Goal: Transaction & Acquisition: Obtain resource

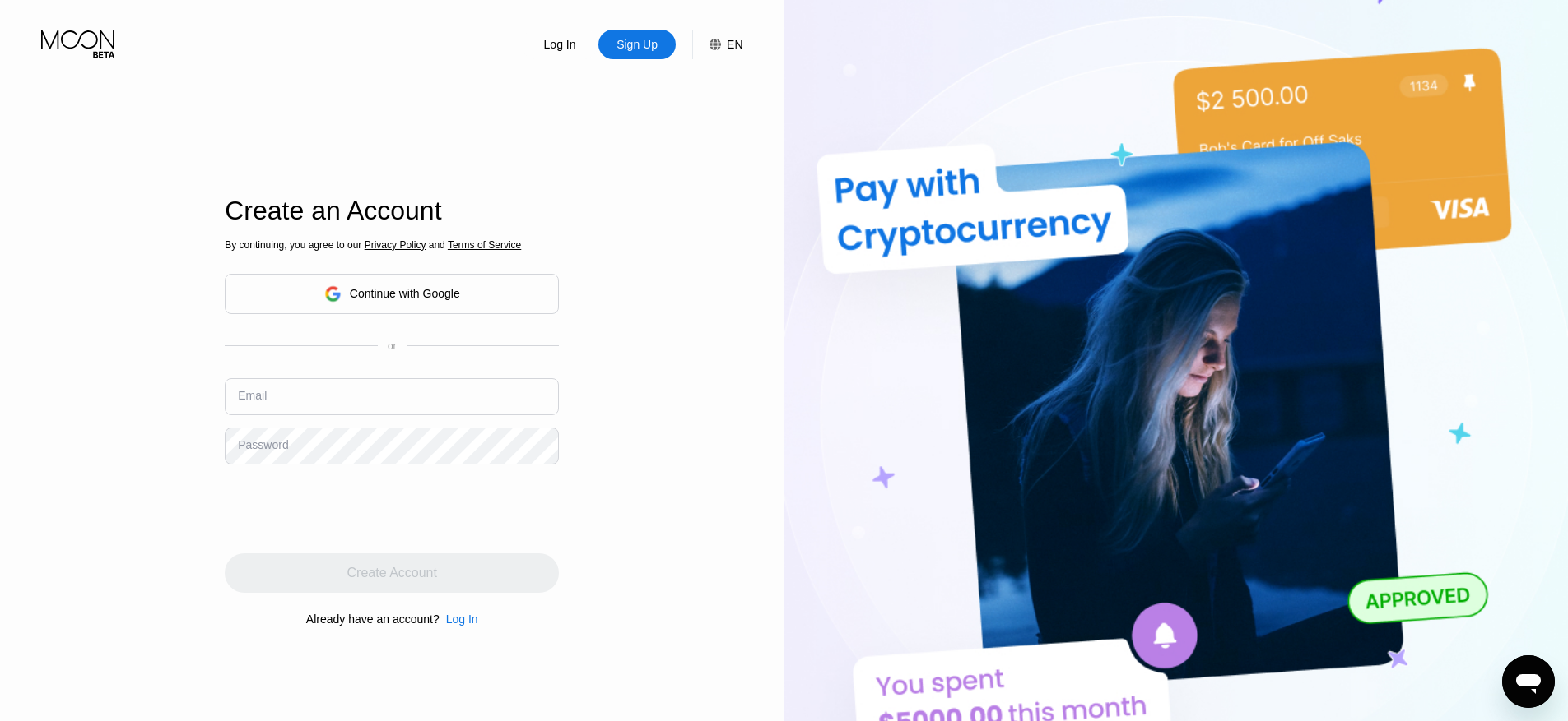
click at [403, 329] on div "By continuing, you agree to our Privacy Policy and Terms of Service Continue wi…" at bounding box center [392, 433] width 334 height 396
click at [409, 299] on div "Continue with Google" at bounding box center [404, 293] width 110 height 13
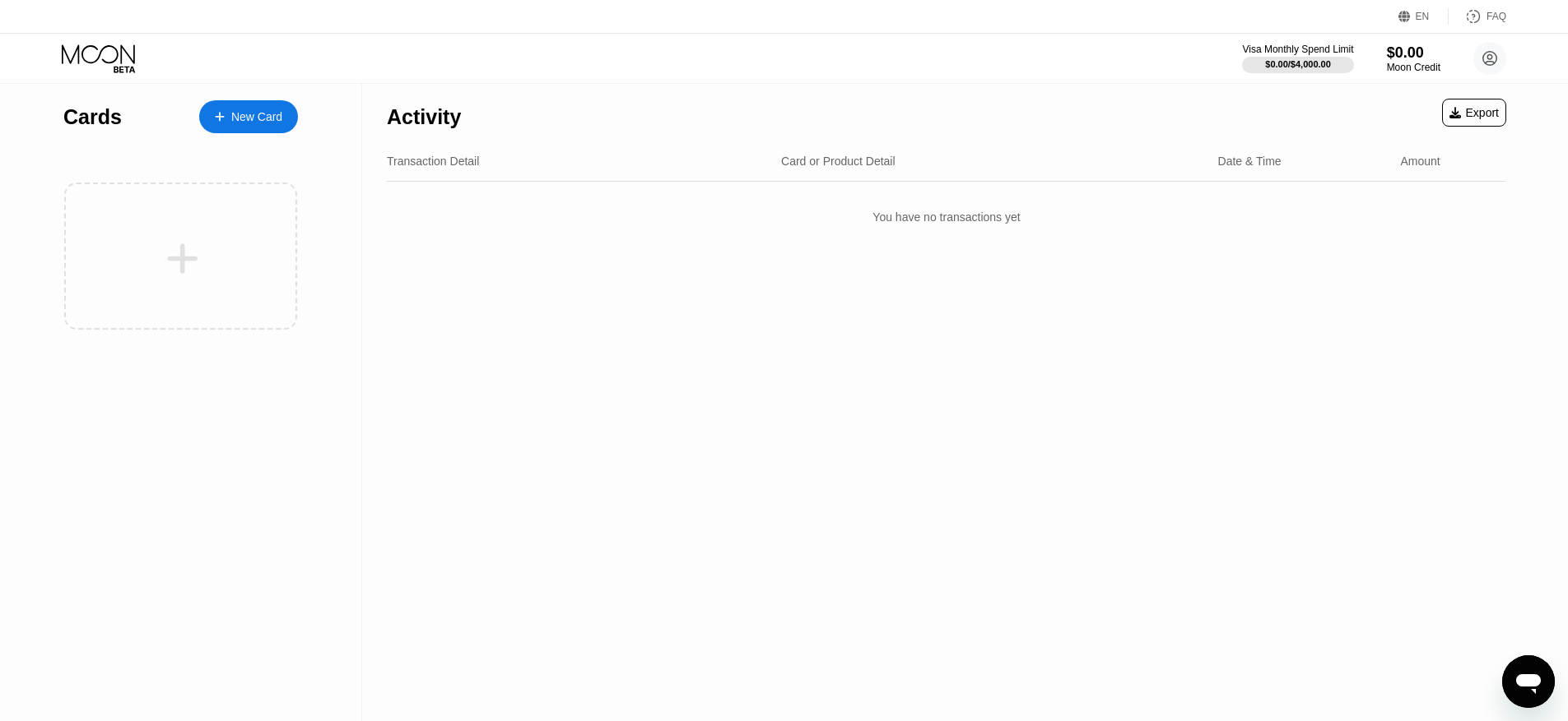
click at [268, 110] on div "New Card" at bounding box center [257, 117] width 51 height 14
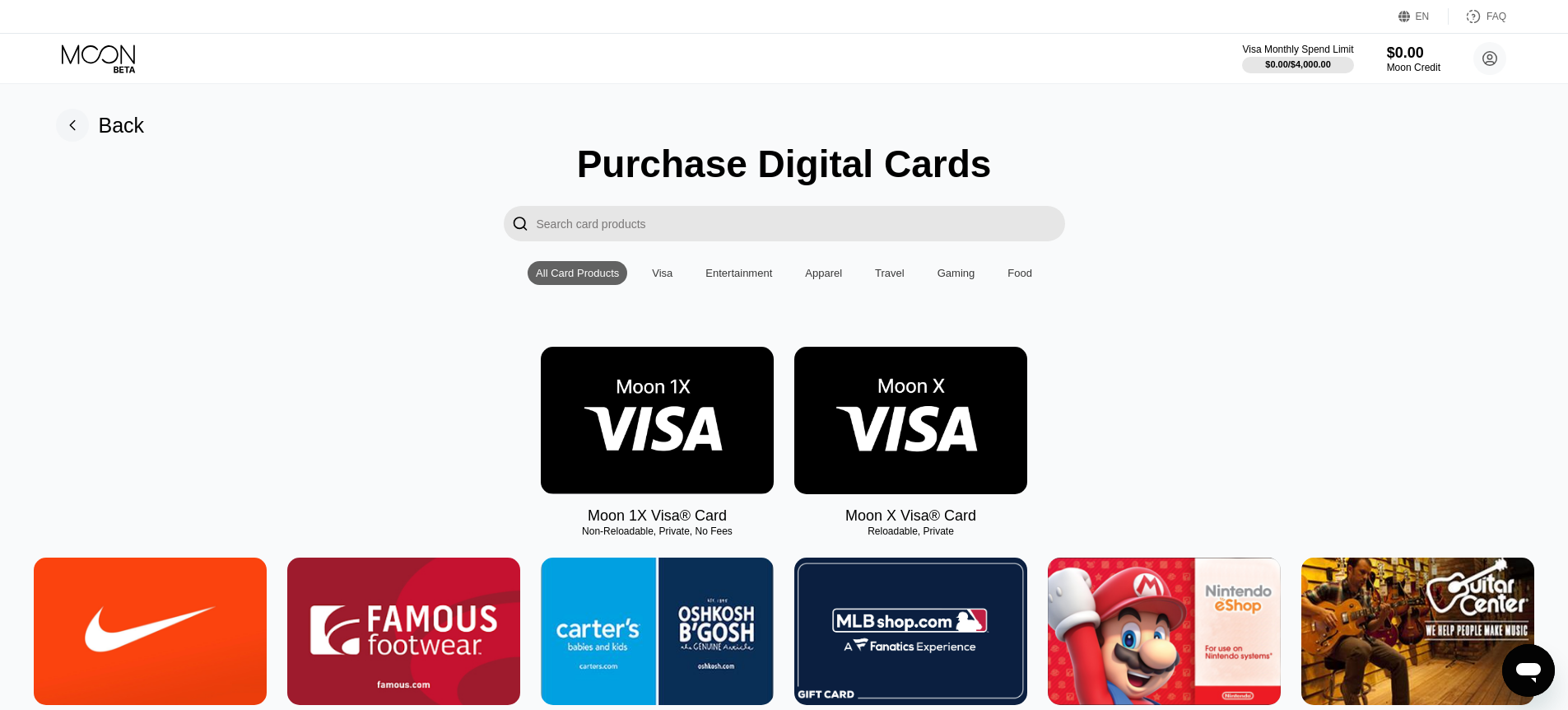
click at [924, 438] on img at bounding box center [911, 420] width 233 height 148
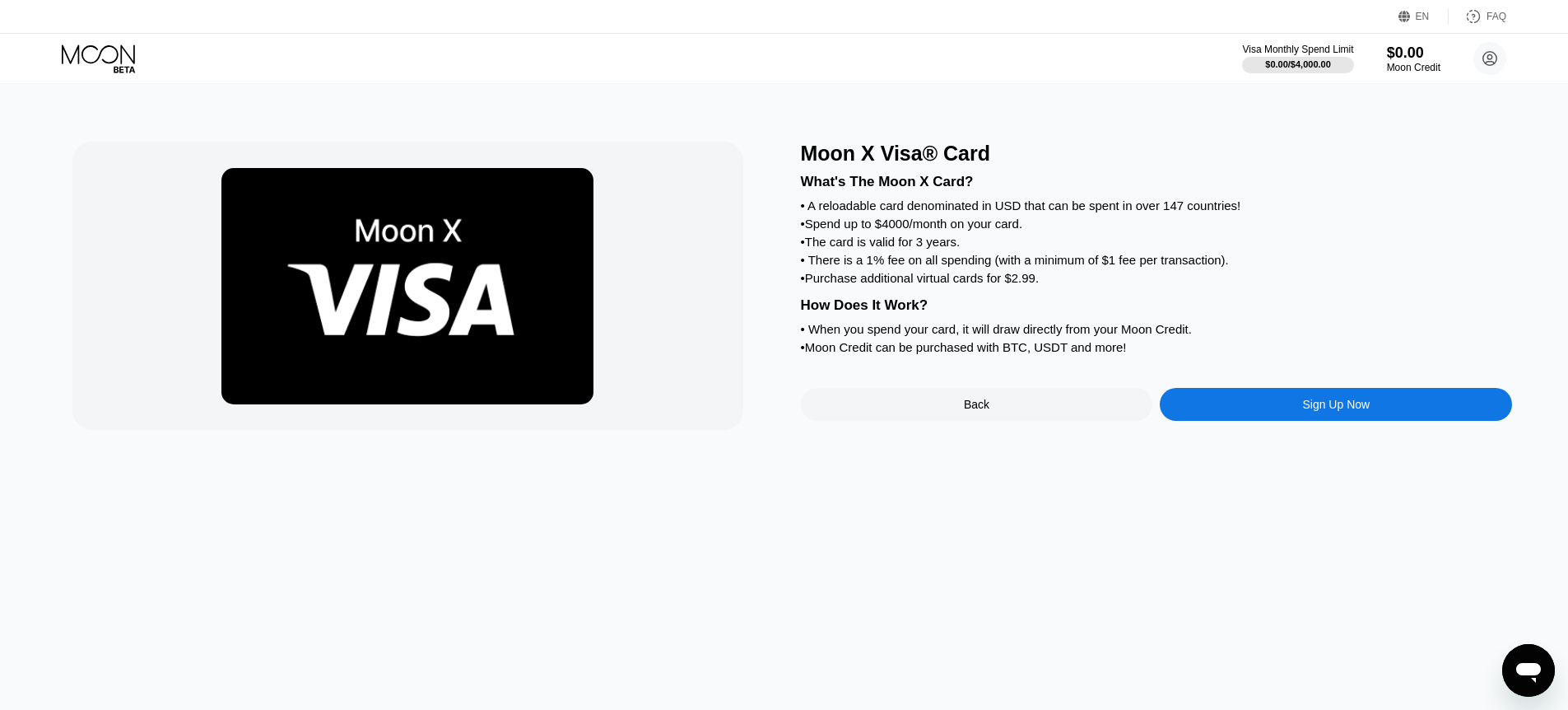
click at [1268, 399] on div "Sign Up Now" at bounding box center [1336, 404] width 352 height 33
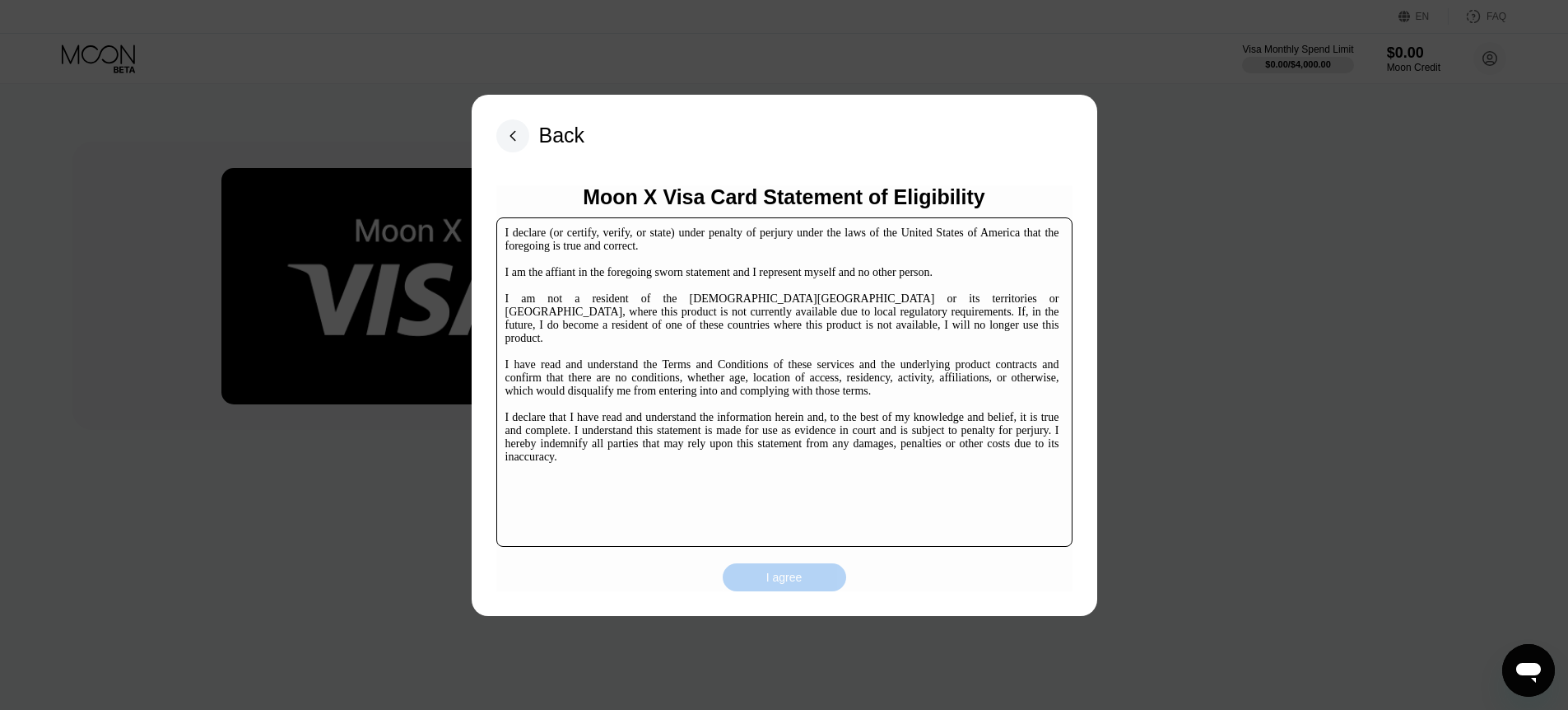
click at [791, 582] on div "I agree" at bounding box center [784, 577] width 36 height 15
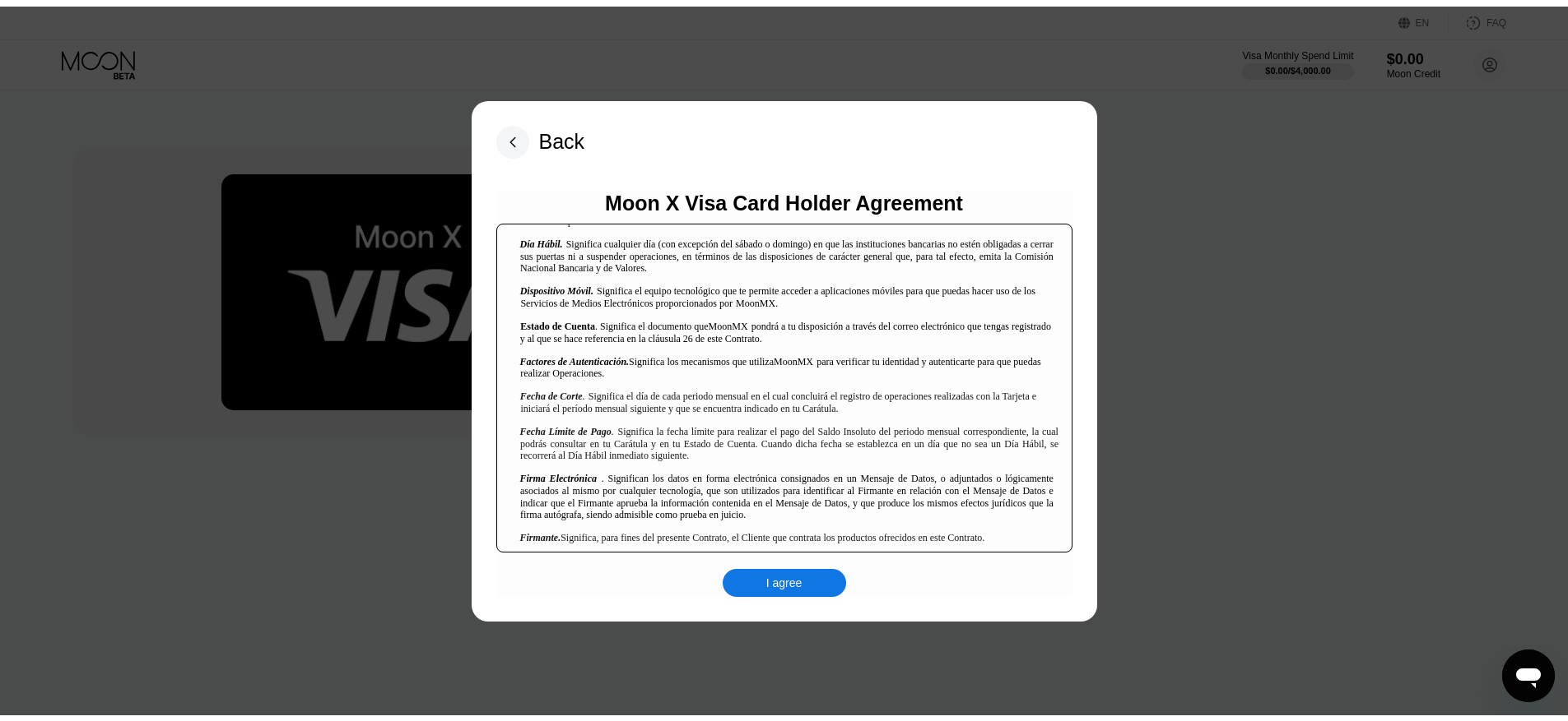
scroll to position [888, 0]
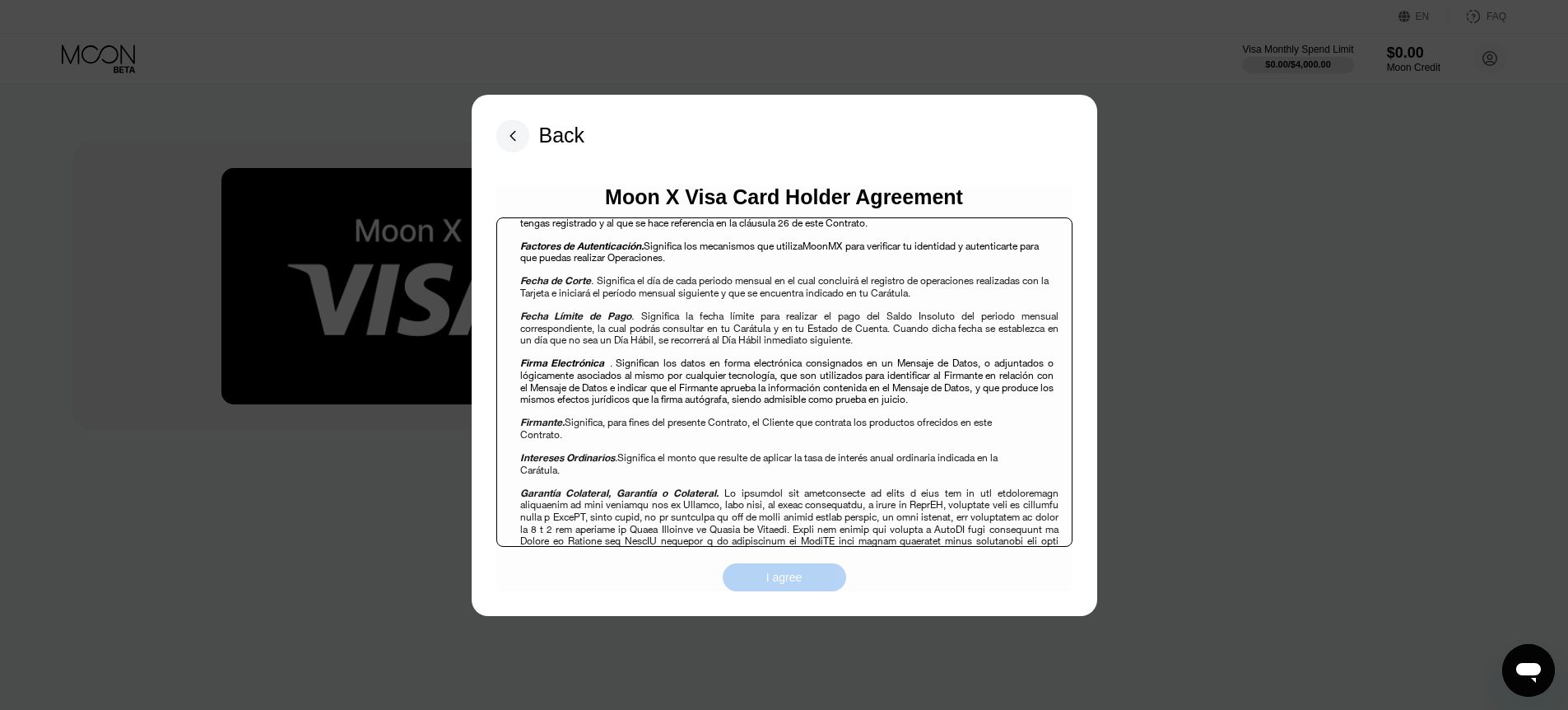
click at [771, 579] on div "I agree" at bounding box center [784, 577] width 36 height 15
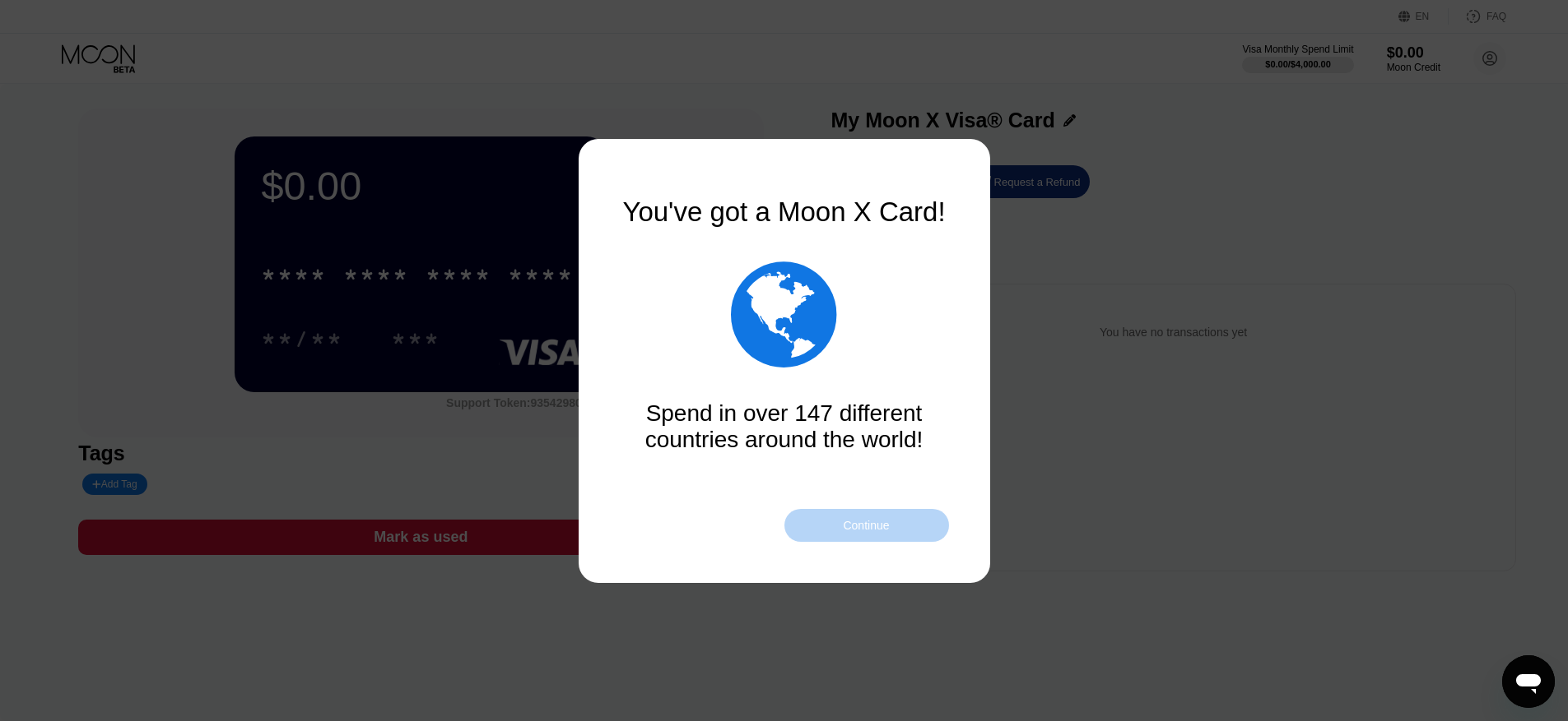
click at [834, 532] on div "Continue" at bounding box center [867, 525] width 164 height 33
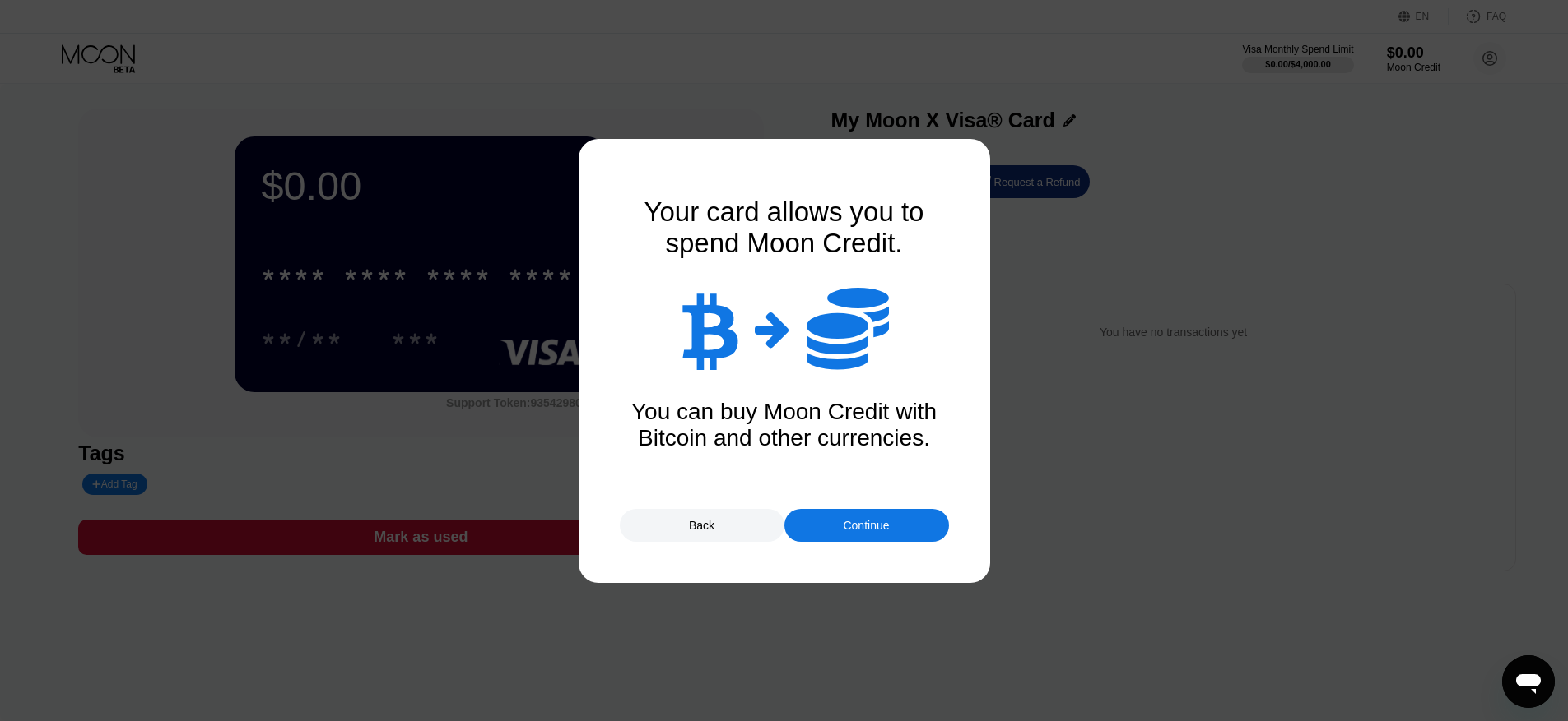
click at [863, 534] on div "Continue" at bounding box center [867, 525] width 164 height 33
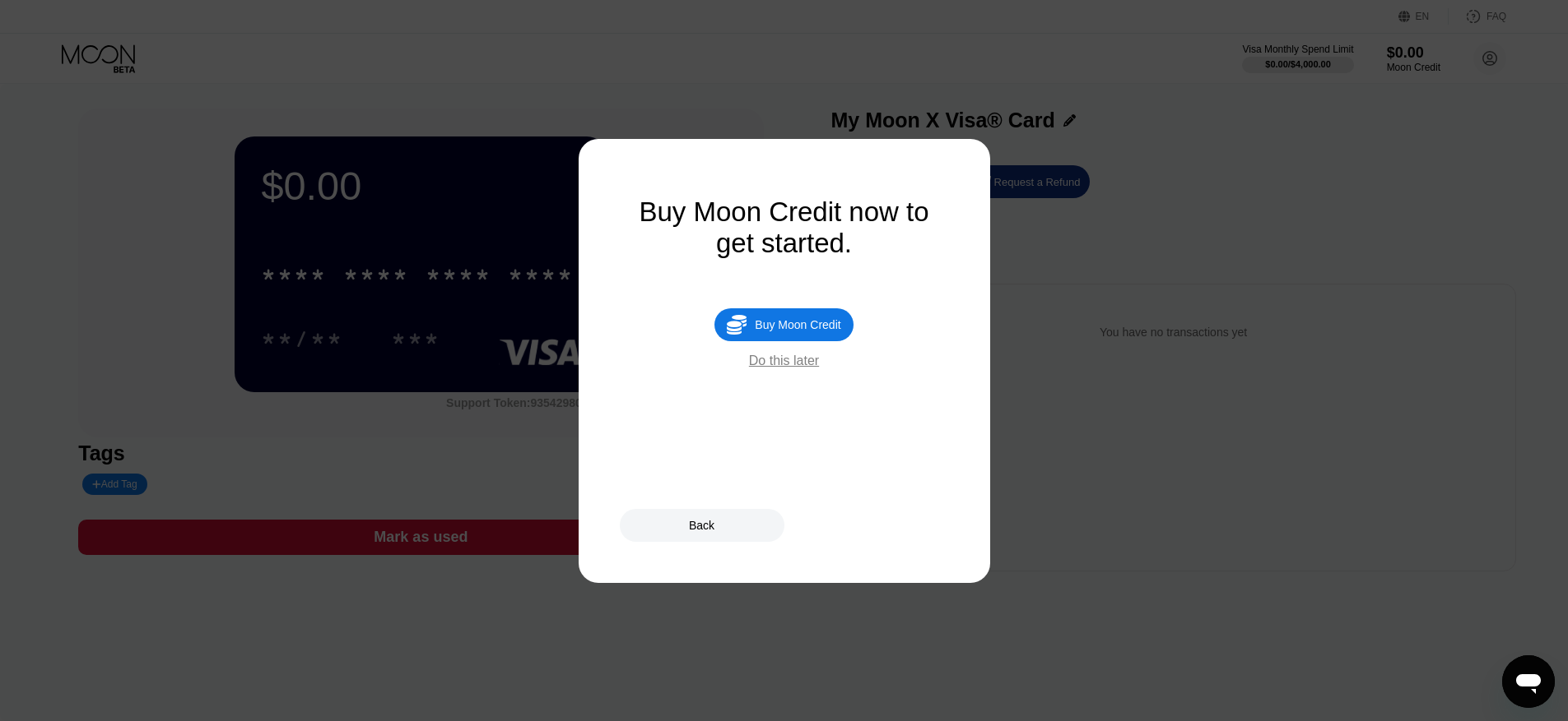
click at [815, 326] on div "Buy Moon Credit" at bounding box center [797, 325] width 86 height 13
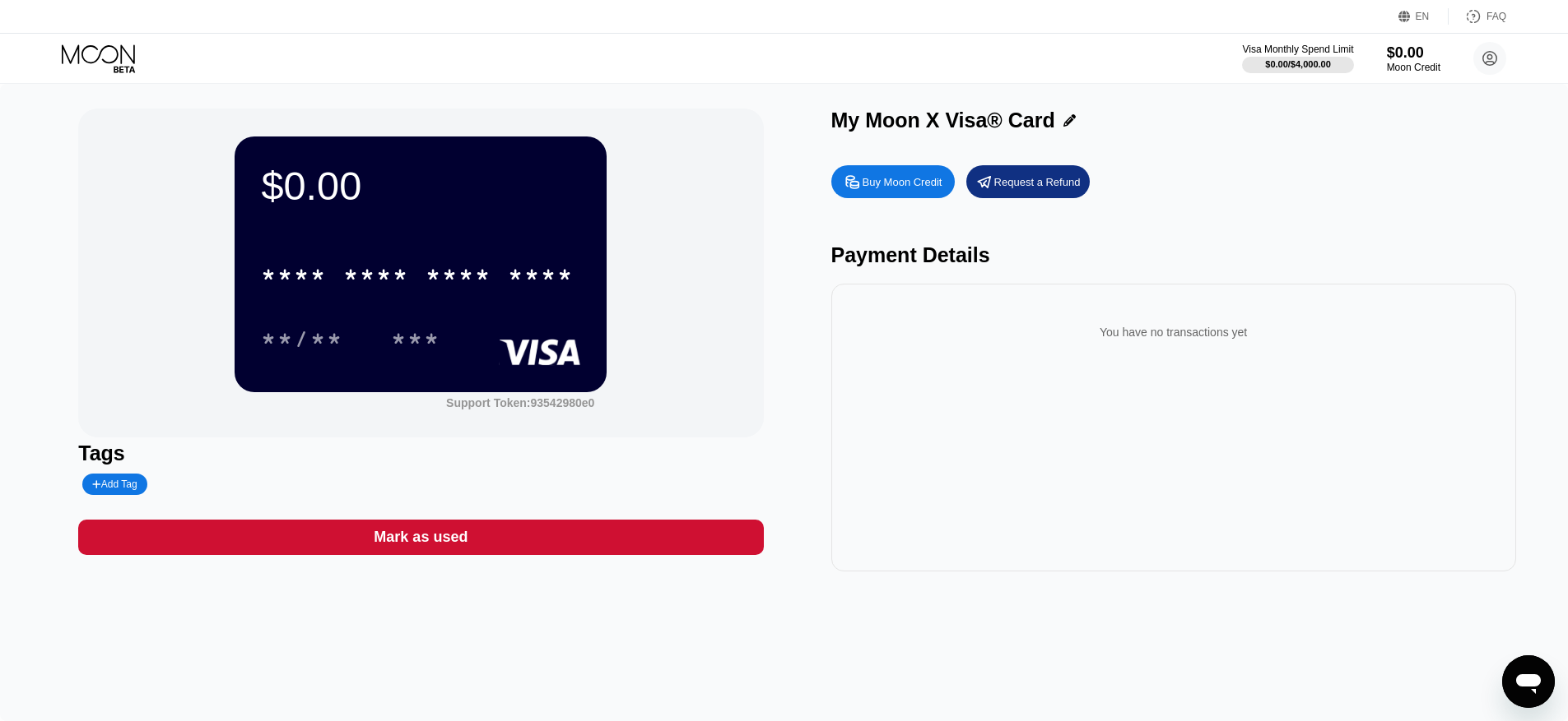
type input "0"
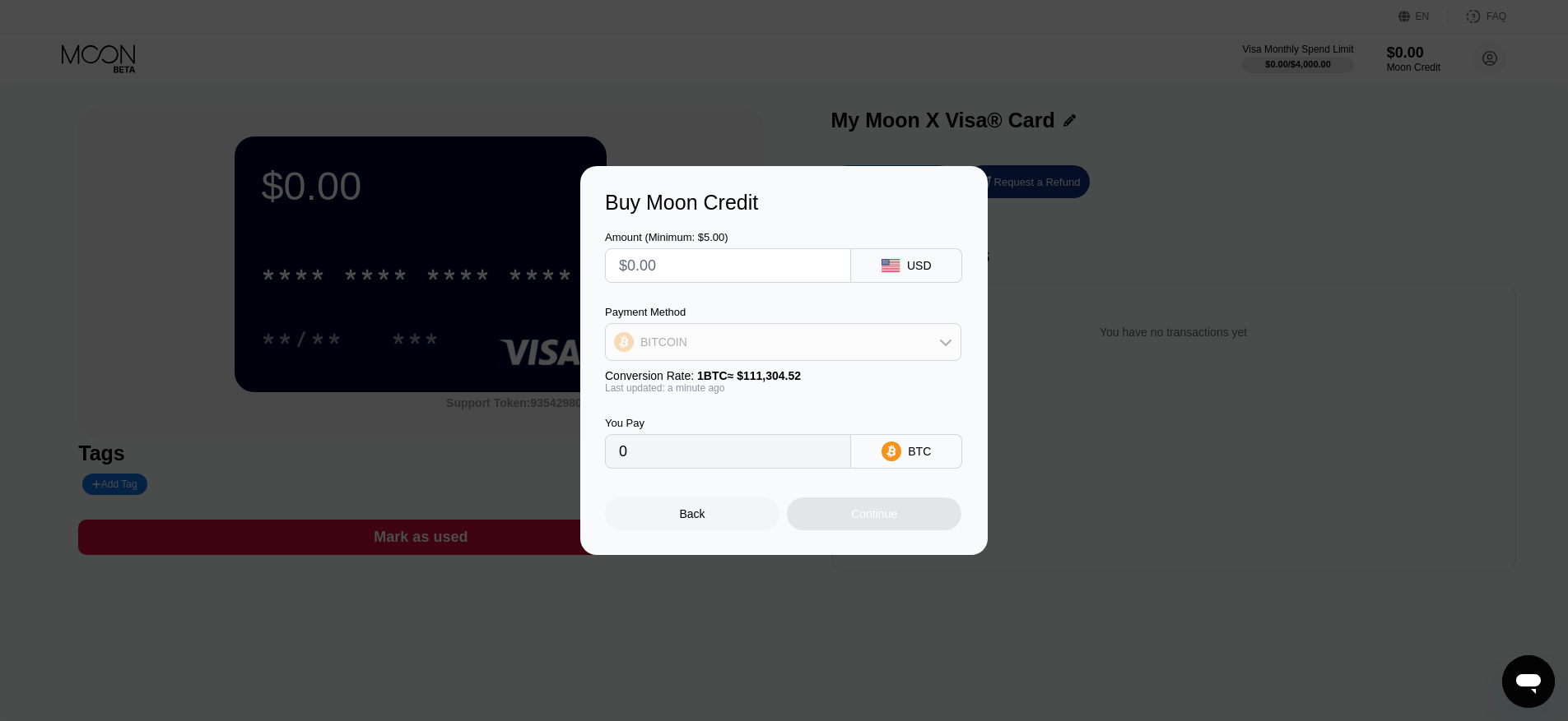
click at [730, 335] on div "BITCOIN" at bounding box center [783, 341] width 355 height 33
click at [729, 340] on div "BITCOIN" at bounding box center [783, 341] width 355 height 33
click at [687, 271] on input "text" at bounding box center [728, 265] width 218 height 33
click at [797, 349] on div "BITCOIN" at bounding box center [783, 341] width 355 height 33
click at [792, 384] on div "BITCOIN" at bounding box center [793, 387] width 310 height 13
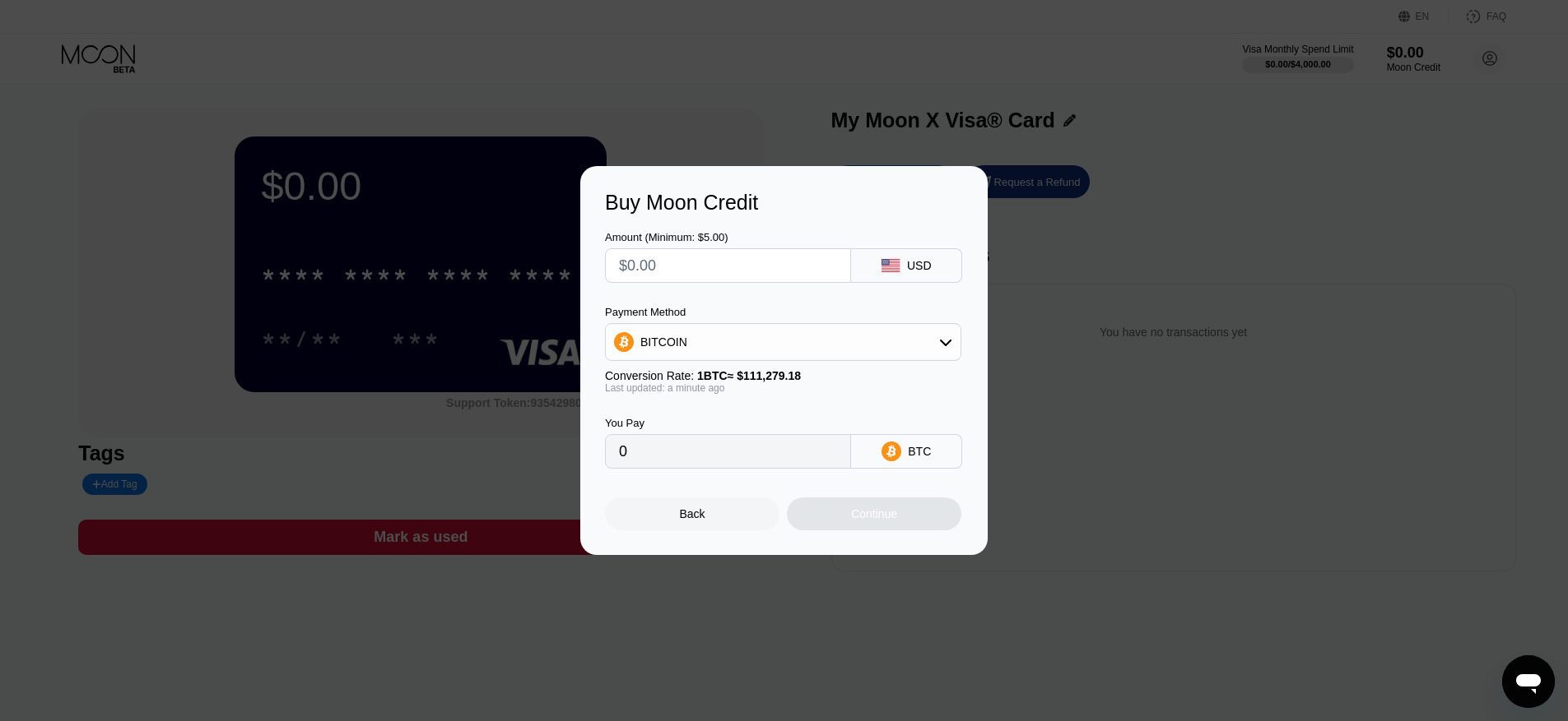
click at [684, 272] on input "text" at bounding box center [728, 265] width 218 height 33
type input "$3"
type input "0.00002696"
type input "$300"
type input "0.00269593"
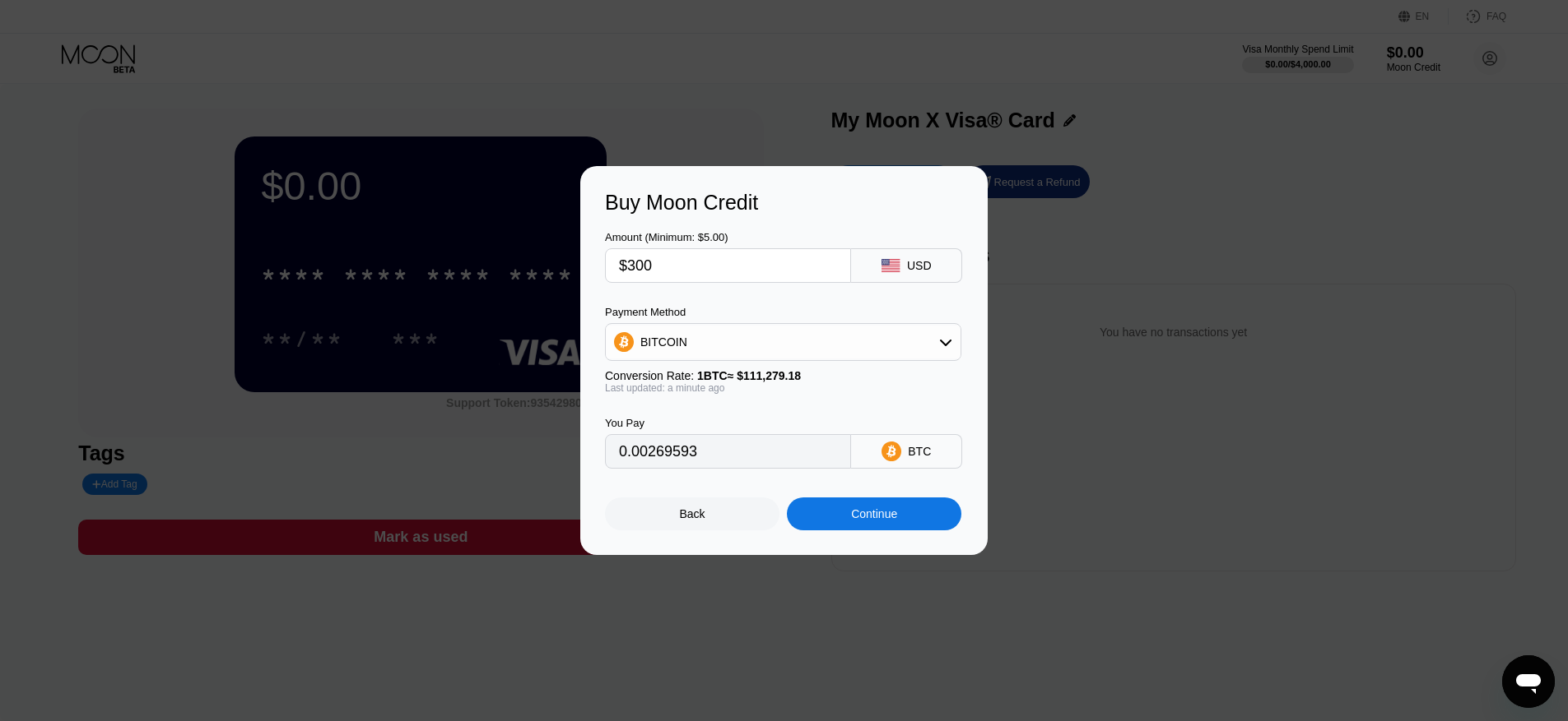
type input "$30"
type input "0.00026960"
type input "$3"
type input "0.00002696"
type input "0"
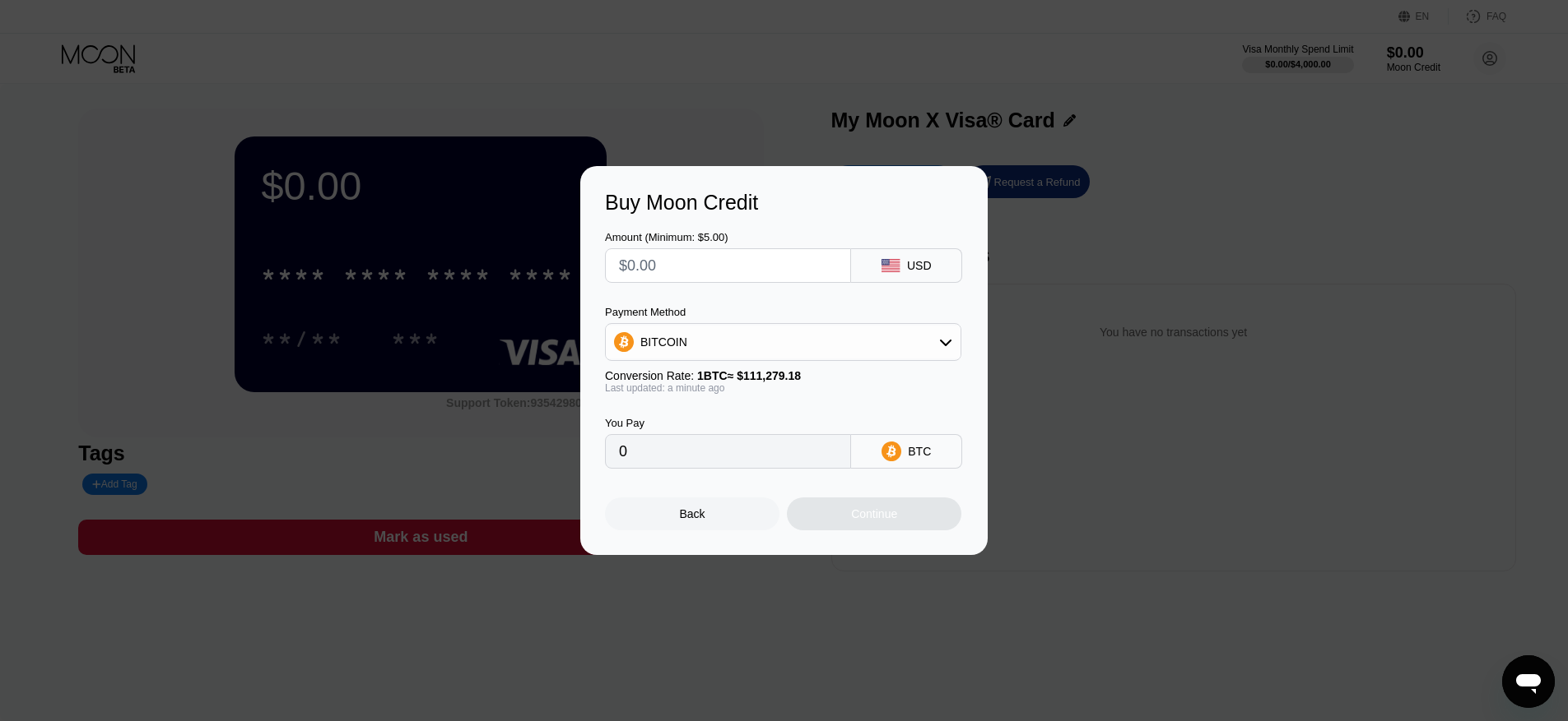
click at [800, 215] on div "Amount (Minimum: $5.00) USD" at bounding box center [784, 248] width 358 height 68
drag, startPoint x: 669, startPoint y: 282, endPoint x: 668, endPoint y: 272, distance: 10.0
click at [669, 279] on div "Amount (Minimum: $5.00) USD Payment Method BITCOIN Conversion Rate: 1 BTC ≈ $11…" at bounding box center [784, 341] width 358 height 254
click at [668, 272] on input "text" at bounding box center [728, 265] width 218 height 33
click at [660, 456] on input "0" at bounding box center [728, 451] width 218 height 33
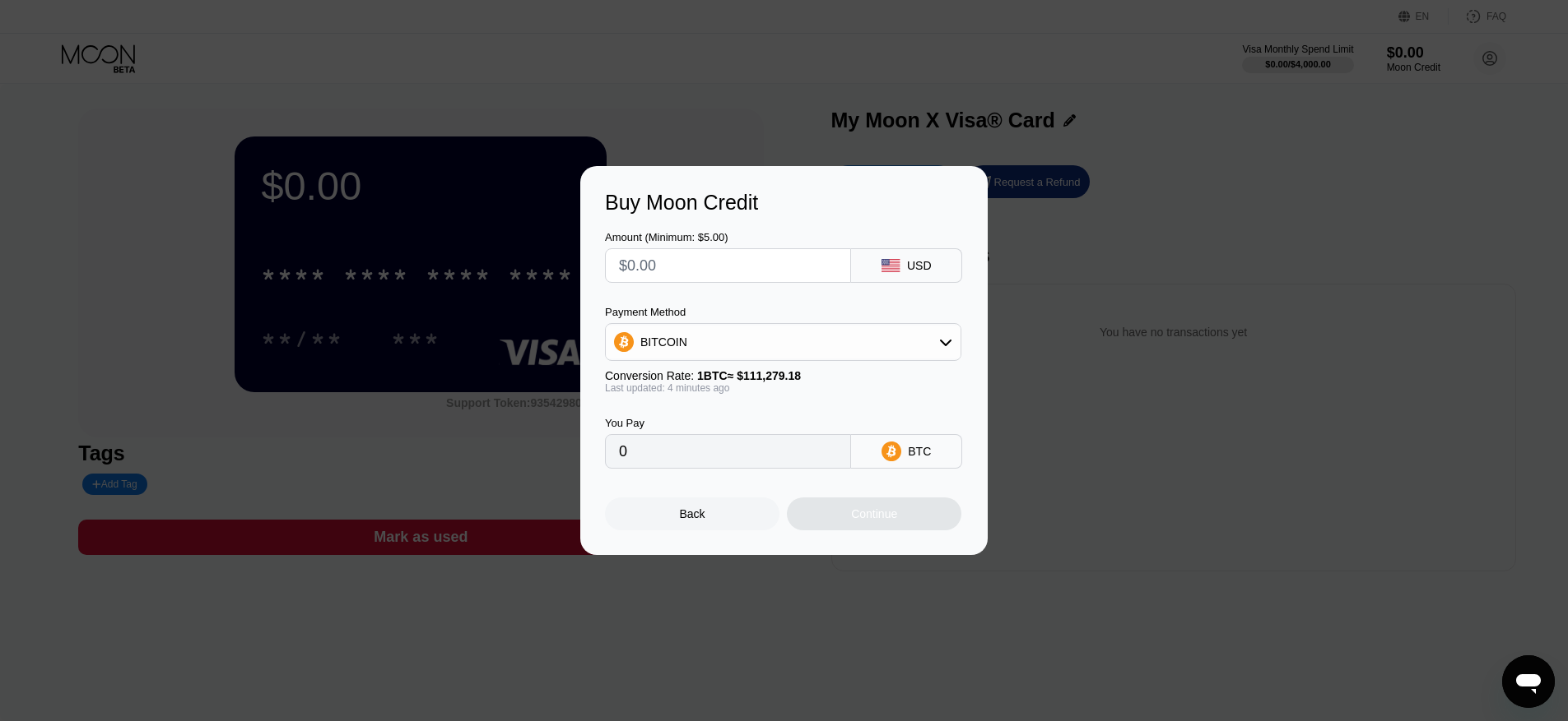
click at [677, 267] on input "text" at bounding box center [728, 265] width 218 height 33
type input "$50"
type input "0.00044949"
type input "$500"
type input "0.00449481"
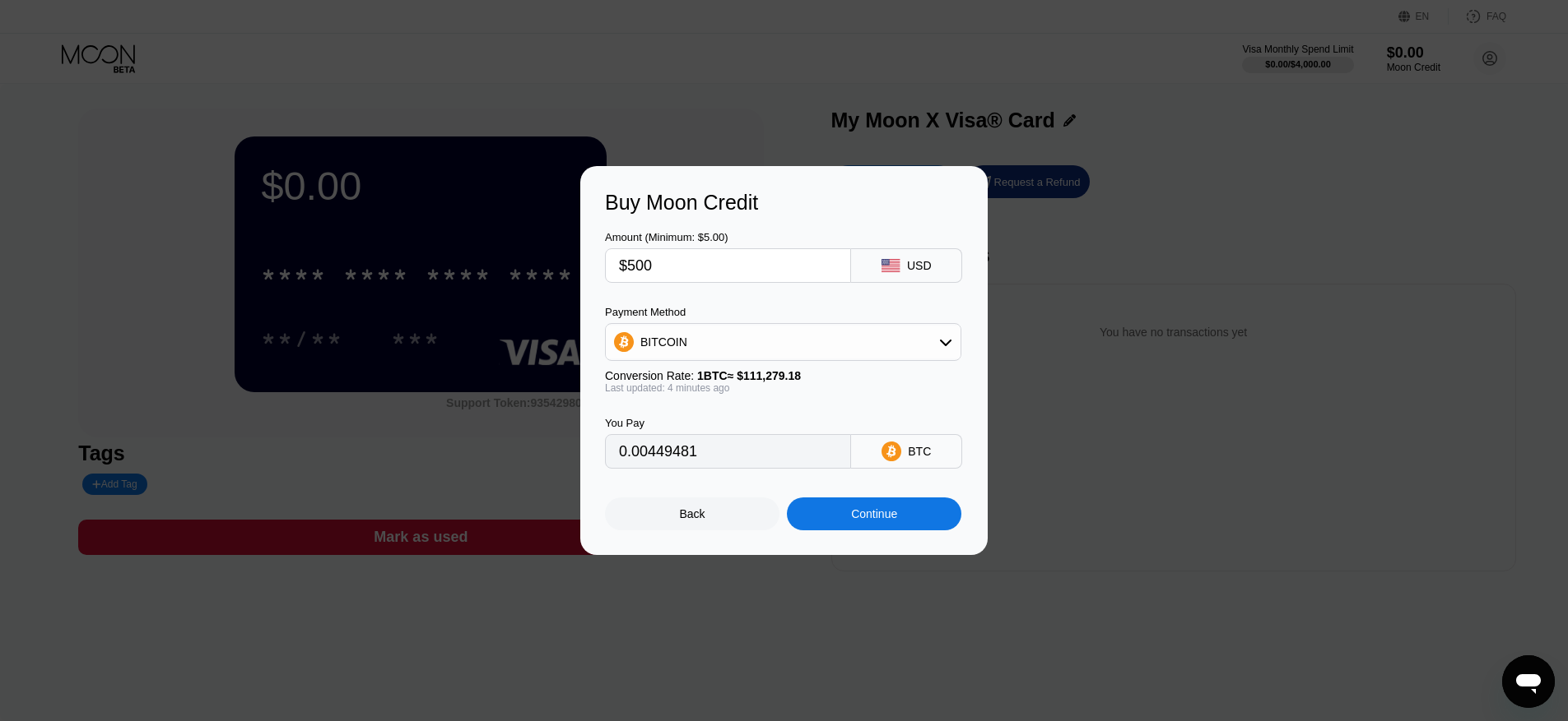
type input "$500"
click at [621, 493] on div "Back Continue" at bounding box center [784, 500] width 358 height 62
click at [878, 519] on div "Continue" at bounding box center [873, 514] width 46 height 13
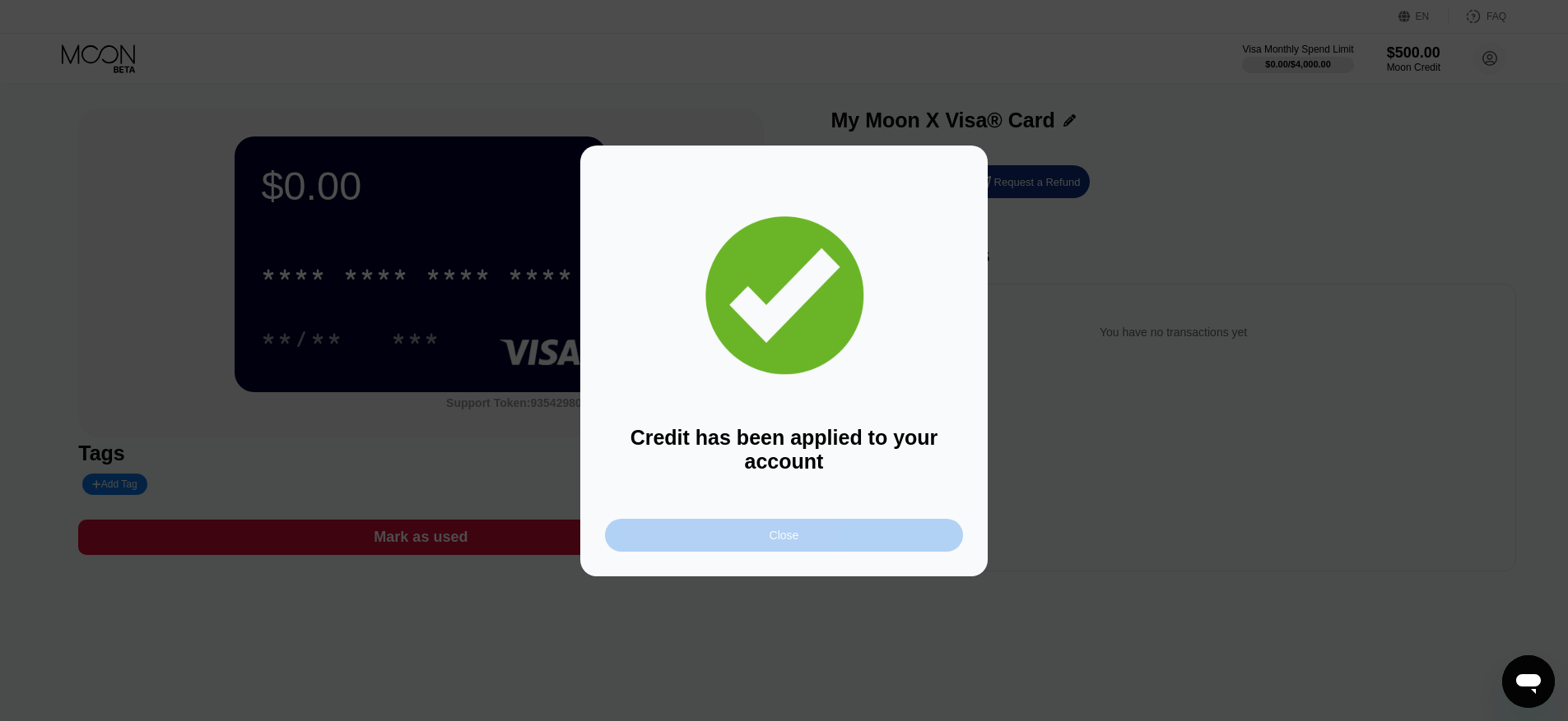
click at [775, 541] on div "Close" at bounding box center [784, 536] width 29 height 13
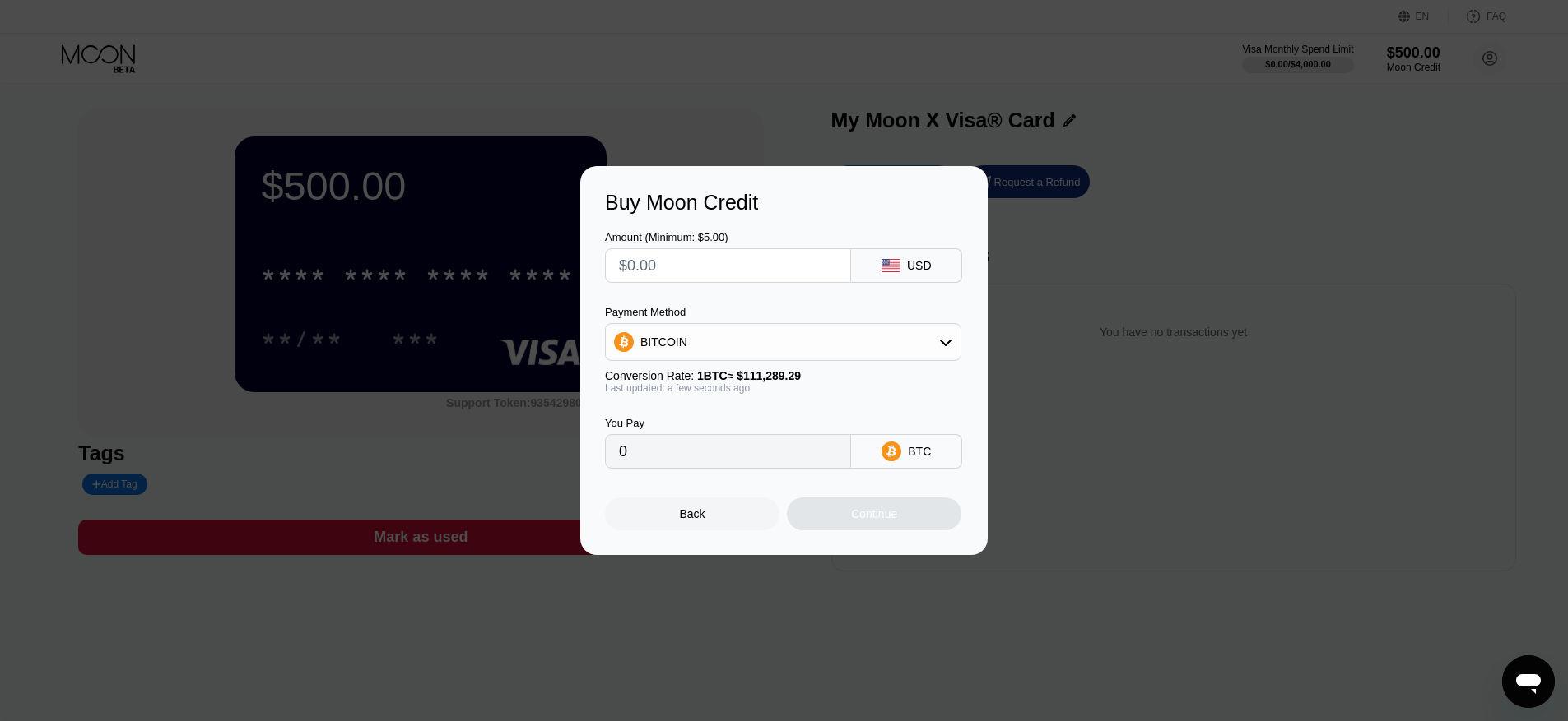
click at [925, 340] on div "BITCOIN" at bounding box center [783, 341] width 355 height 33
click at [1190, 227] on div "Buy Moon Credit Amount (Minimum: $5.00) USD Payment Method BITCOIN Conversion R…" at bounding box center [784, 360] width 1568 height 389
click at [706, 511] on div "Back" at bounding box center [692, 513] width 175 height 33
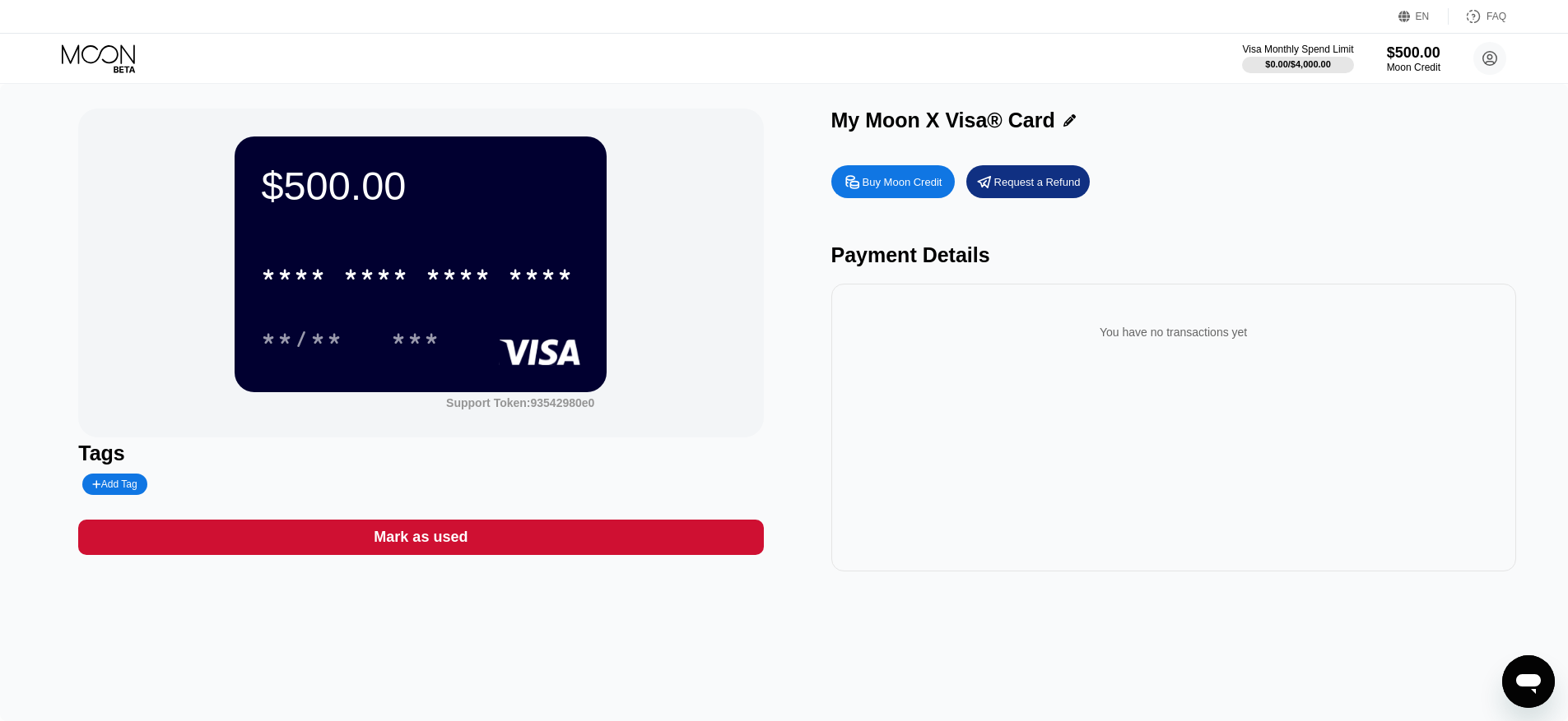
click at [786, 393] on div "$500.00 * * * * * * * * * * * * **** **/** *** Support Token: 93542980e0 Tags A…" at bounding box center [784, 340] width 1411 height 463
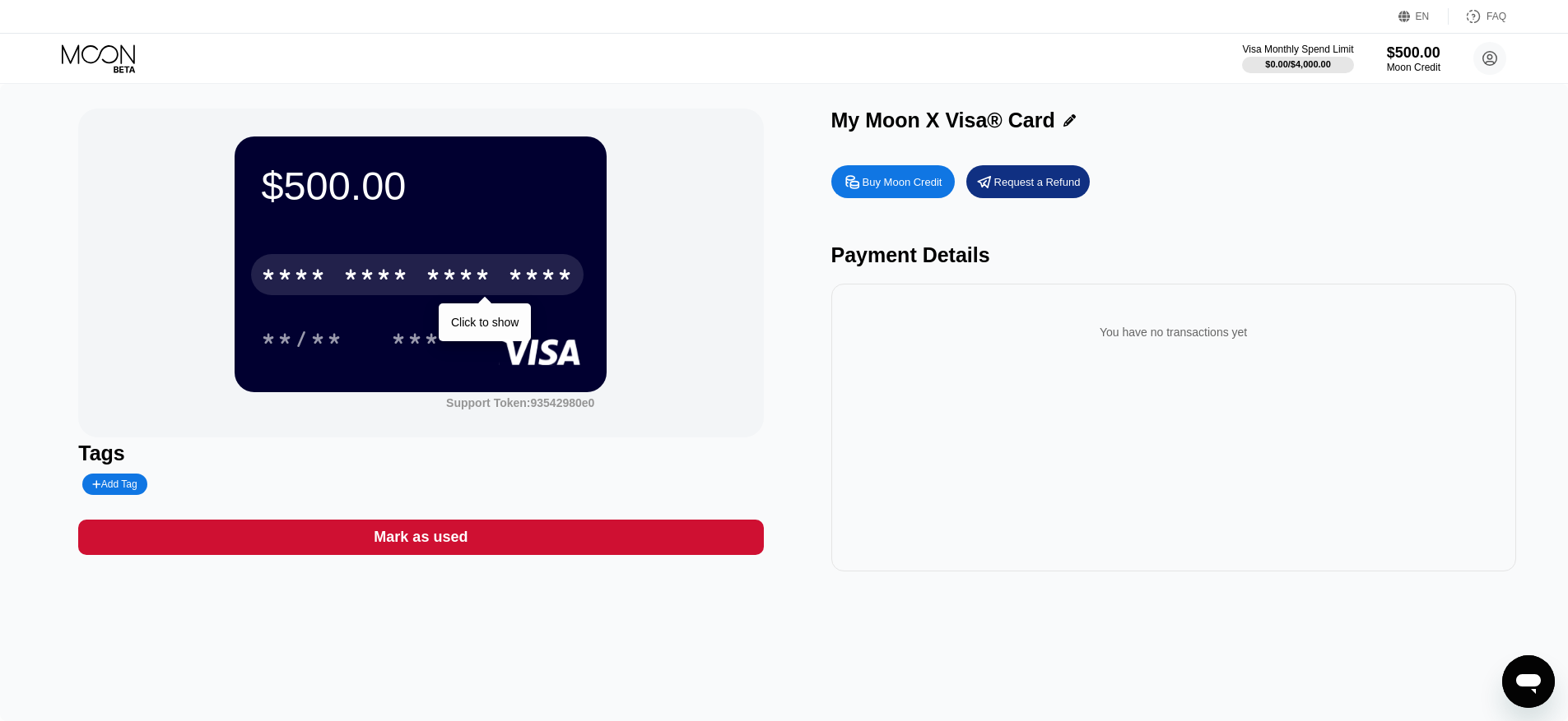
click at [314, 288] on div "* * * *" at bounding box center [294, 277] width 65 height 26
click at [433, 283] on div "* * * *" at bounding box center [458, 277] width 65 height 26
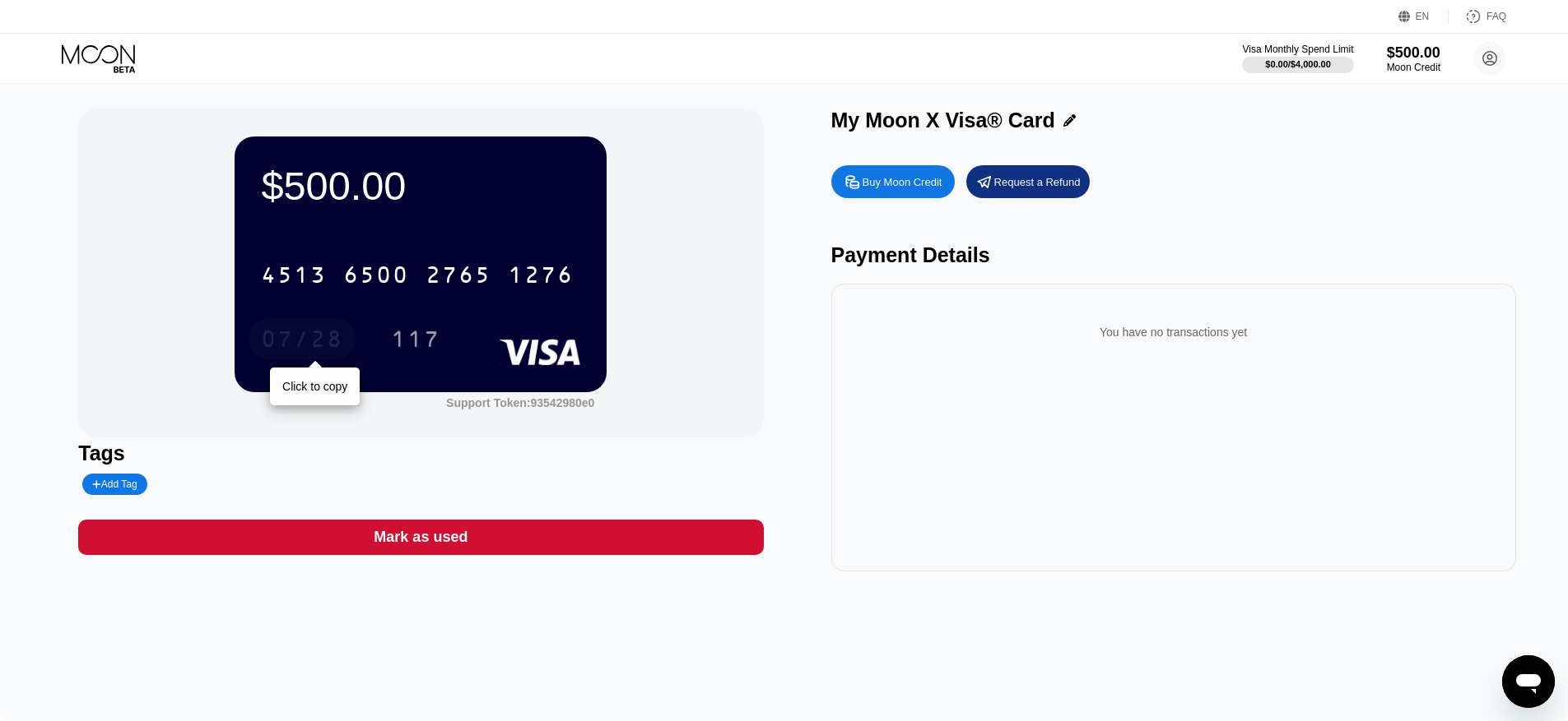
click at [311, 340] on div "07/28" at bounding box center [302, 340] width 82 height 26
click at [416, 345] on div "117" at bounding box center [415, 340] width 49 height 26
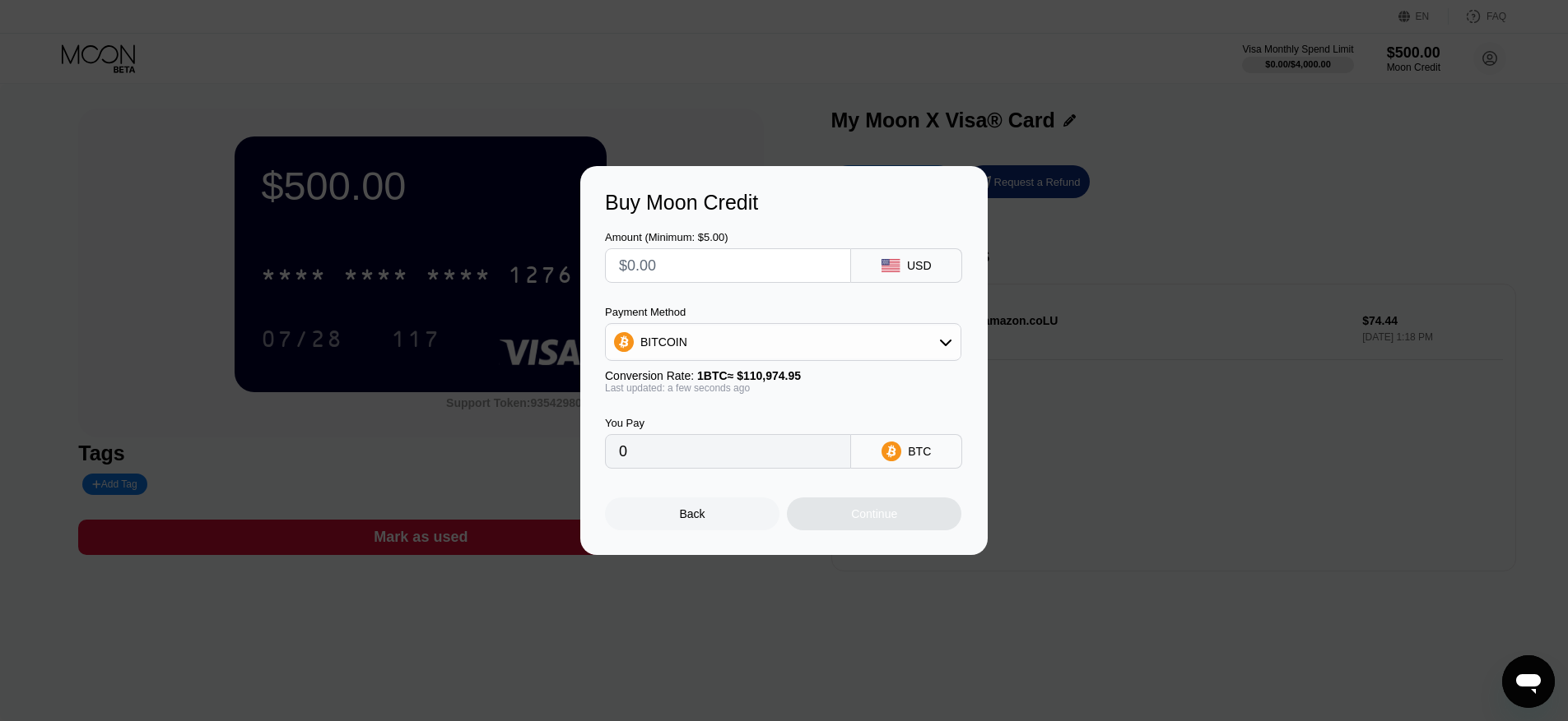
click at [992, 412] on div "Buy Moon Credit Amount (Minimum: $5.00) USD Payment Method BITCOIN Conversion R…" at bounding box center [784, 360] width 1568 height 389
click at [1039, 433] on div "Buy Moon Credit Amount (Minimum: $5.00) USD Payment Method BITCOIN Conversion R…" at bounding box center [784, 360] width 1568 height 389
click at [698, 518] on div "Back" at bounding box center [692, 514] width 25 height 13
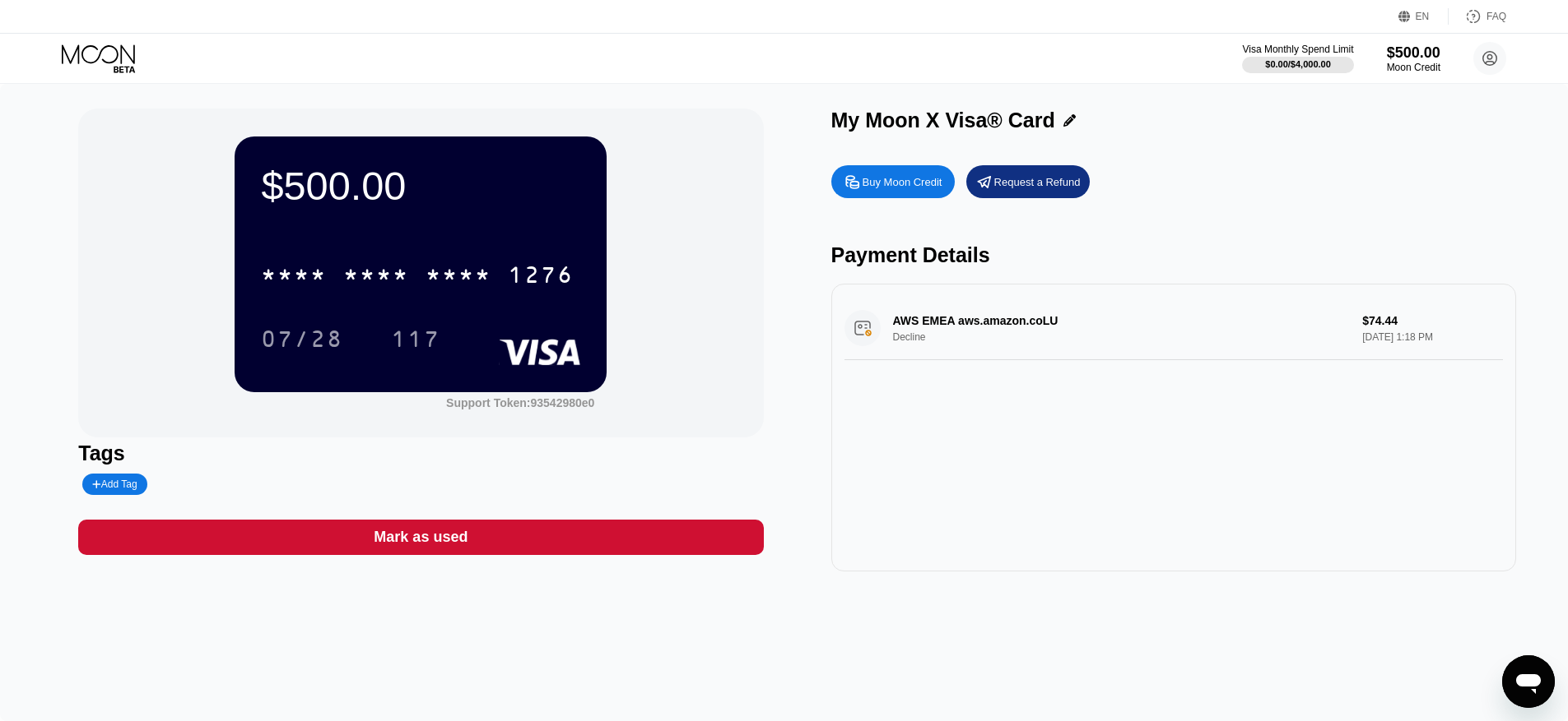
click at [926, 526] on div "AWS EMEA aws.amazon.coLU Decline $74.44 [DATE] 1:18 PM" at bounding box center [1174, 427] width 685 height 288
click at [1039, 321] on div "AWS EMEA aws.amazon.coLU Decline $74.44 [DATE] 1:18 PM" at bounding box center [1173, 329] width 659 height 64
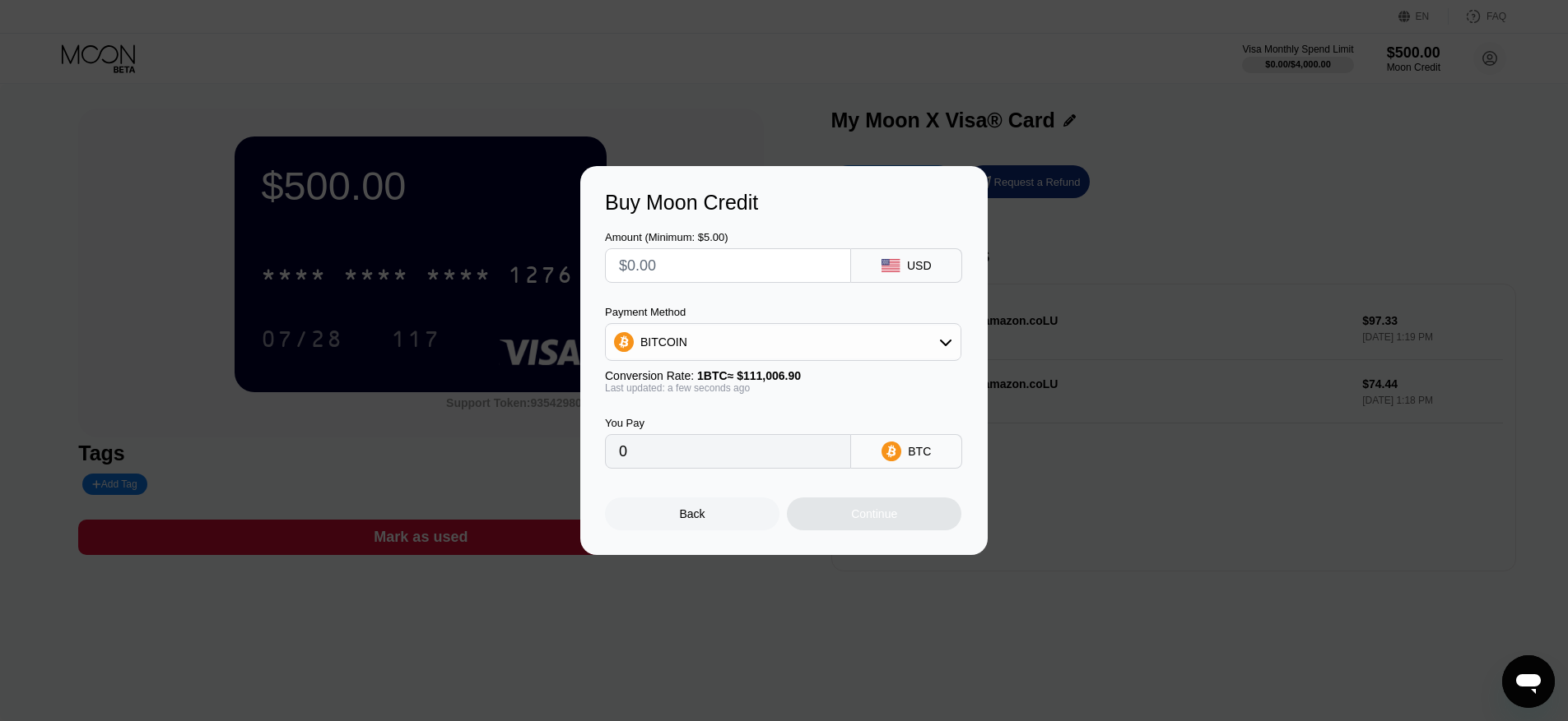
click at [1121, 500] on div "Buy Moon Credit Amount (Minimum: $5.00) USD Payment Method BITCOIN Conversion R…" at bounding box center [784, 360] width 1568 height 389
click at [1031, 502] on div "Buy Moon Credit Amount (Minimum: $5.00) USD Payment Method BITCOIN Conversion R…" at bounding box center [784, 360] width 1568 height 389
click at [699, 512] on div "Back" at bounding box center [692, 514] width 25 height 13
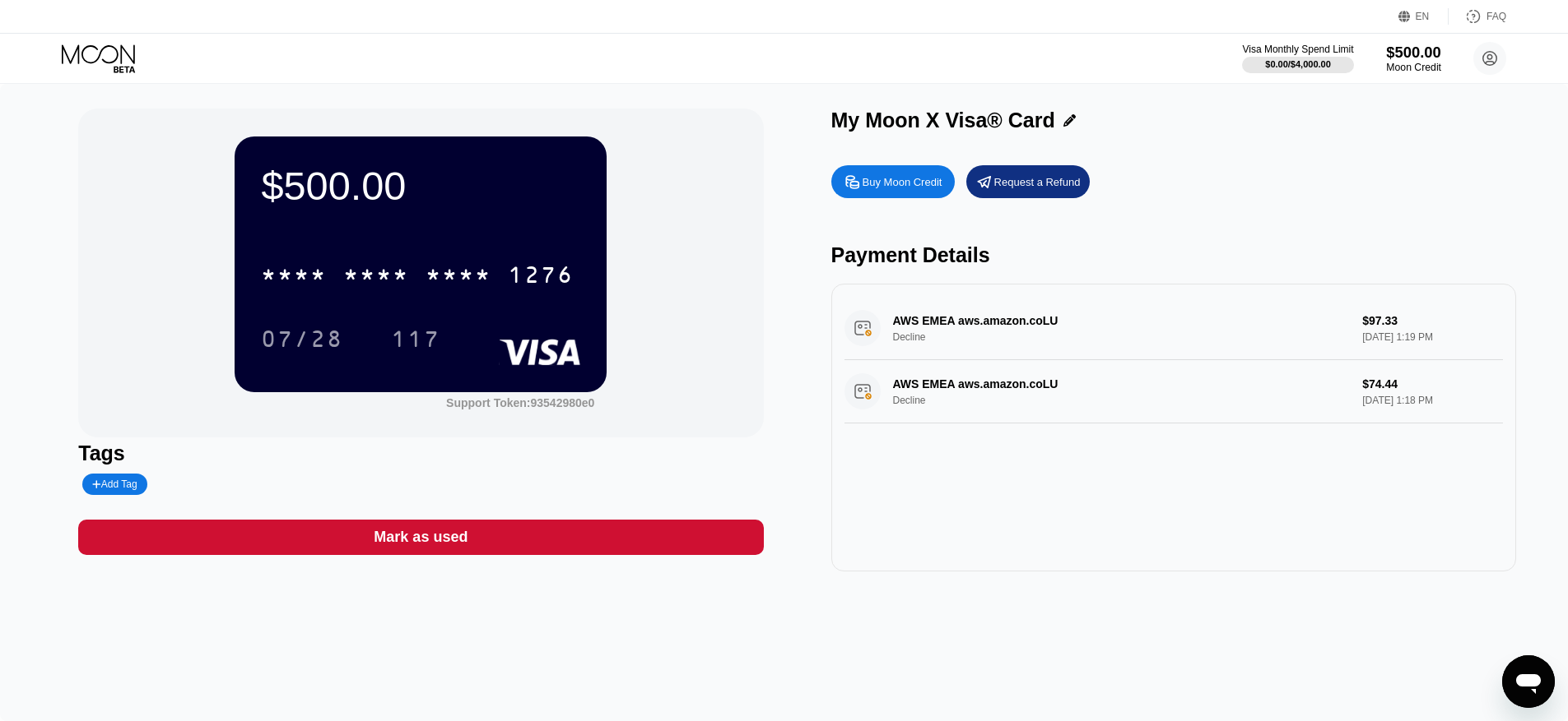
click at [1418, 64] on div "Moon Credit" at bounding box center [1414, 68] width 55 height 12
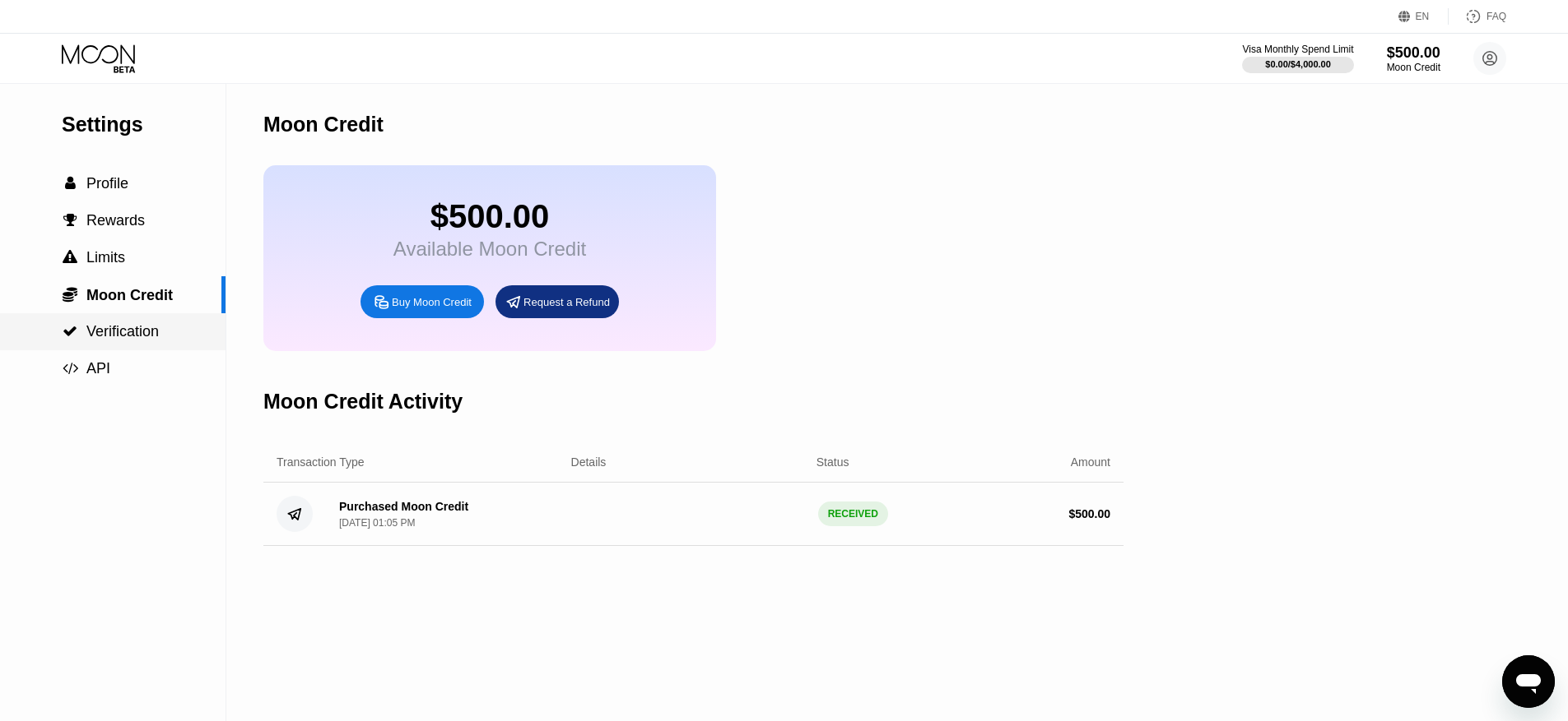
click at [138, 332] on span "Verification" at bounding box center [122, 331] width 72 height 17
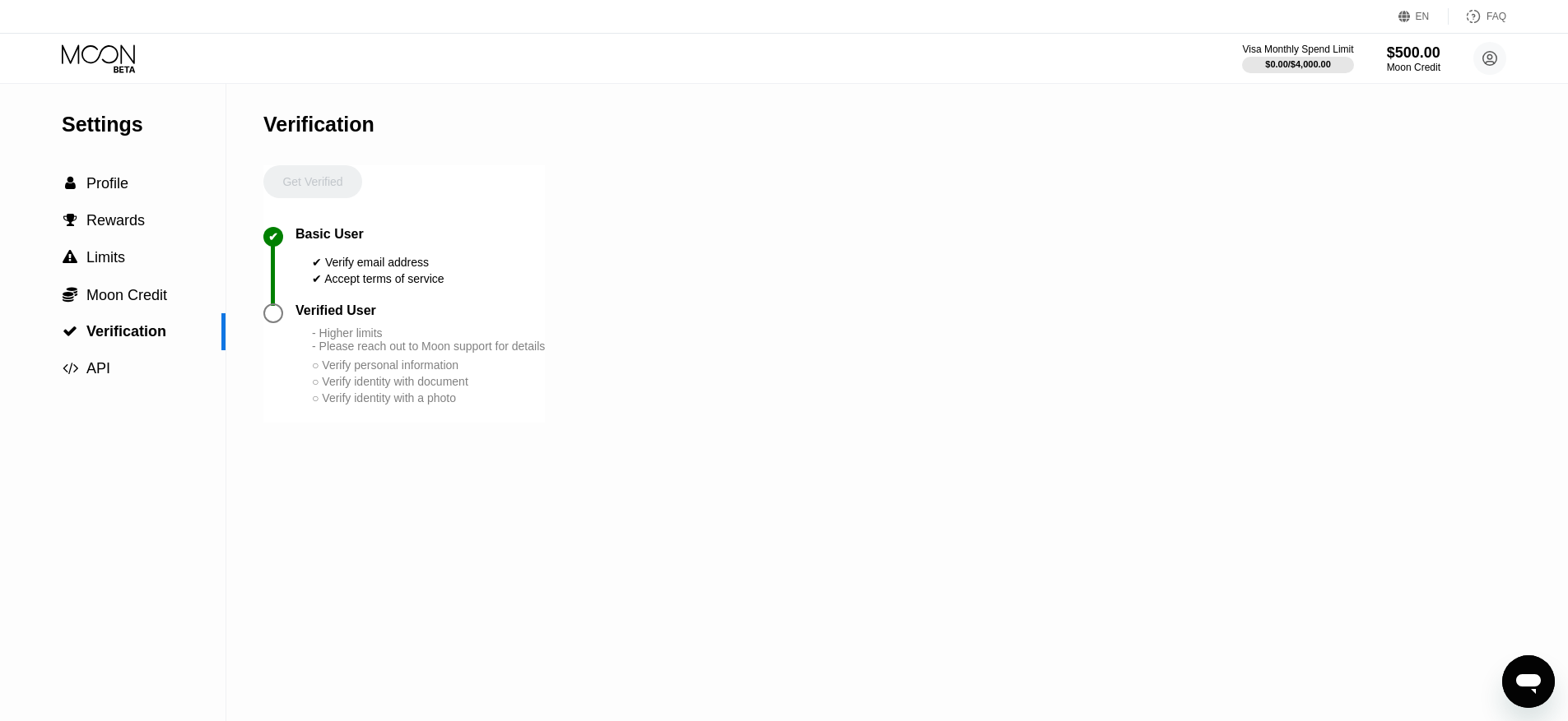
click at [269, 313] on div at bounding box center [273, 314] width 20 height 20
click at [146, 366] on div " API" at bounding box center [112, 369] width 226 height 18
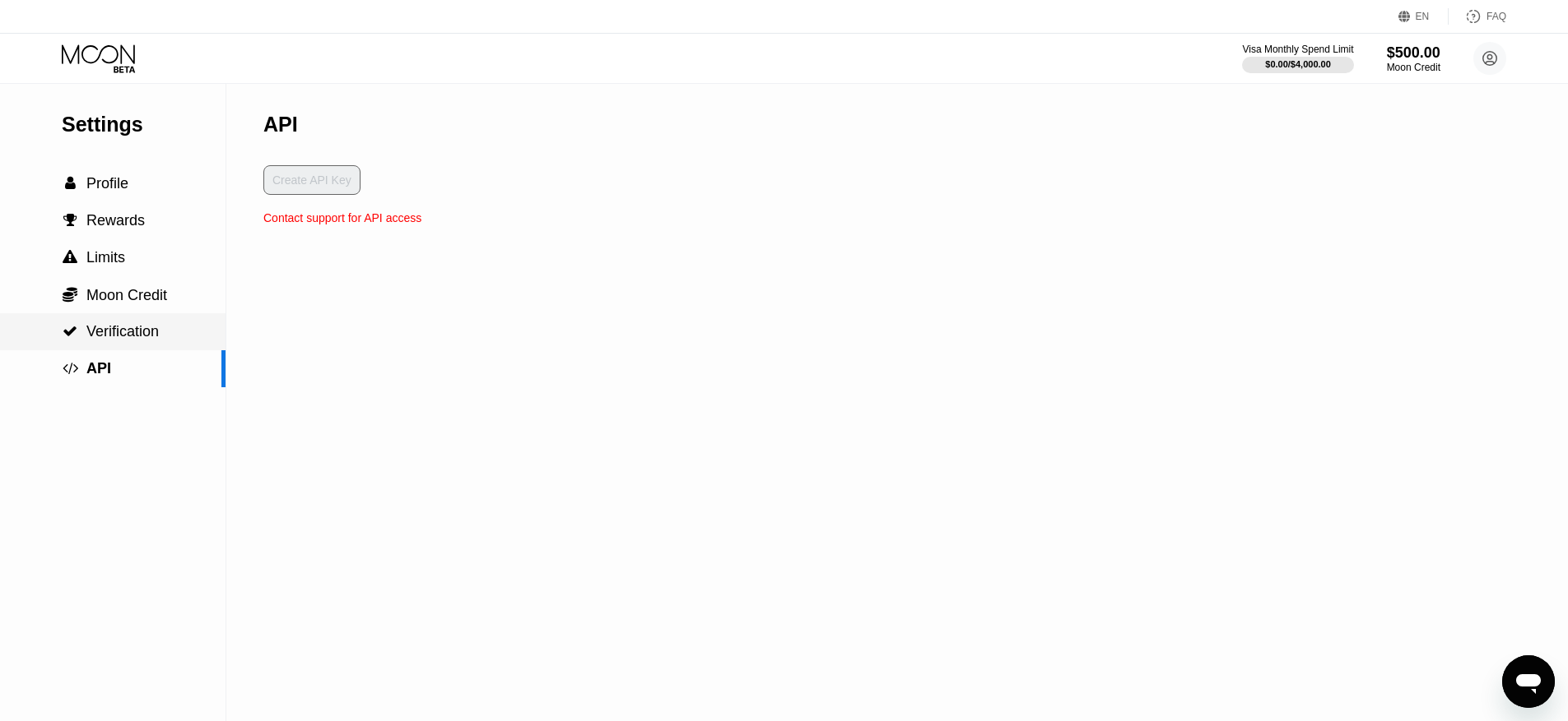
click at [155, 321] on div " Verification" at bounding box center [112, 332] width 226 height 37
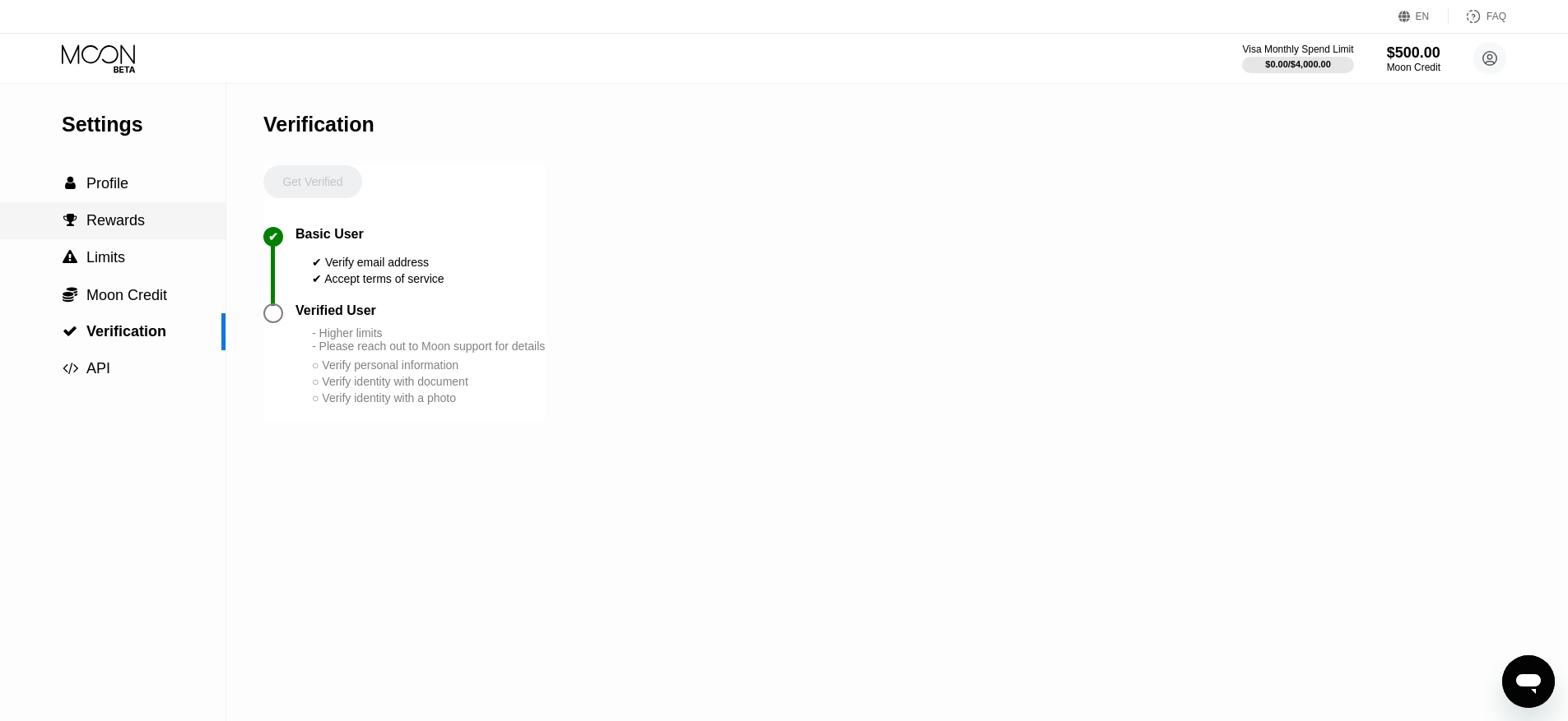
click at [133, 227] on span "Rewards" at bounding box center [116, 220] width 59 height 17
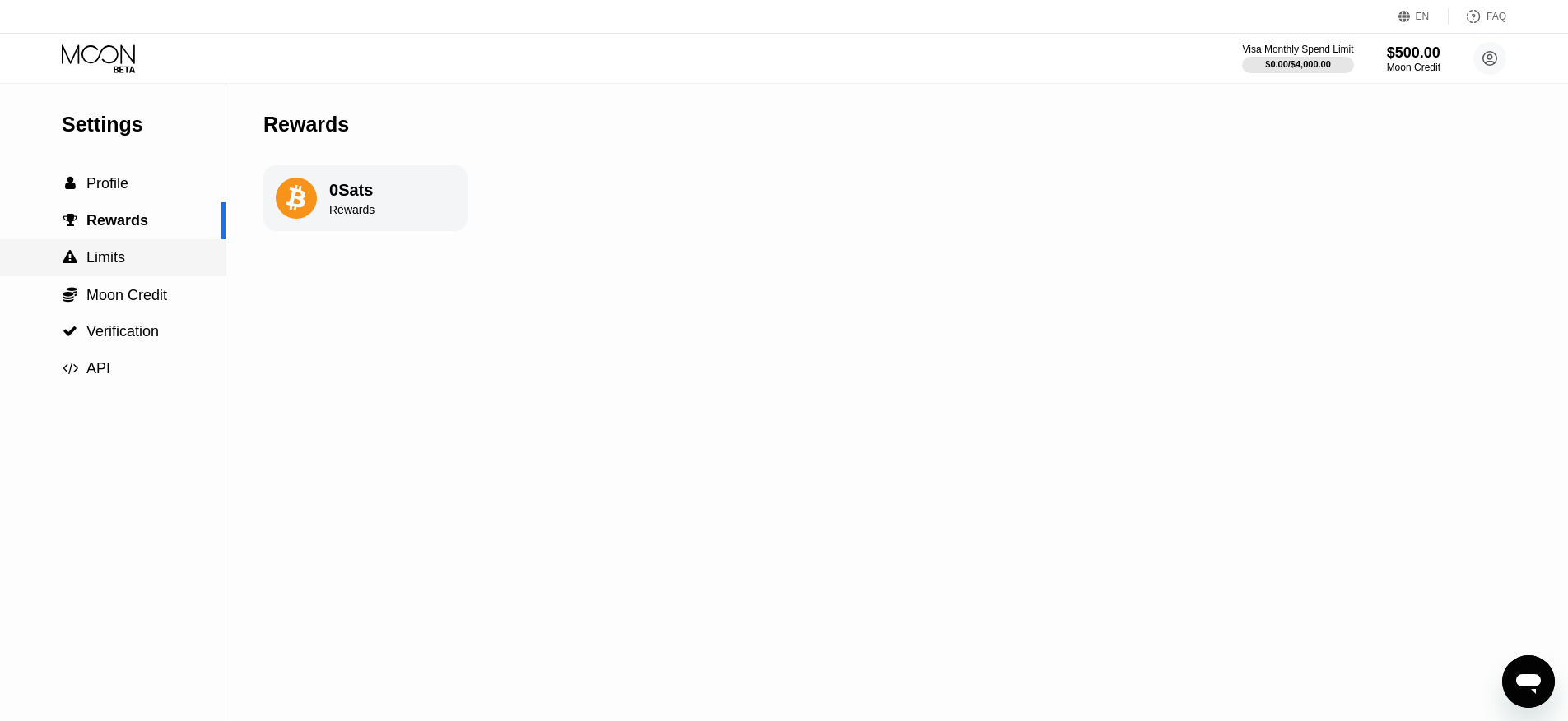
click at [117, 264] on span "Limits" at bounding box center [106, 257] width 39 height 17
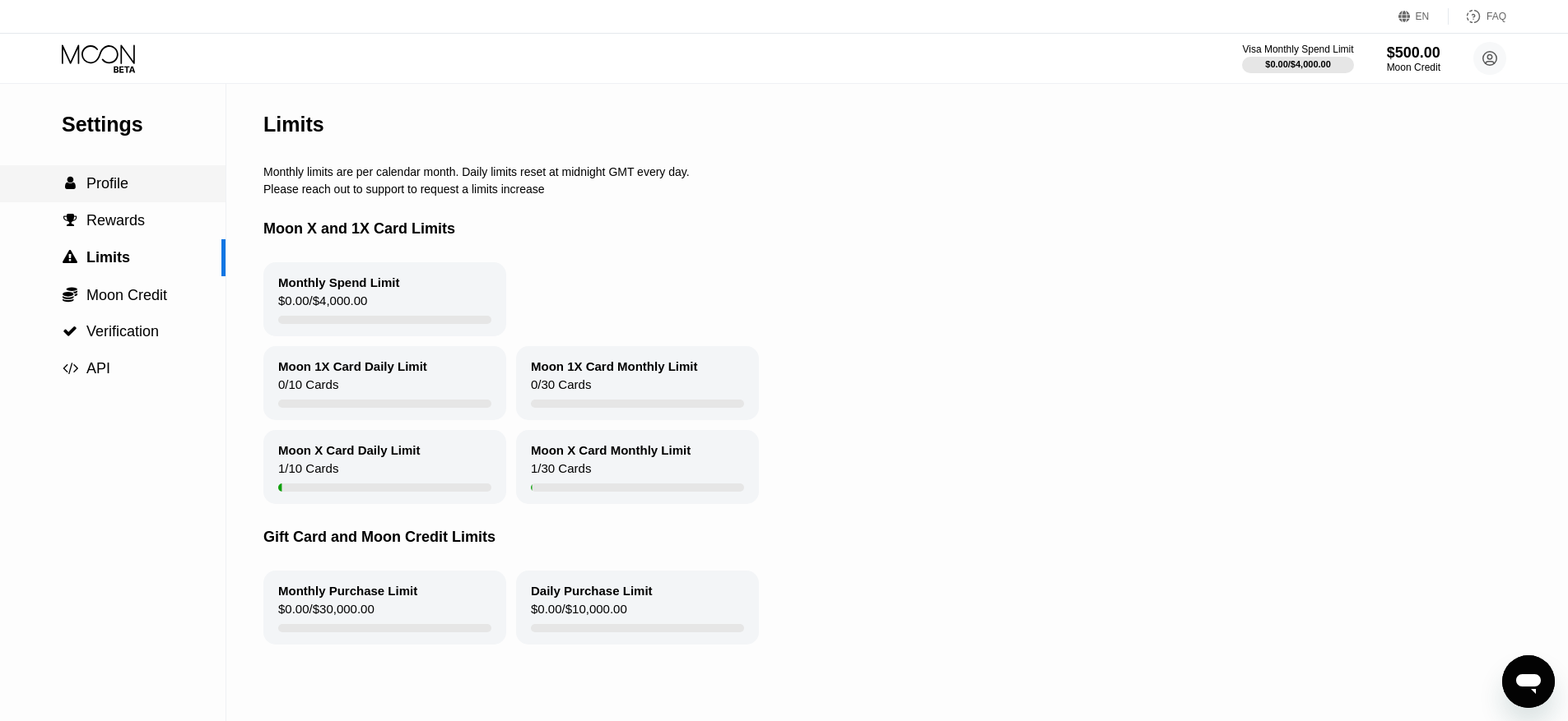
click at [135, 189] on div " Profile" at bounding box center [112, 184] width 226 height 18
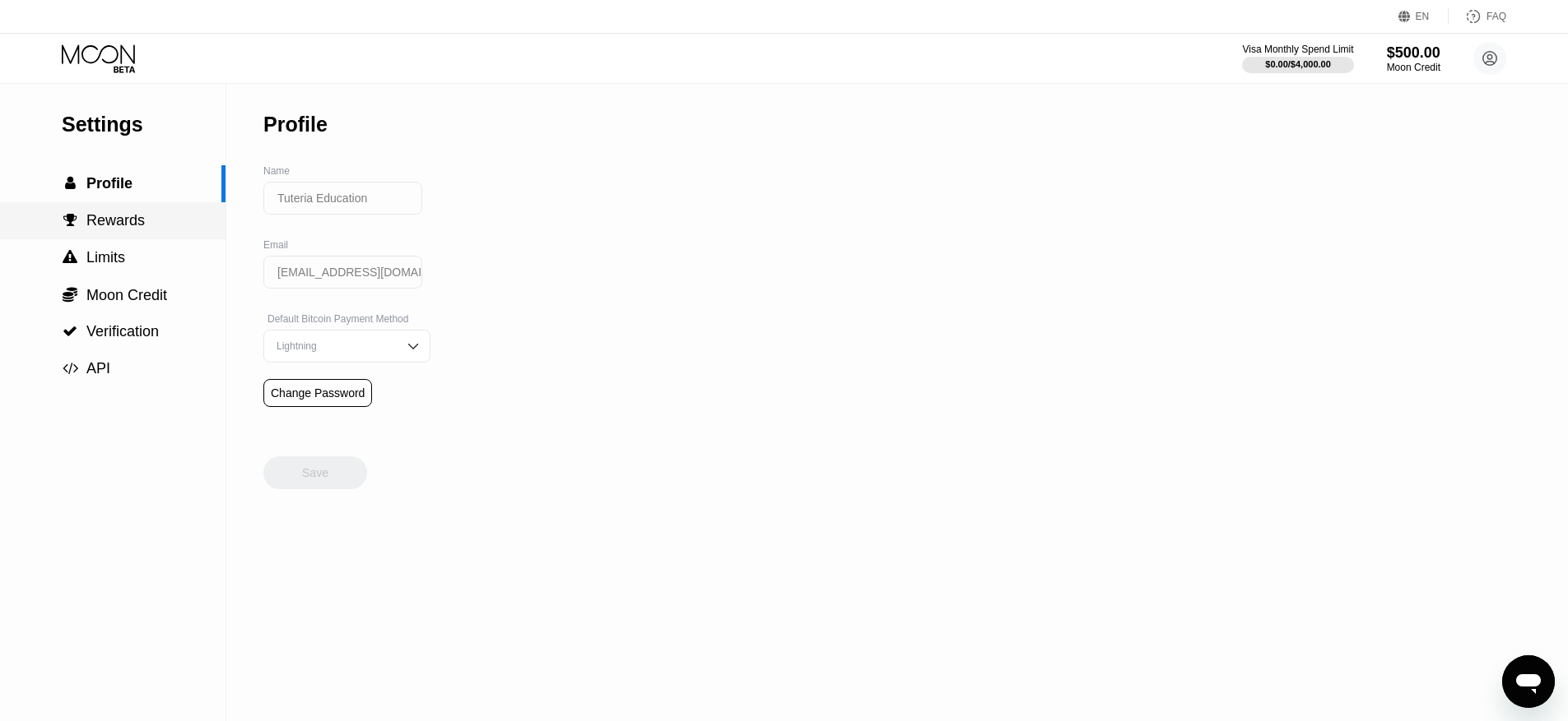
click at [129, 228] on span "Rewards" at bounding box center [116, 220] width 59 height 17
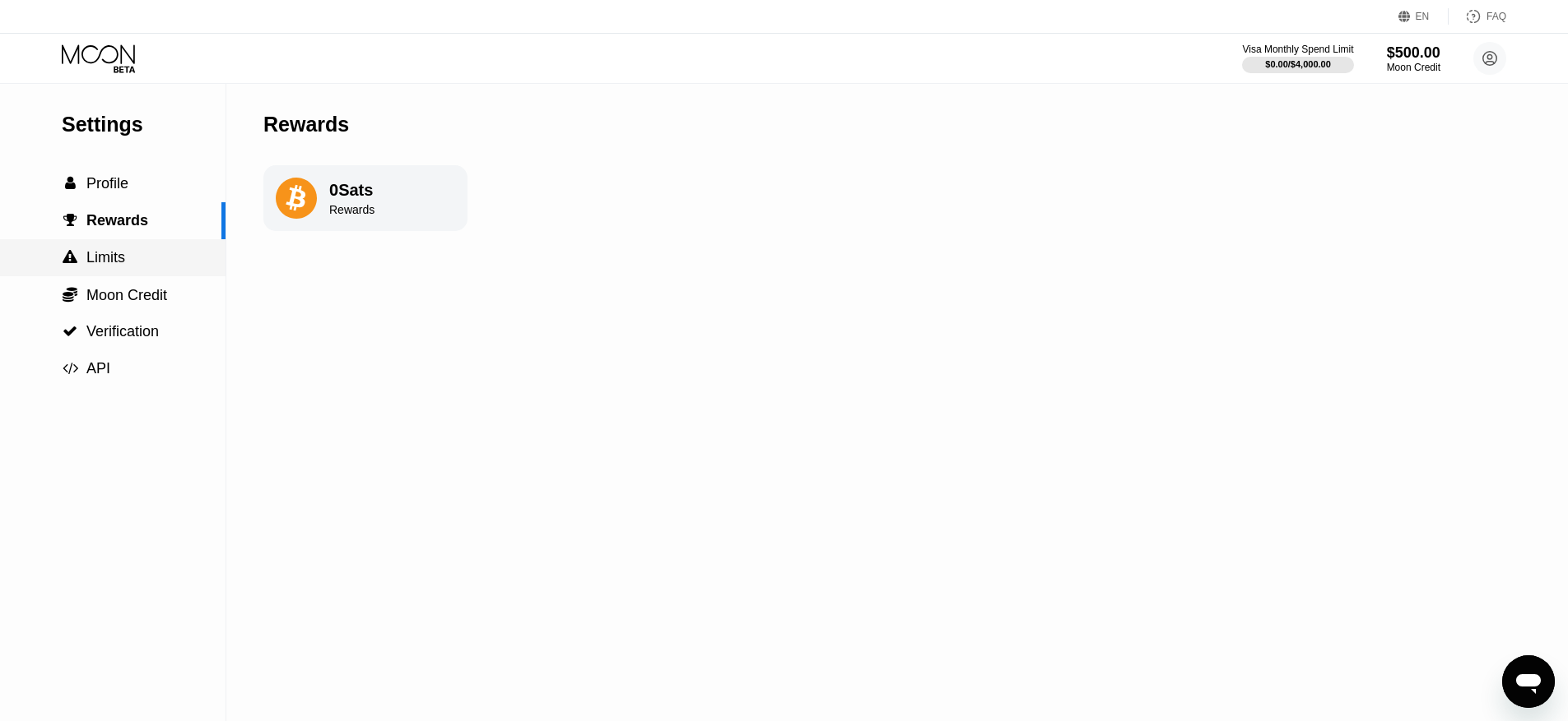
click at [131, 260] on div " Limits" at bounding box center [112, 257] width 226 height 18
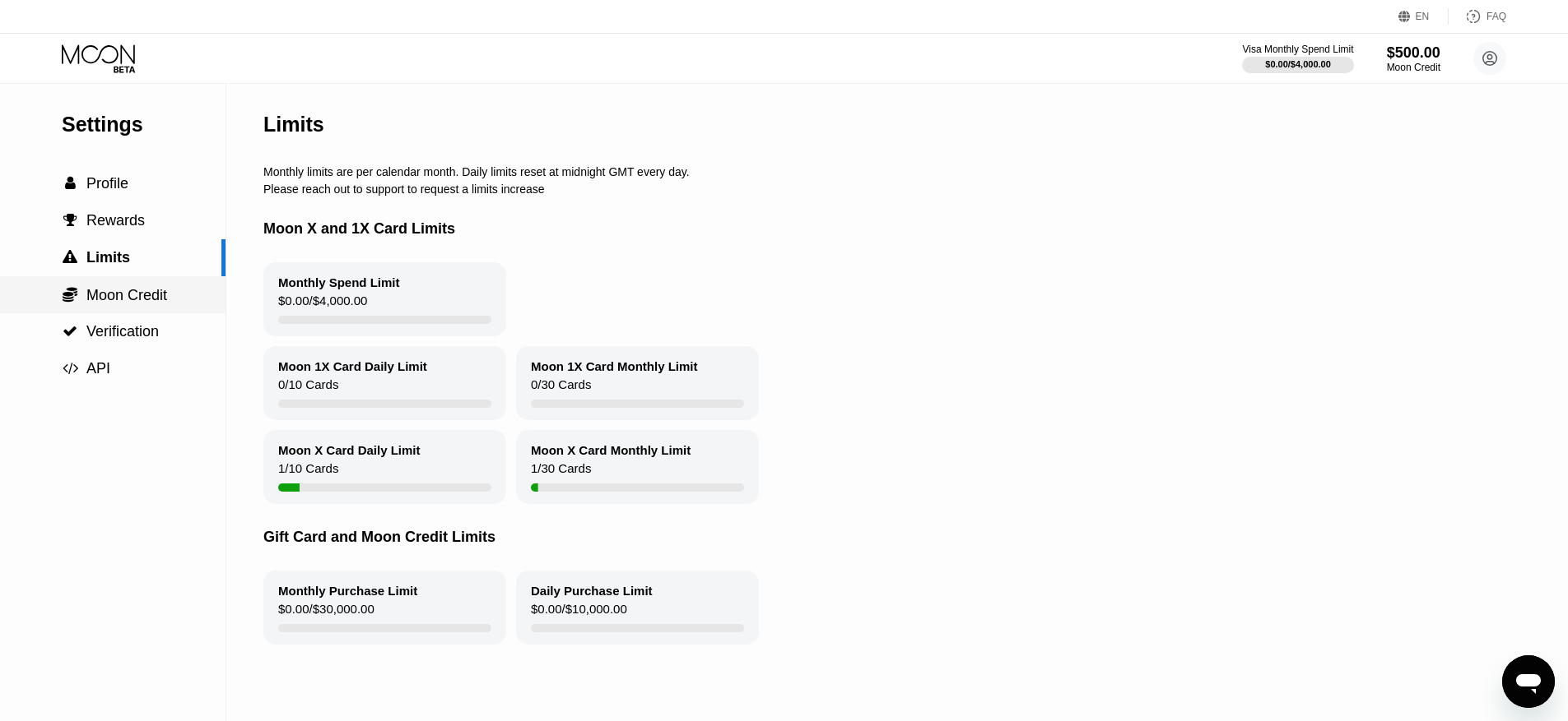
click at [128, 300] on span "Moon Credit" at bounding box center [127, 295] width 81 height 17
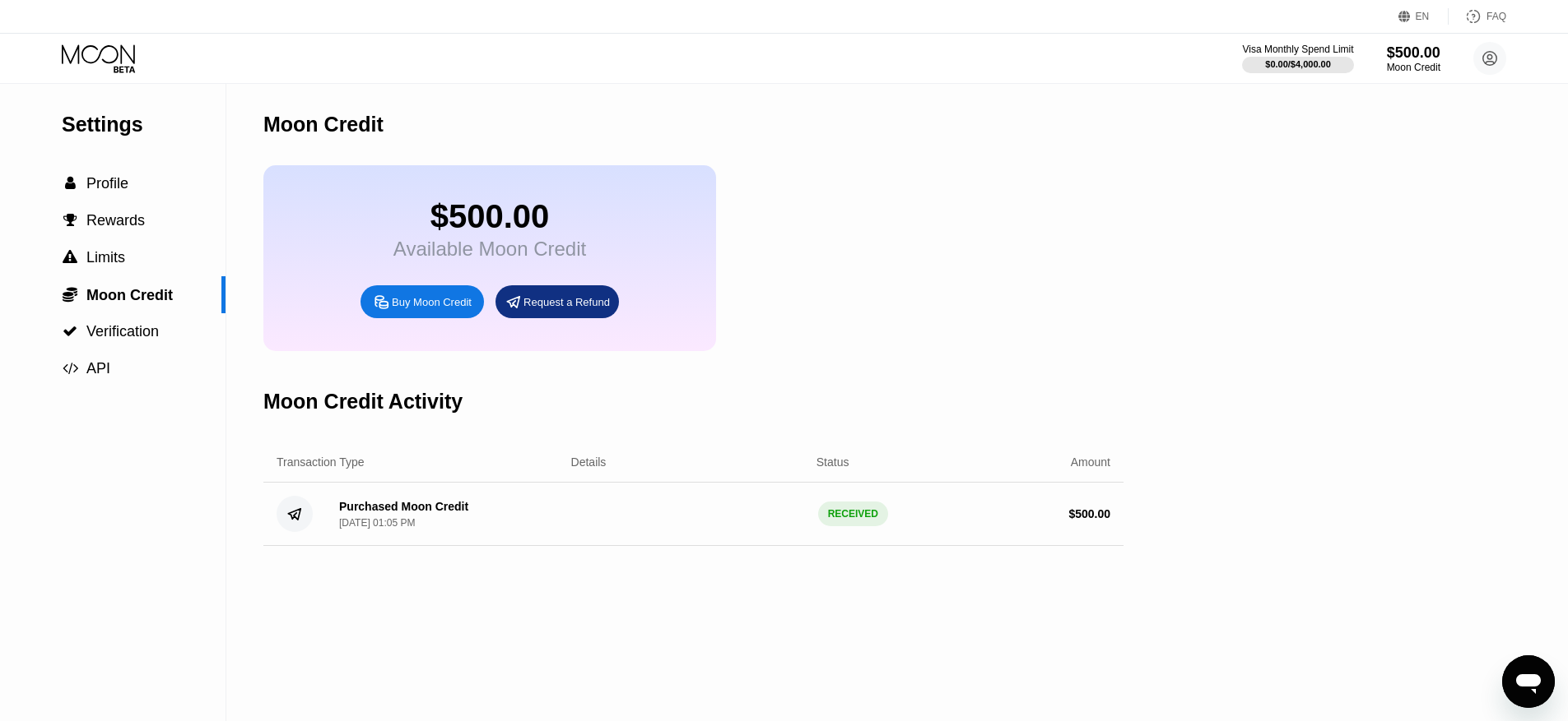
click at [379, 510] on div "Purchased Moon Credit" at bounding box center [404, 506] width 129 height 13
click at [162, 325] on div " Verification" at bounding box center [112, 331] width 226 height 18
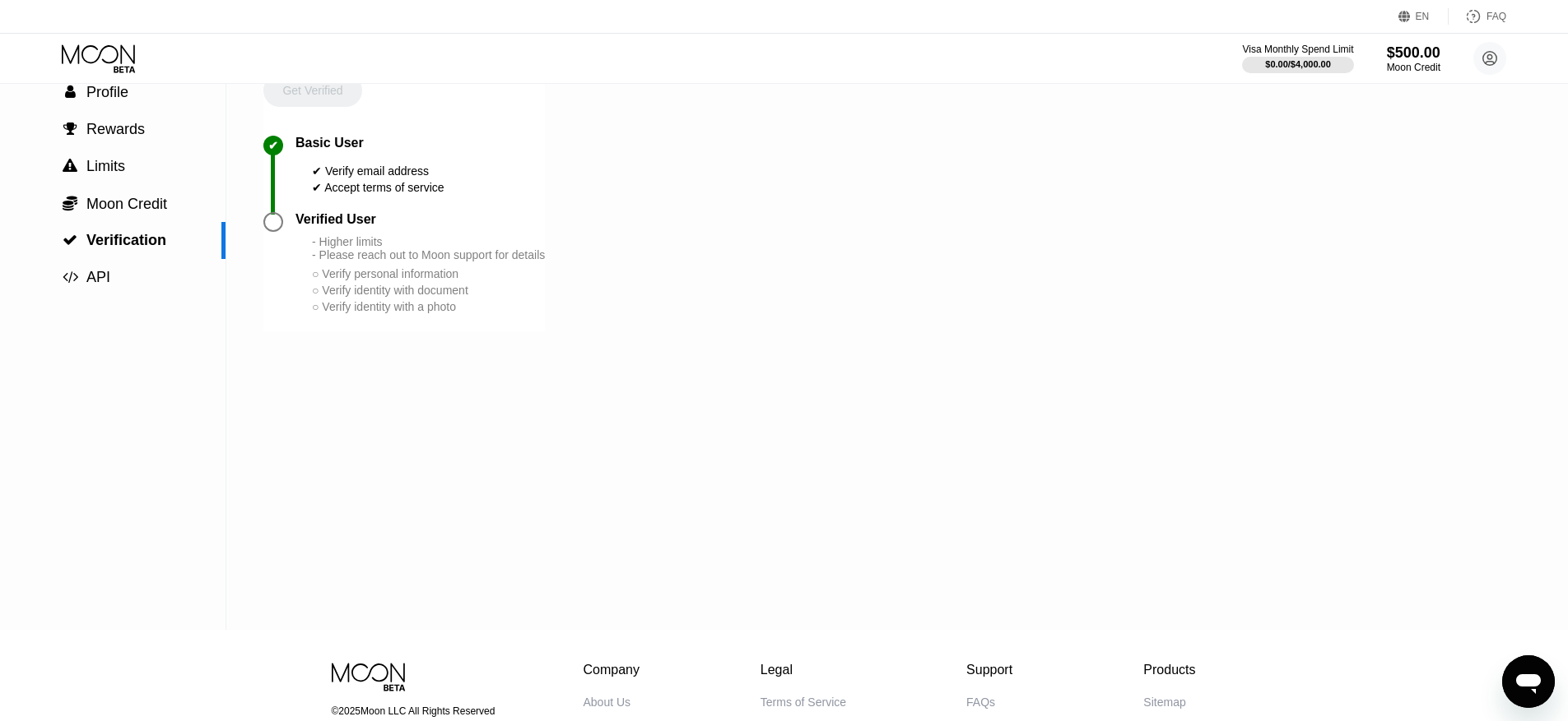
scroll to position [240, 0]
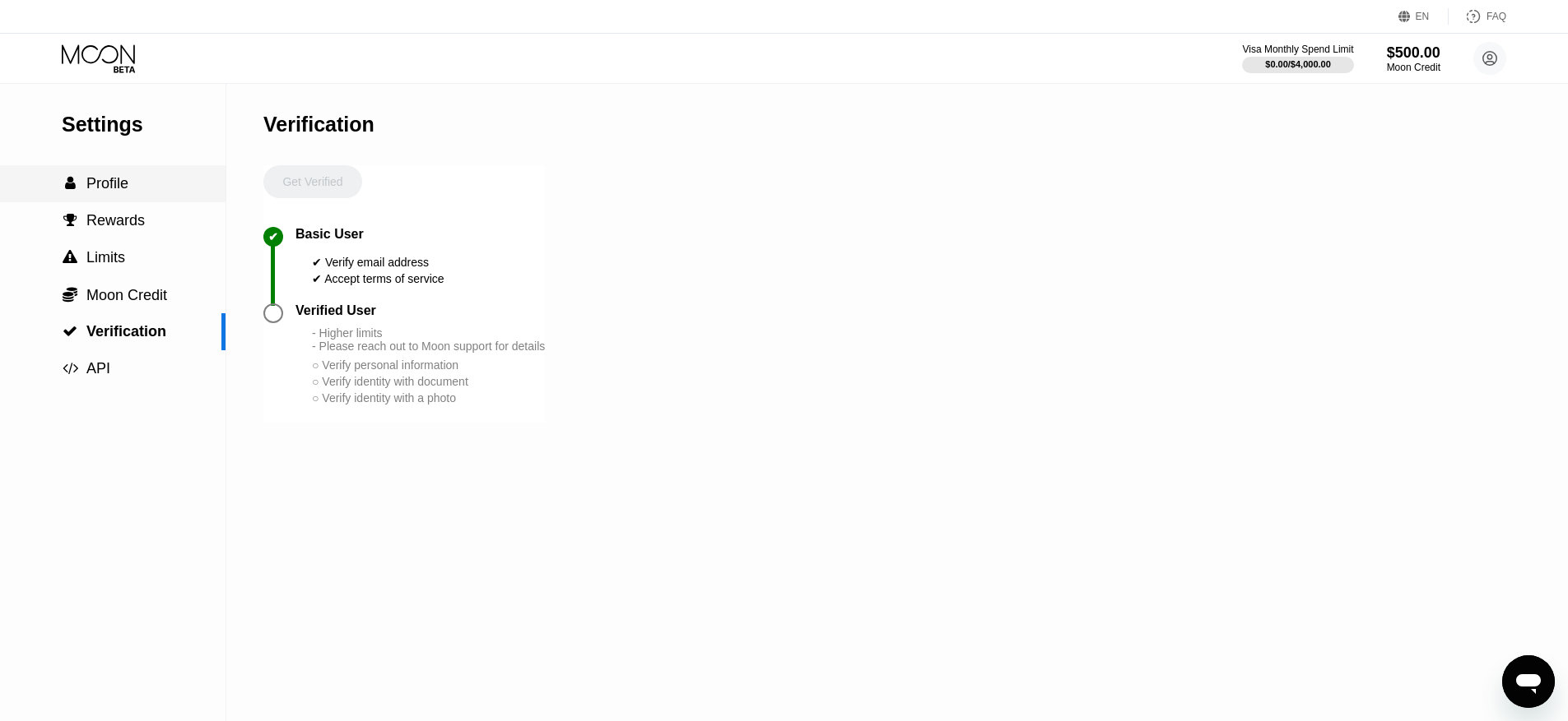
click at [127, 193] on div " Profile" at bounding box center [112, 184] width 226 height 37
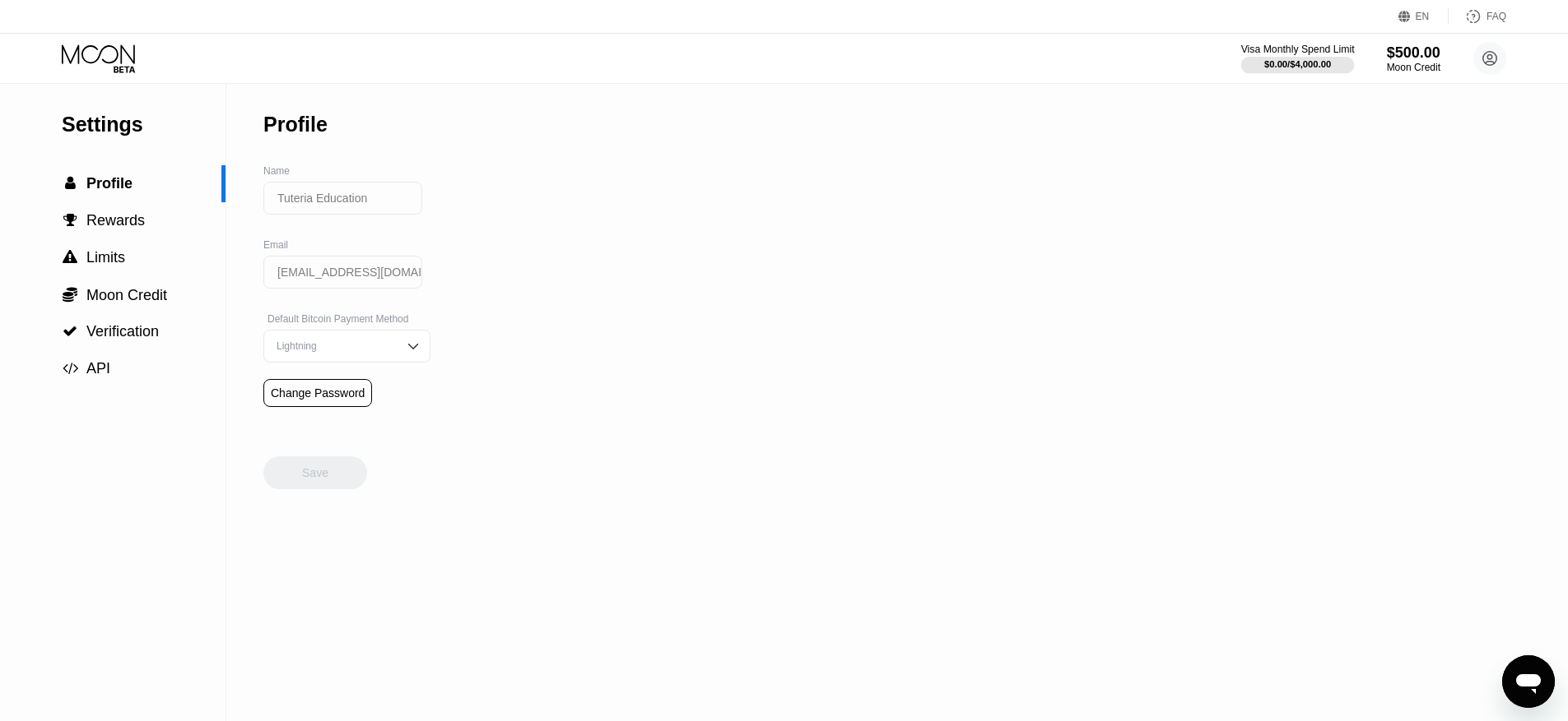
click at [1324, 50] on div "Visa Monthly Spend Limit" at bounding box center [1297, 49] width 113 height 12
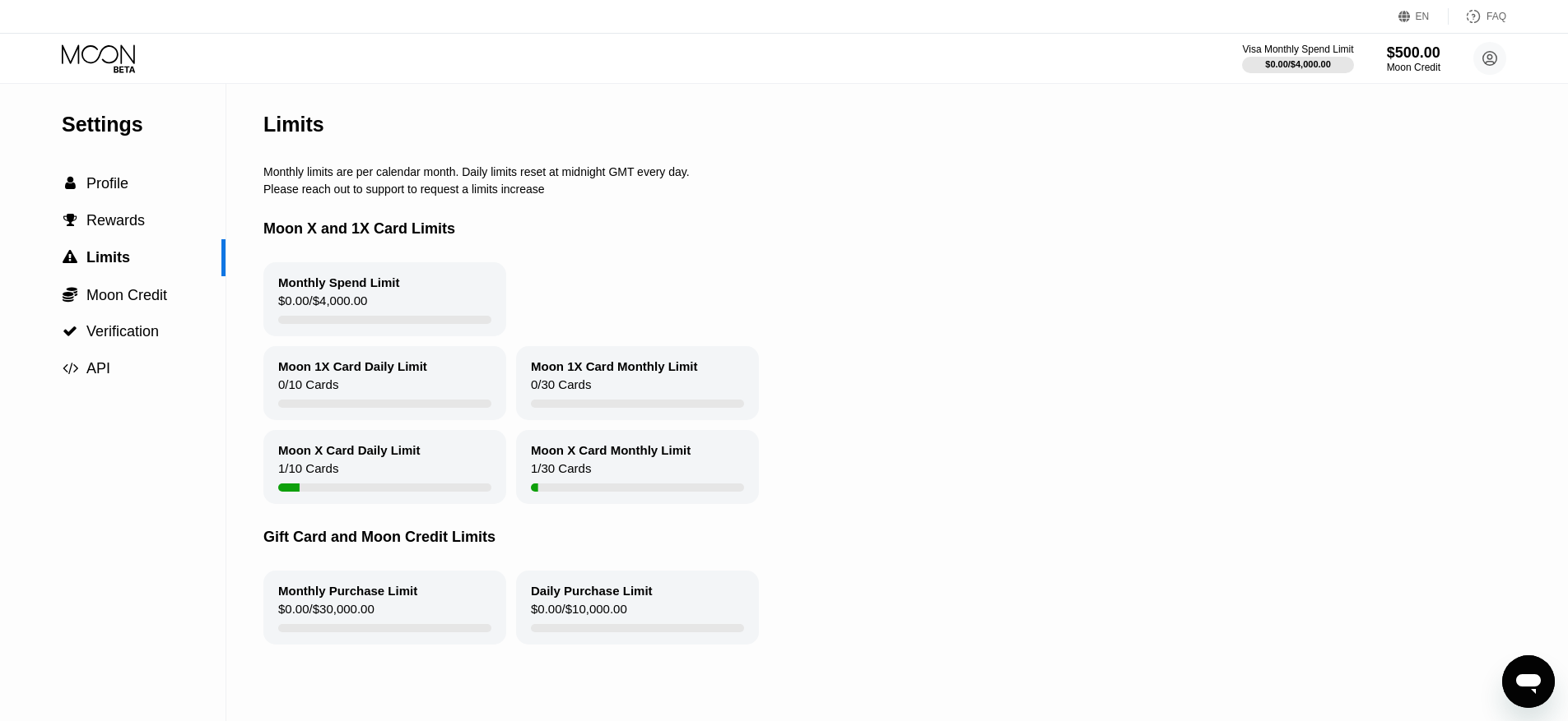
click at [362, 451] on div "Moon X Card Daily Limit" at bounding box center [350, 450] width 143 height 14
click at [117, 54] on icon at bounding box center [98, 54] width 73 height 19
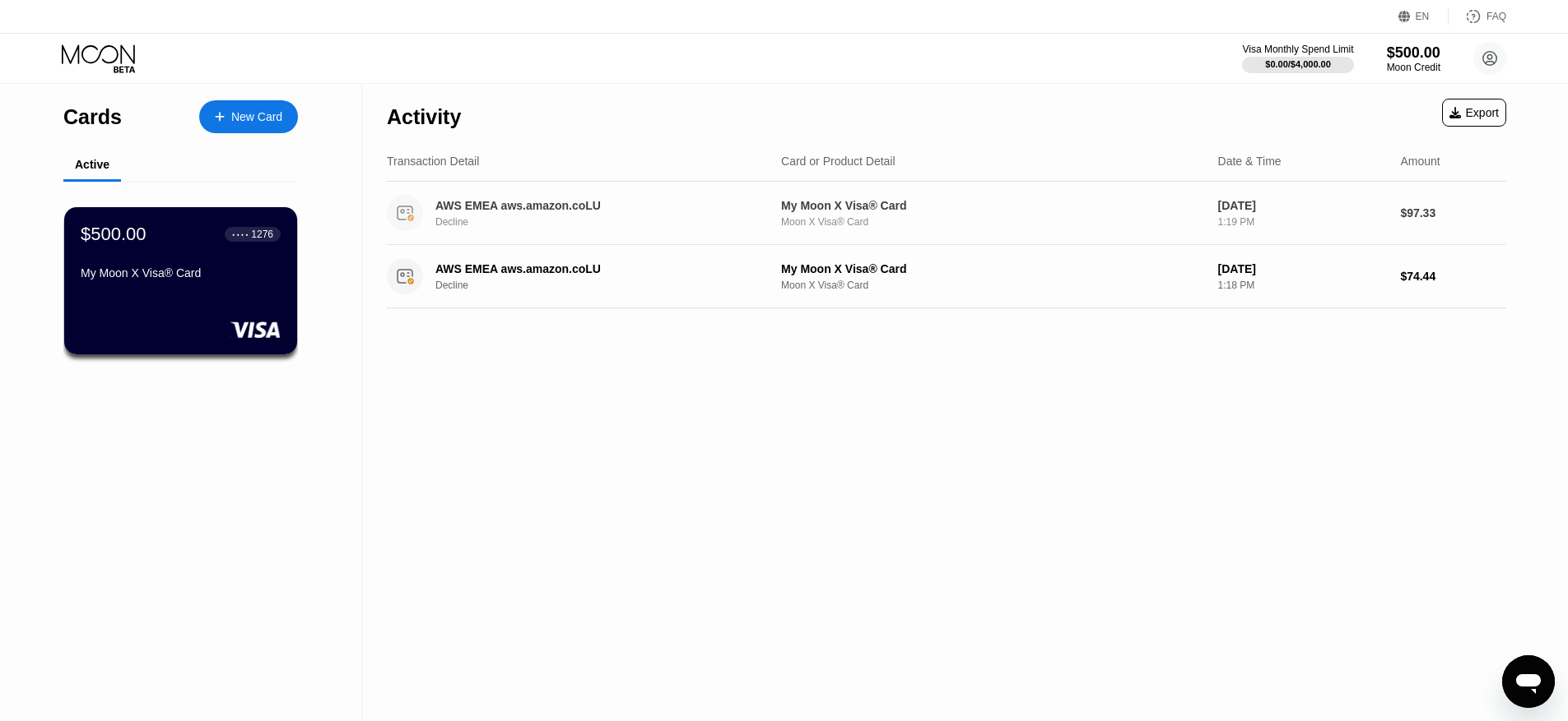
click at [648, 214] on div "AWS EMEA aws.amazon.coLU Decline" at bounding box center [607, 213] width 343 height 29
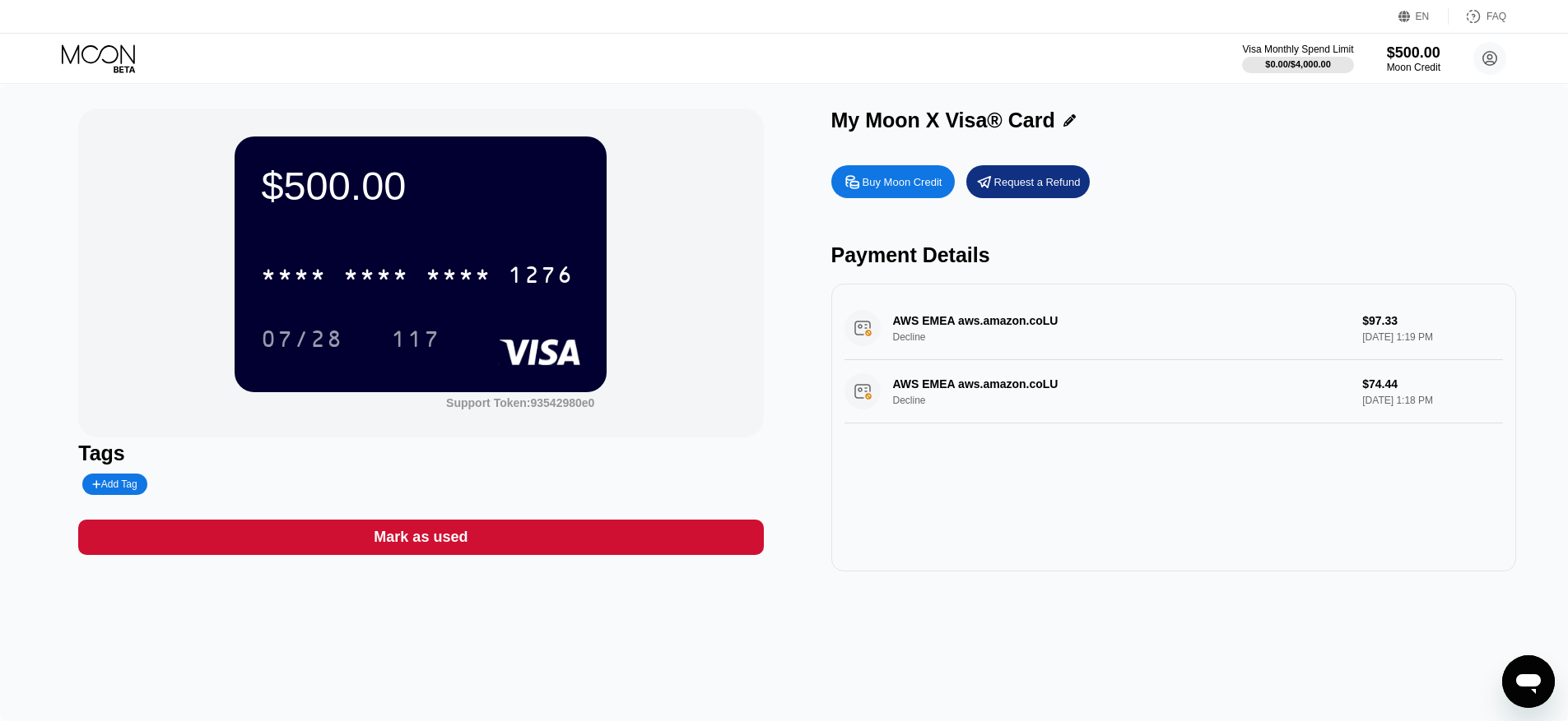
click at [1144, 328] on div "AWS EMEA aws.amazon.coLU Decline $97.33 Aug 22, 2025 1:19 PM" at bounding box center [1173, 329] width 659 height 64
click at [1081, 336] on div "AWS EMEA aws.amazon.coLU Decline $97.33 Aug 22, 2025 1:19 PM" at bounding box center [1173, 329] width 659 height 64
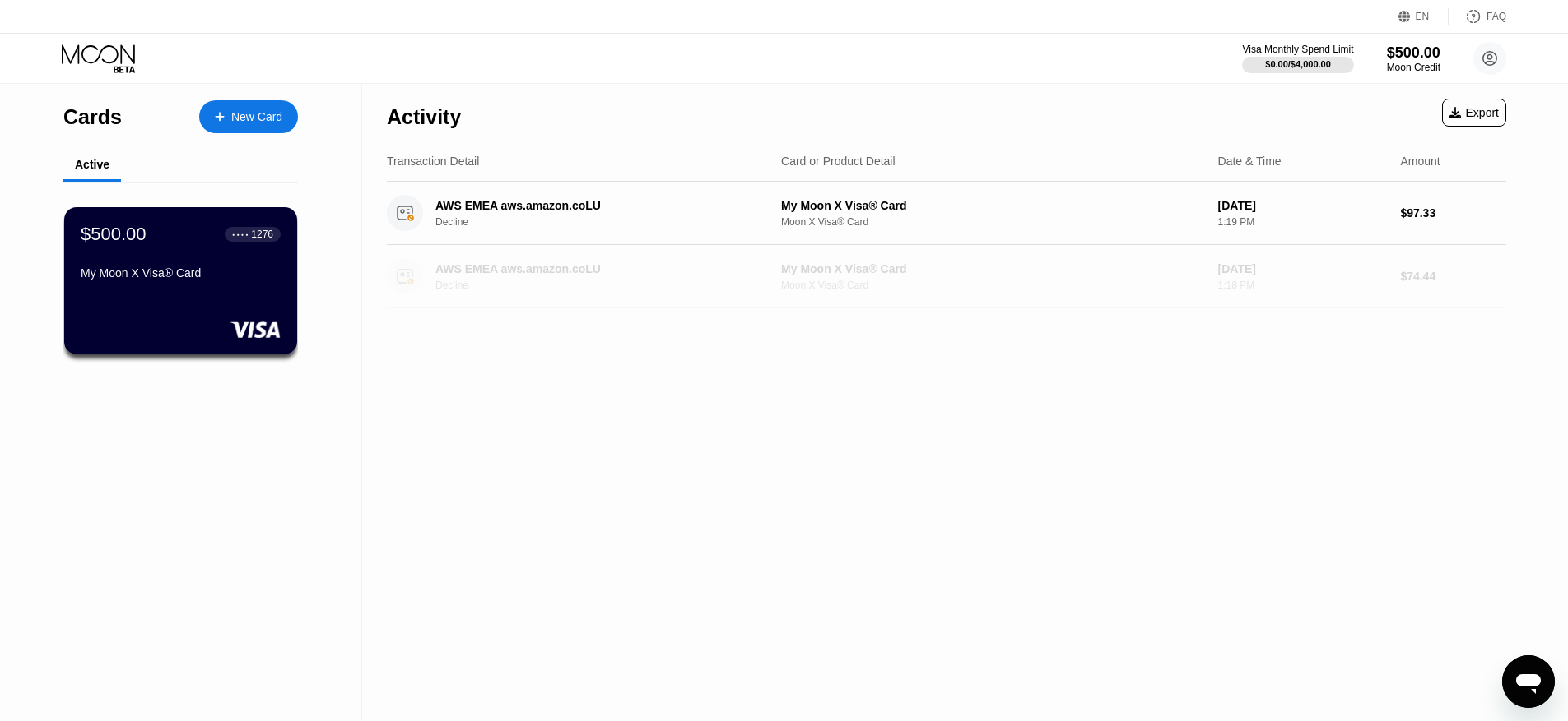
click at [986, 283] on div "Moon X Visa® Card" at bounding box center [992, 286] width 424 height 12
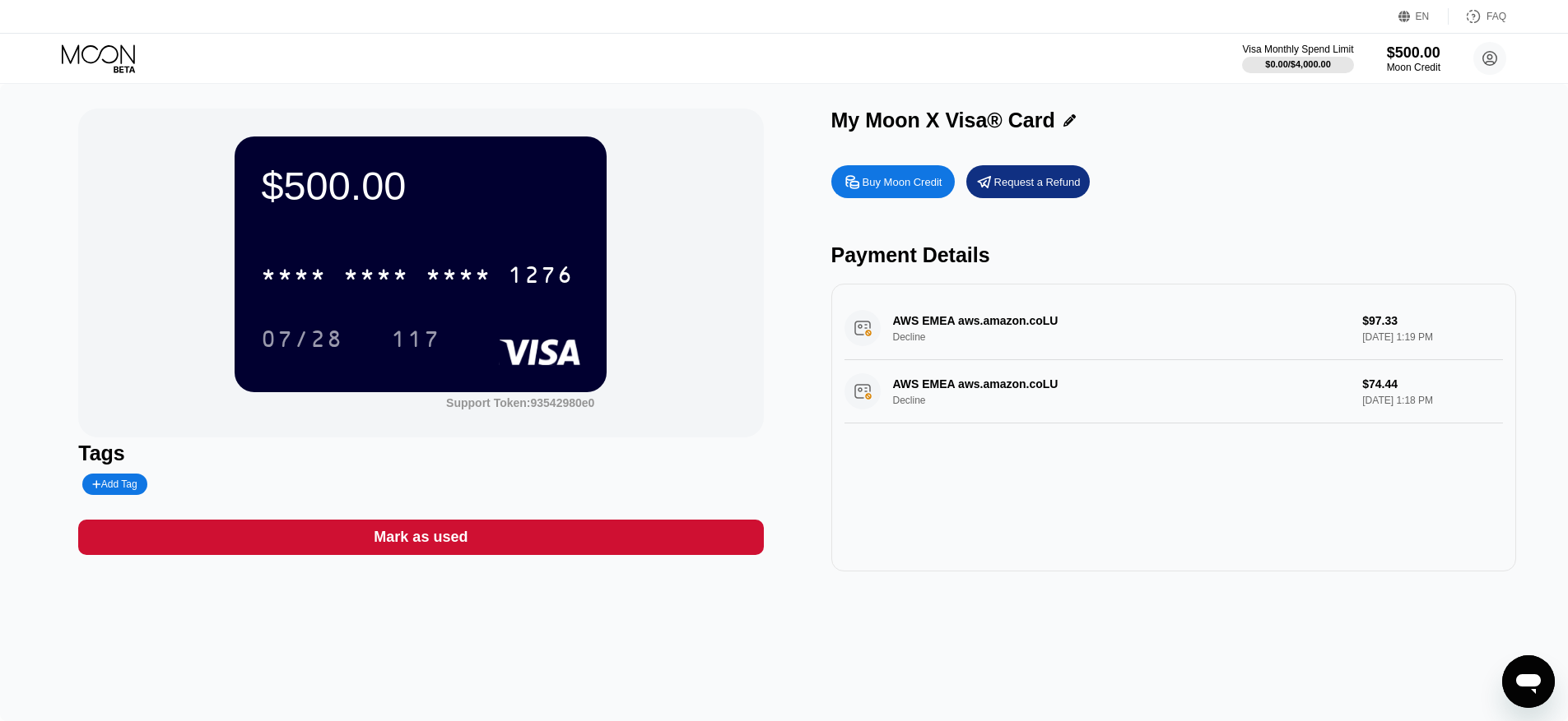
drag, startPoint x: 905, startPoint y: 329, endPoint x: 1010, endPoint y: 303, distance: 108.2
click at [907, 328] on div "AWS EMEA aws.amazon.coLU Decline $97.33 Aug 22, 2025 1:19 PM" at bounding box center [1173, 329] width 659 height 64
click at [1083, 308] on div "AWS EMEA aws.amazon.coLU Decline $97.33 Aug 22, 2025 1:19 PM" at bounding box center [1173, 329] width 659 height 64
click at [1341, 325] on div "AWS EMEA aws.amazon.coLU Decline $97.33 Aug 22, 2025 1:19 PM" at bounding box center [1173, 329] width 659 height 64
click at [1384, 324] on div "AWS EMEA aws.amazon.coLU Decline $97.33 Aug 22, 2025 1:19 PM" at bounding box center [1173, 329] width 659 height 64
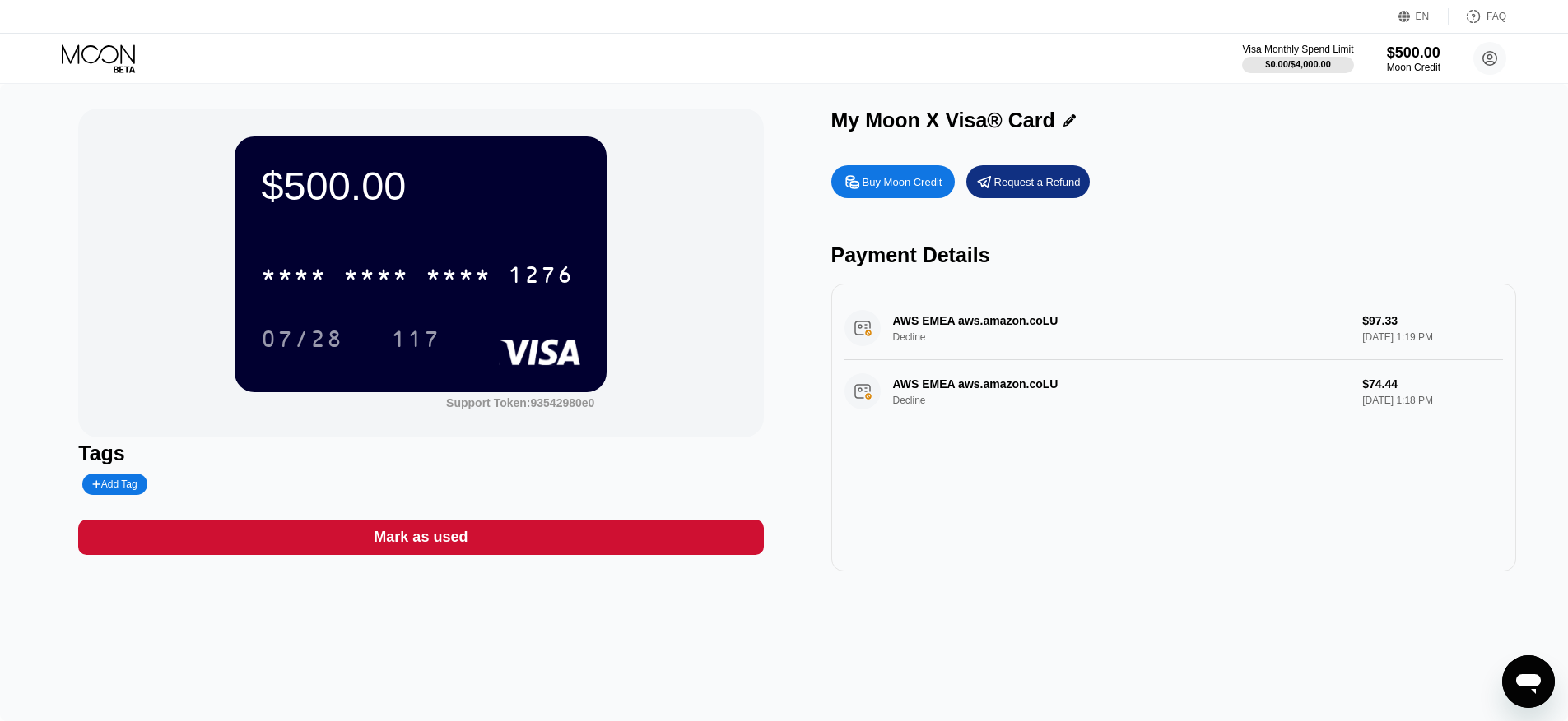
click at [1384, 324] on div "AWS EMEA aws.amazon.coLU Decline $97.33 Aug 22, 2025 1:19 PM" at bounding box center [1173, 329] width 659 height 64
drag, startPoint x: 1379, startPoint y: 324, endPoint x: 1349, endPoint y: 314, distance: 31.6
click at [1377, 324] on div "AWS EMEA aws.amazon.coLU Decline $97.33 Aug 22, 2025 1:19 PM" at bounding box center [1173, 329] width 659 height 64
click at [1486, 53] on icon at bounding box center [1490, 59] width 14 height 14
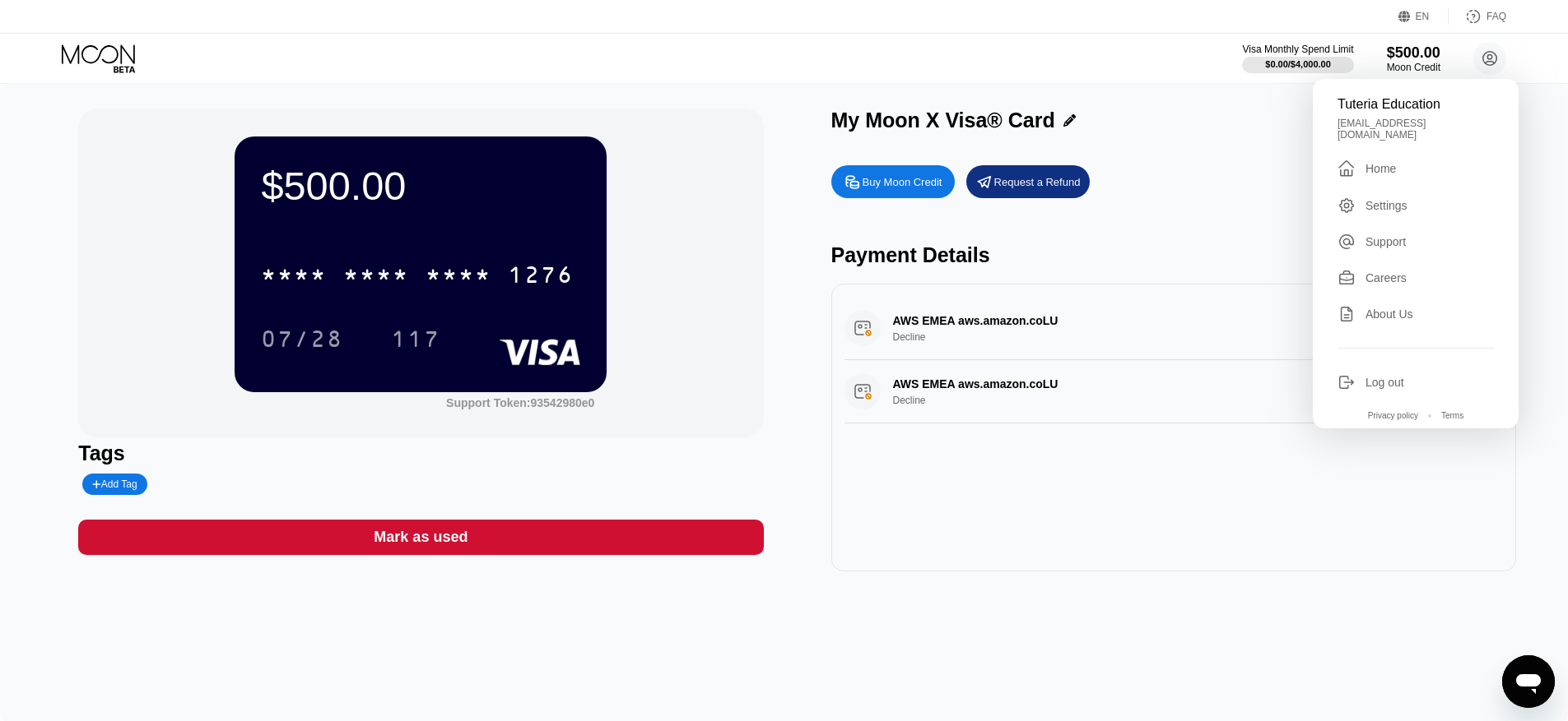
click at [1393, 199] on div "Settings" at bounding box center [1386, 205] width 42 height 13
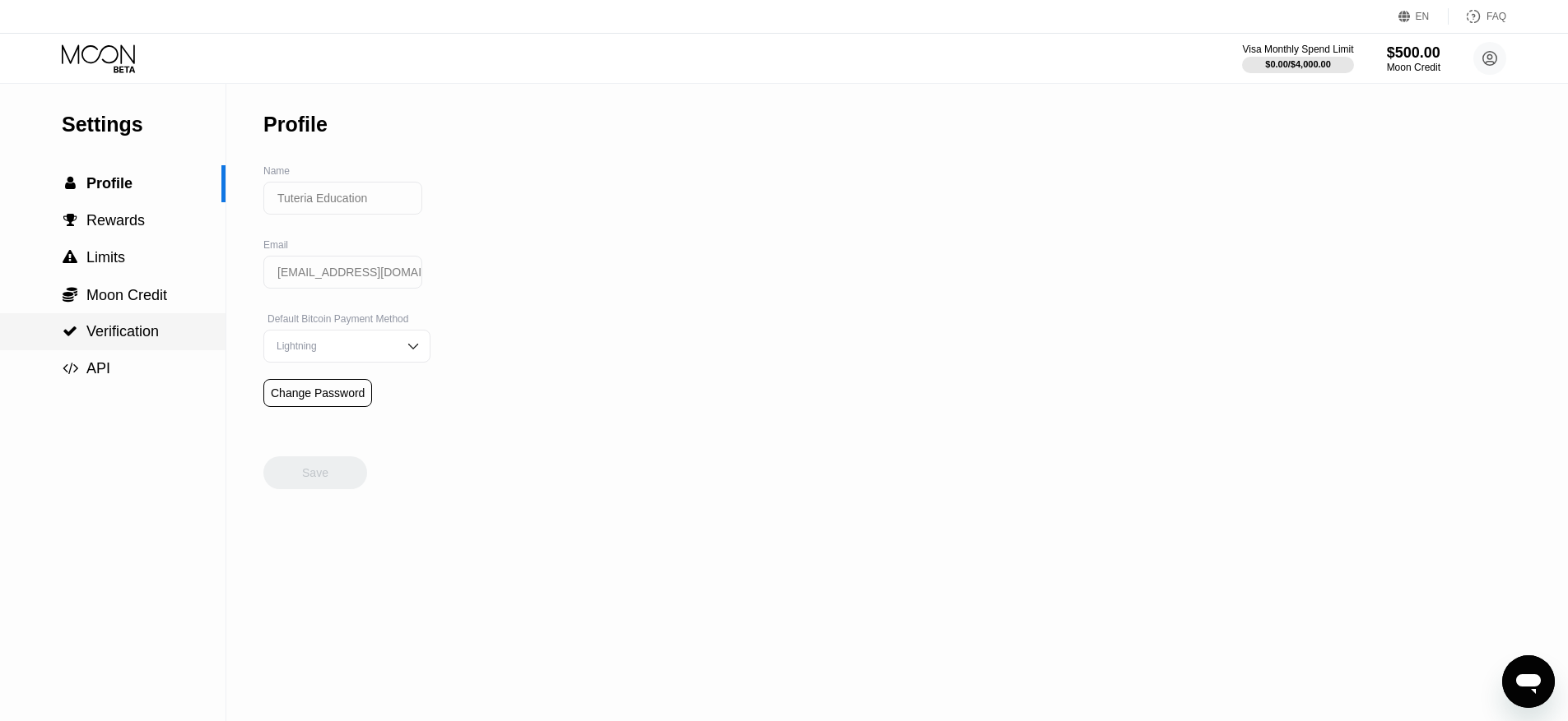
click at [96, 326] on span "Verification" at bounding box center [122, 331] width 72 height 17
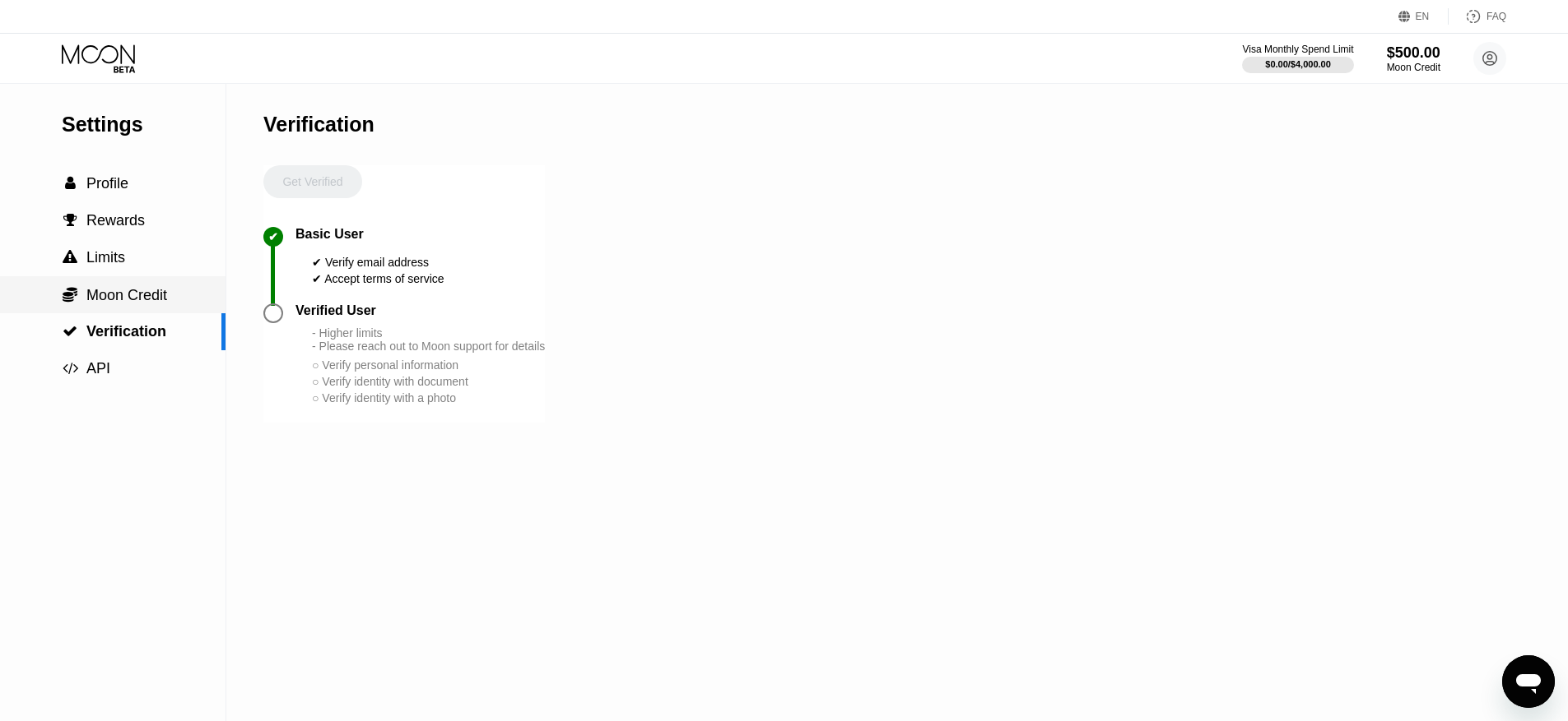
click at [133, 289] on span "Moon Credit" at bounding box center [127, 295] width 81 height 17
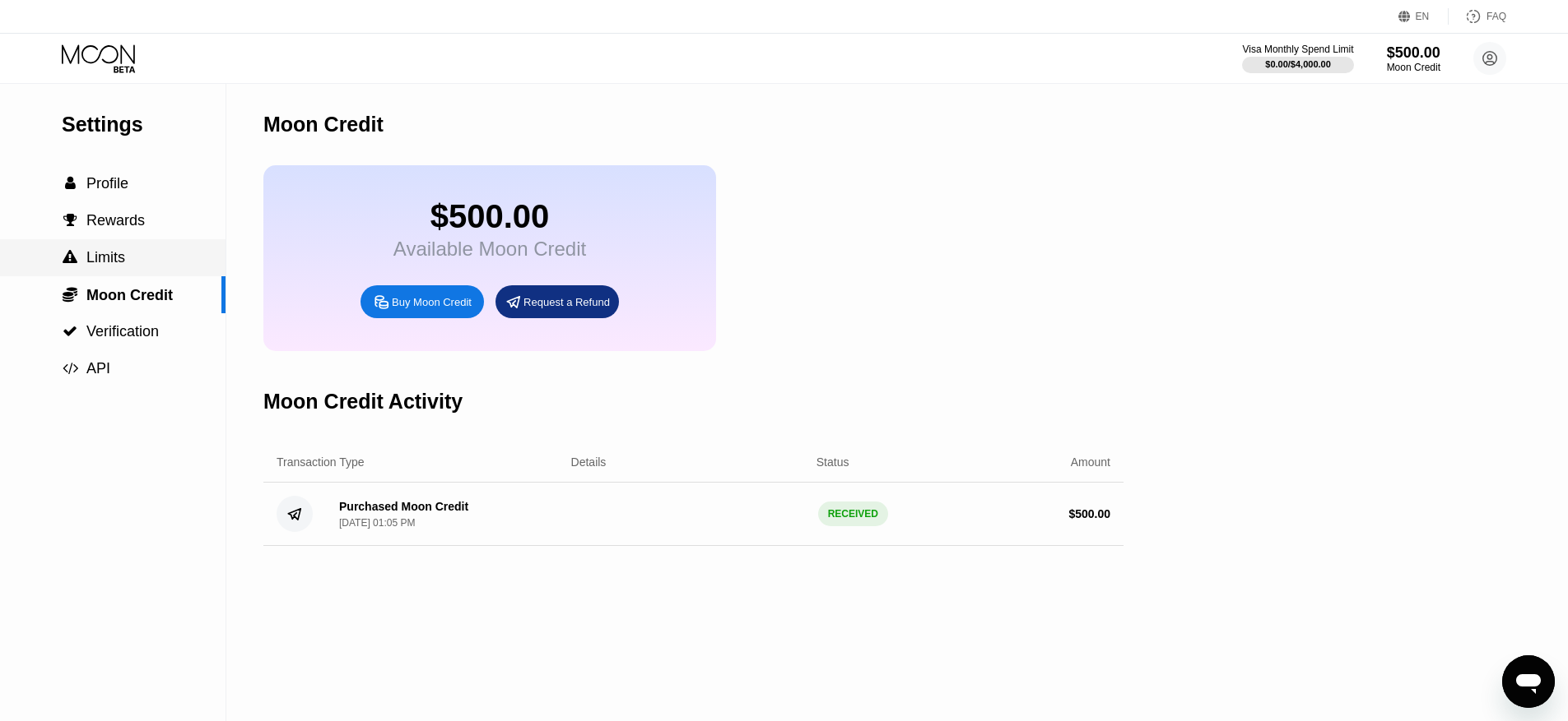
click at [145, 266] on div " Limits" at bounding box center [112, 257] width 226 height 18
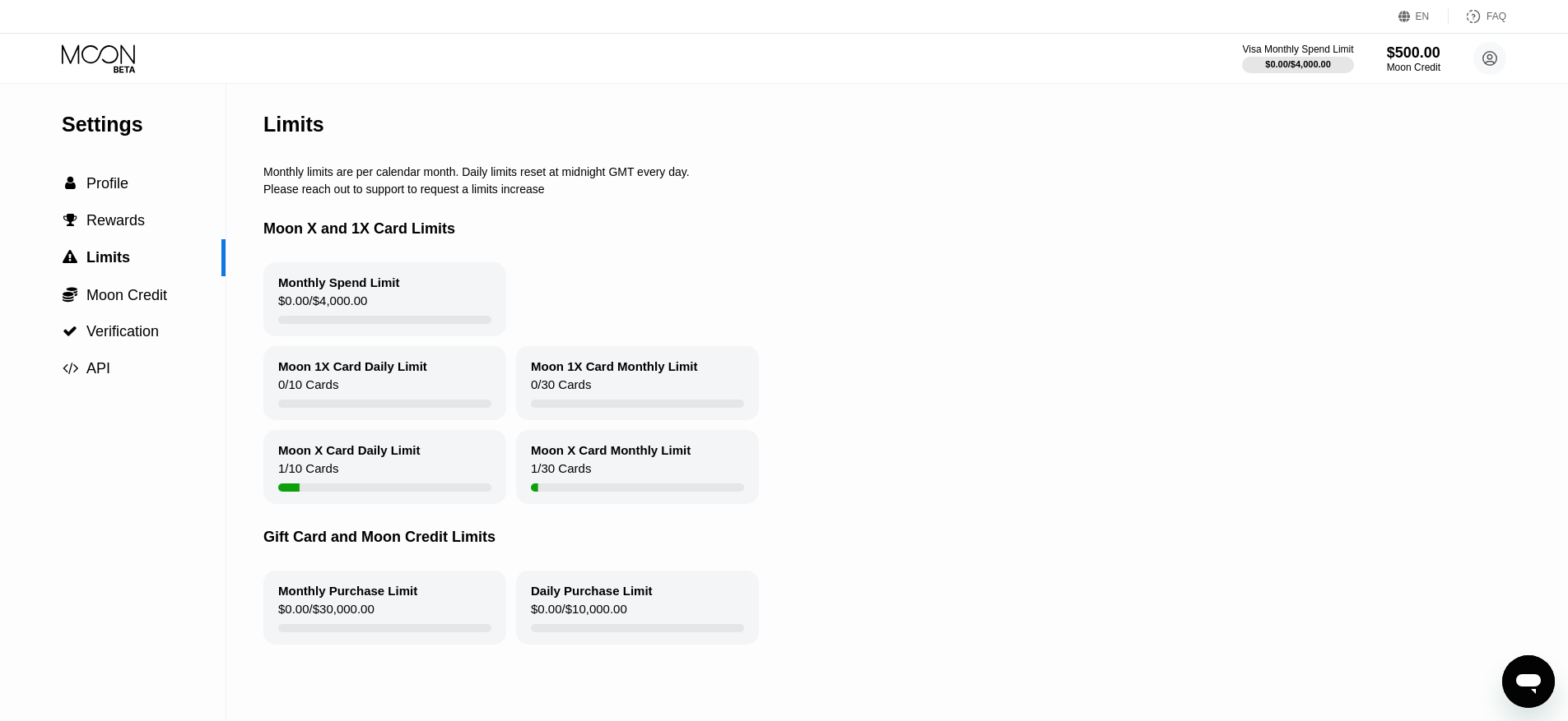
click at [362, 456] on div "Moon X Card Daily Limit" at bounding box center [350, 450] width 143 height 14
click at [1485, 66] on circle at bounding box center [1489, 58] width 33 height 33
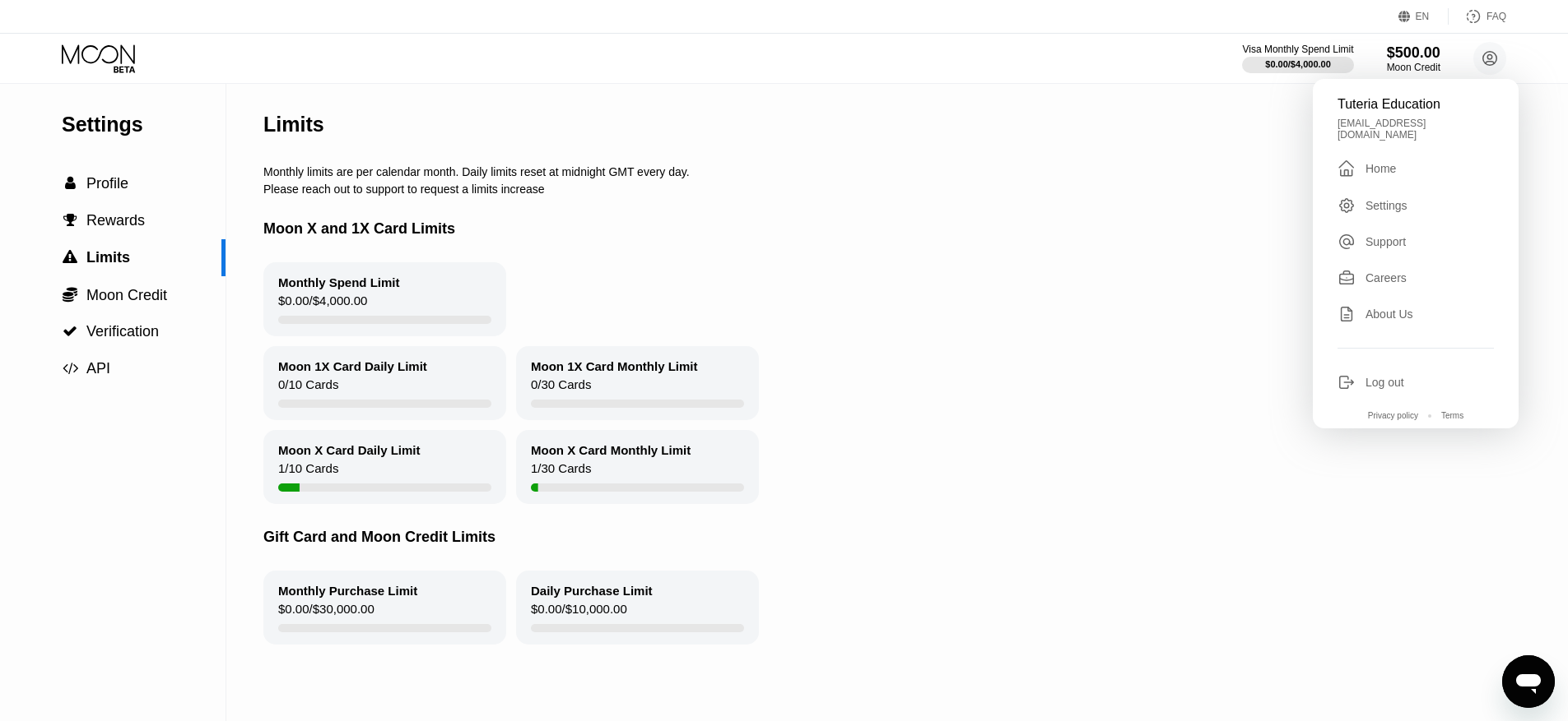
click at [882, 329] on div "Monthly Spend Limit $0.00 / $4,000.00" at bounding box center [890, 299] width 1254 height 74
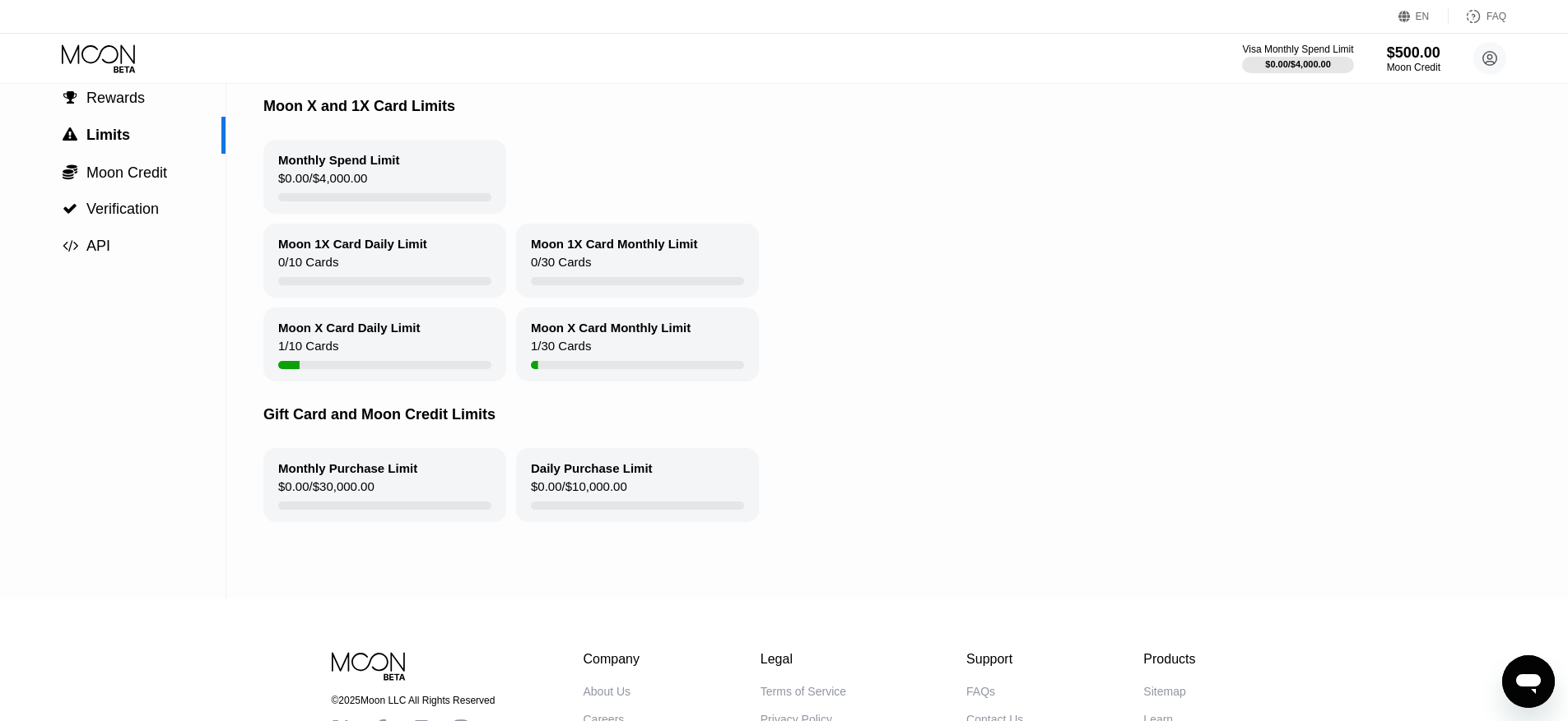
scroll to position [261, 0]
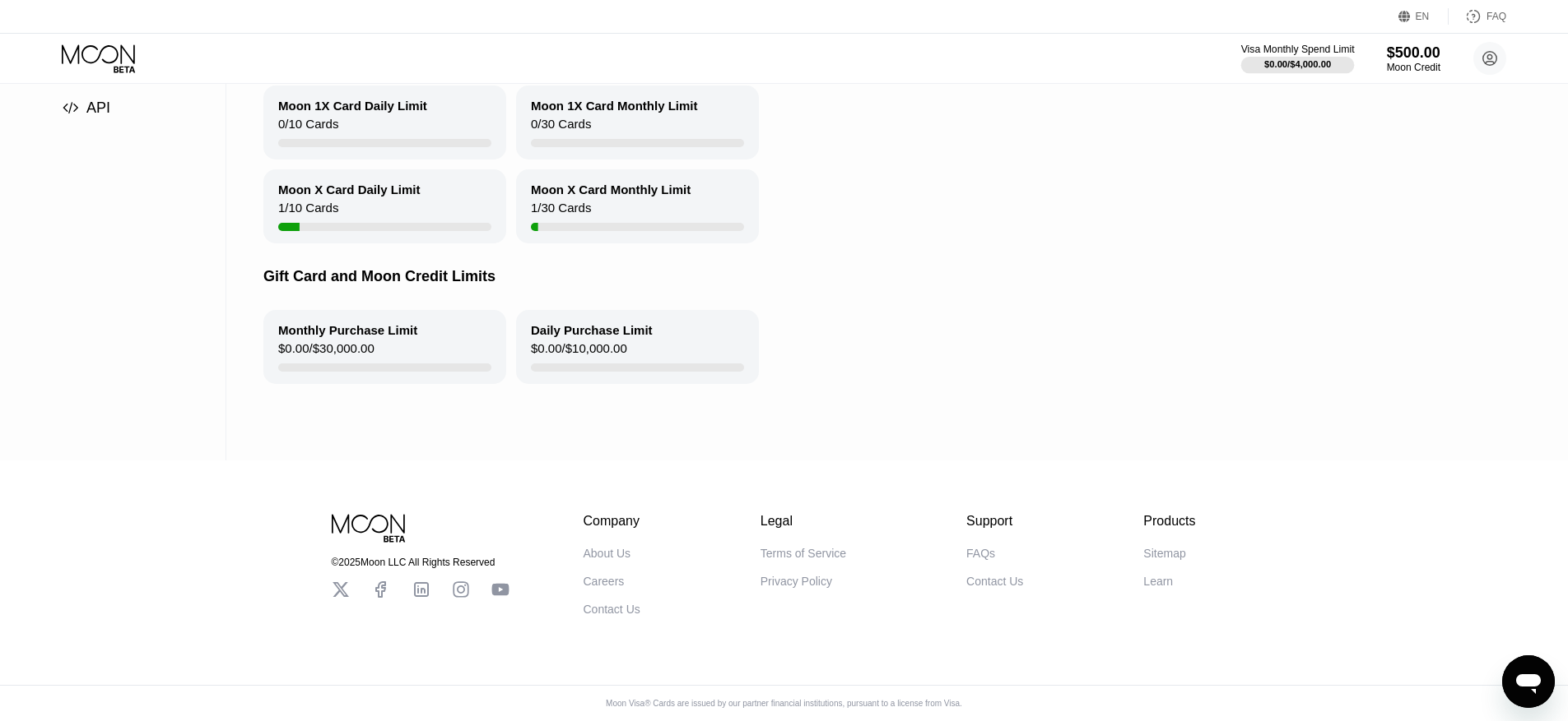
click at [1302, 60] on div "$0.00 / $4,000.00" at bounding box center [1297, 65] width 66 height 10
click at [1300, 53] on div "Visa Monthly Spend Limit" at bounding box center [1297, 49] width 113 height 12
click at [1488, 60] on circle at bounding box center [1489, 58] width 33 height 33
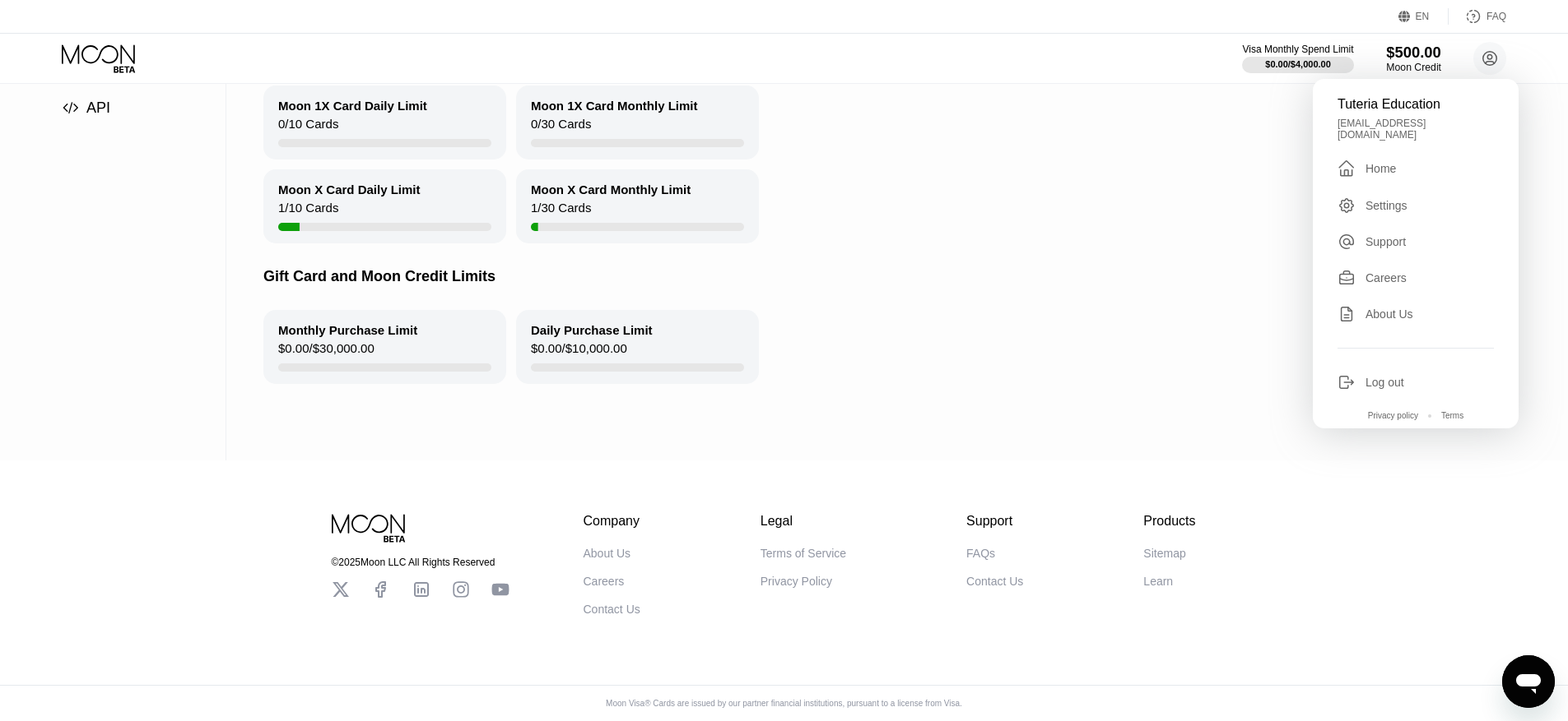
click at [1390, 62] on div "Moon Credit" at bounding box center [1414, 68] width 55 height 12
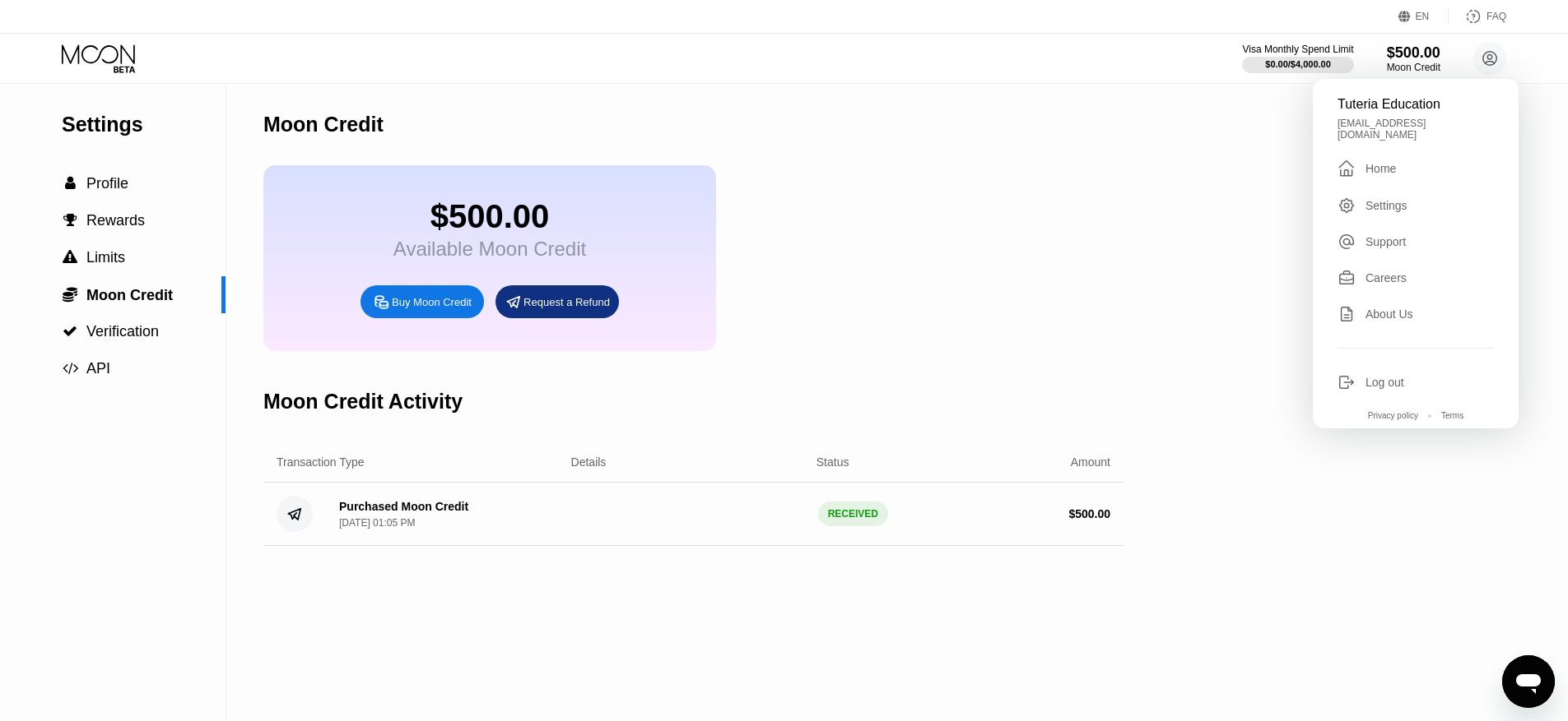
click at [370, 505] on div "Purchased Moon Credit" at bounding box center [404, 506] width 129 height 13
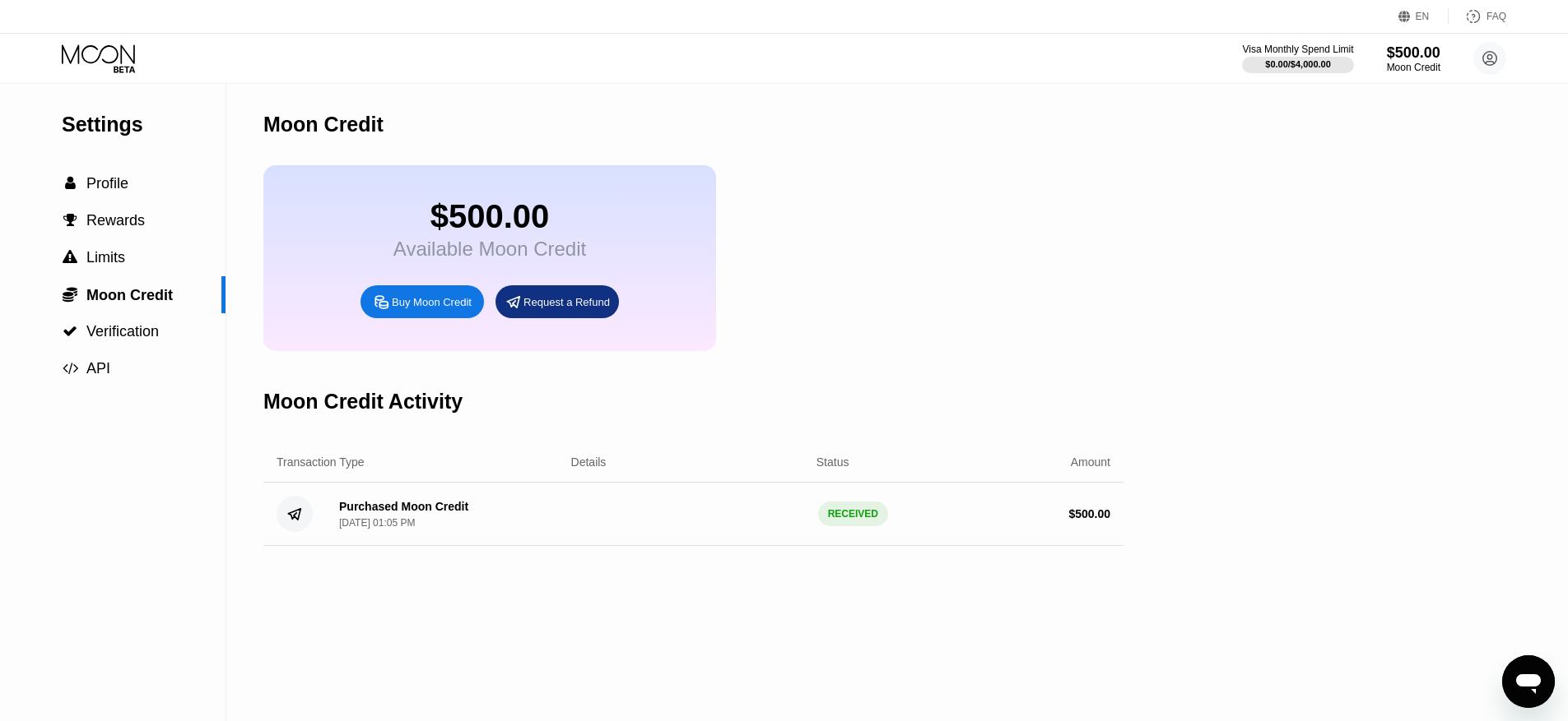
drag, startPoint x: 440, startPoint y: 503, endPoint x: 772, endPoint y: 490, distance: 332.3
click at [457, 504] on div "Purchased Moon Credit" at bounding box center [404, 506] width 129 height 13
drag, startPoint x: 863, startPoint y: 524, endPoint x: 882, endPoint y: 502, distance: 29.1
click at [863, 516] on div "RECEIVED" at bounding box center [852, 513] width 70 height 24
click at [1483, 62] on icon at bounding box center [1490, 59] width 14 height 14
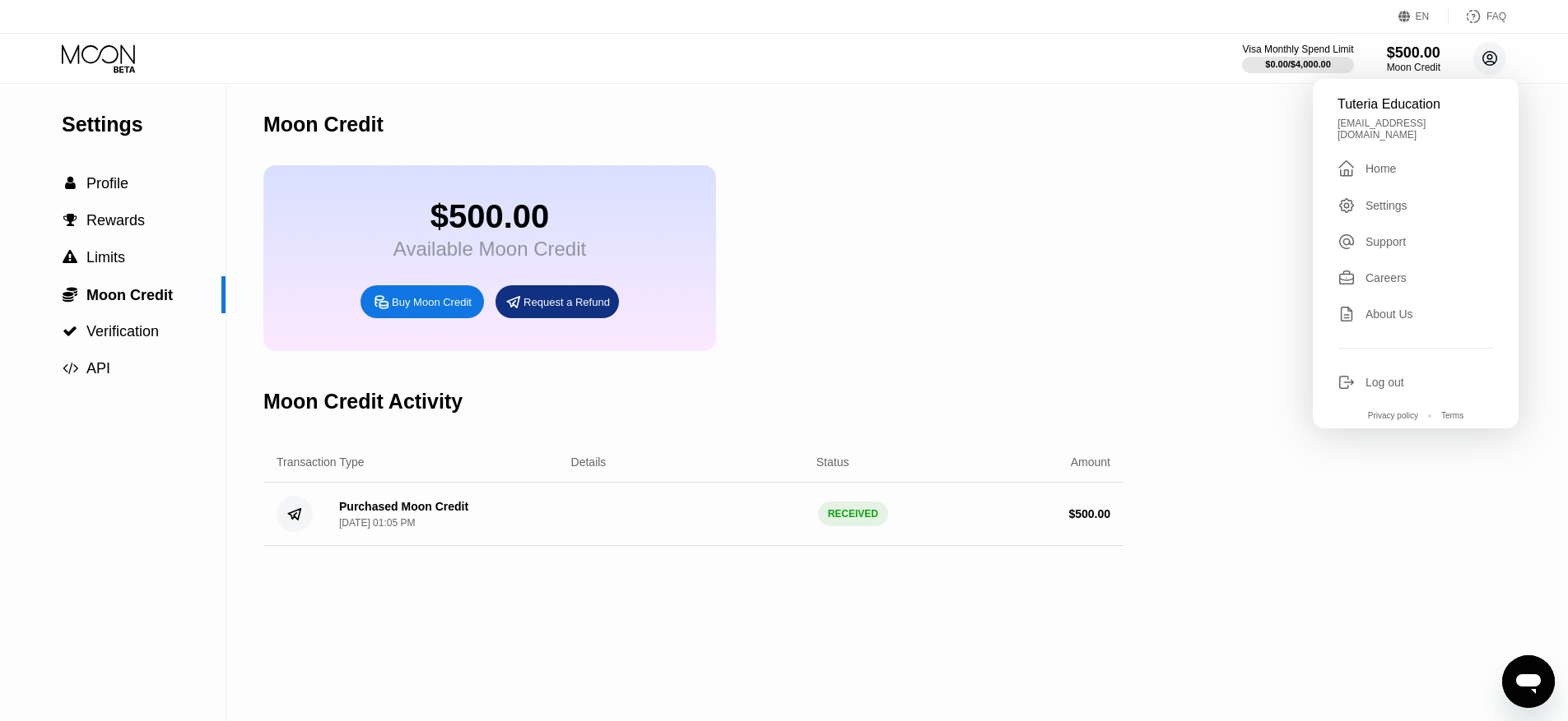
click at [1483, 62] on icon at bounding box center [1490, 59] width 14 height 14
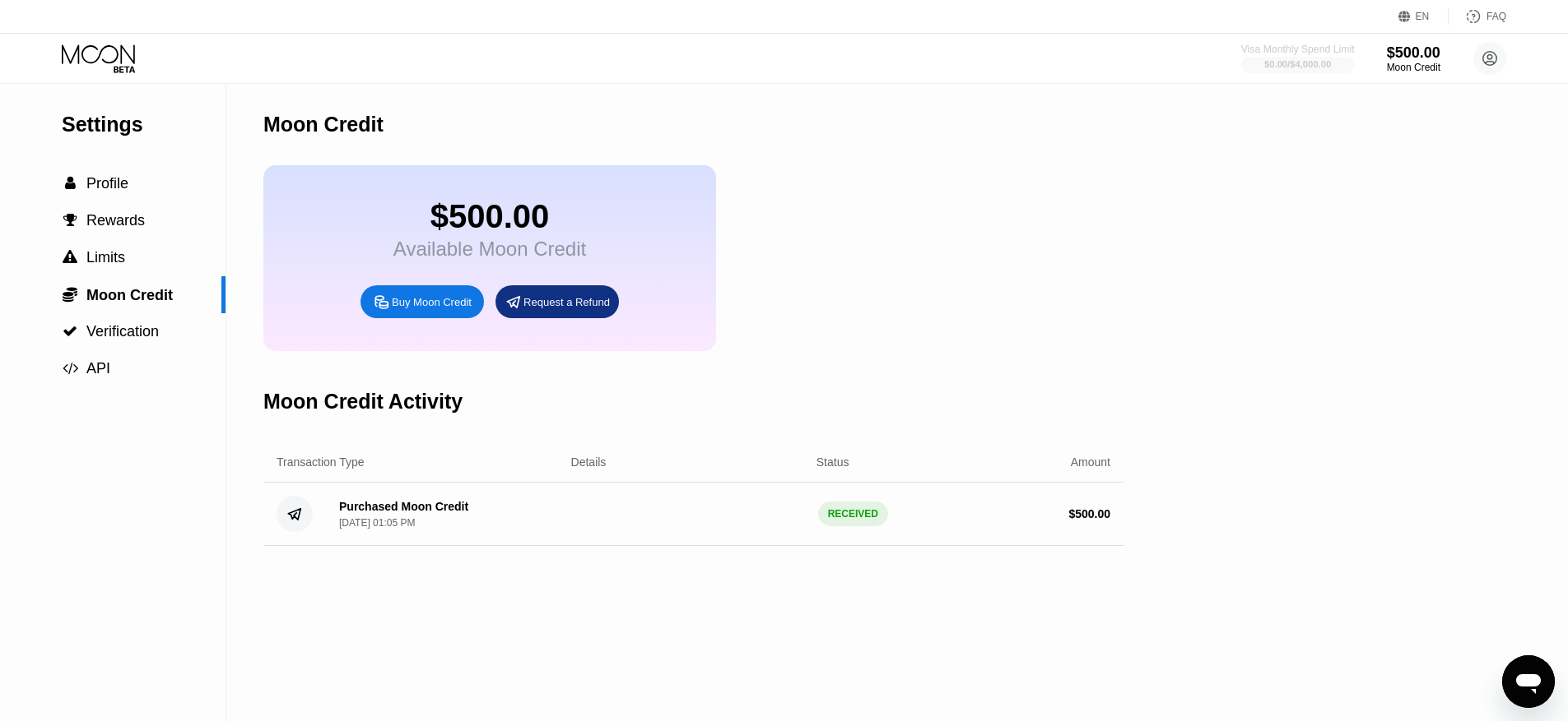
click at [1287, 57] on div at bounding box center [1297, 65] width 113 height 17
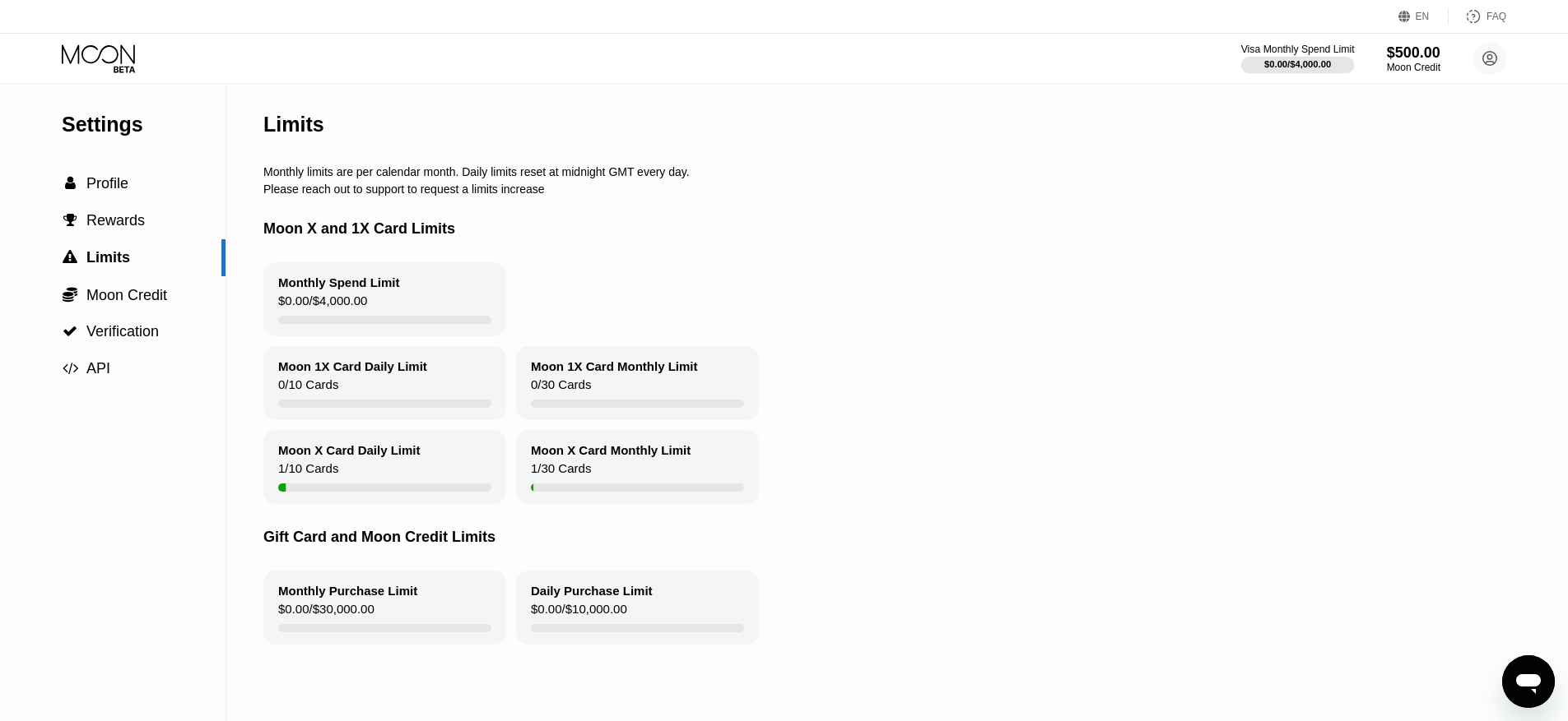
drag, startPoint x: 1312, startPoint y: 59, endPoint x: 1291, endPoint y: 65, distance: 21.8
click at [1311, 60] on div "$0.00 / $4,000.00" at bounding box center [1297, 65] width 66 height 10
click at [1495, 65] on circle at bounding box center [1489, 58] width 33 height 33
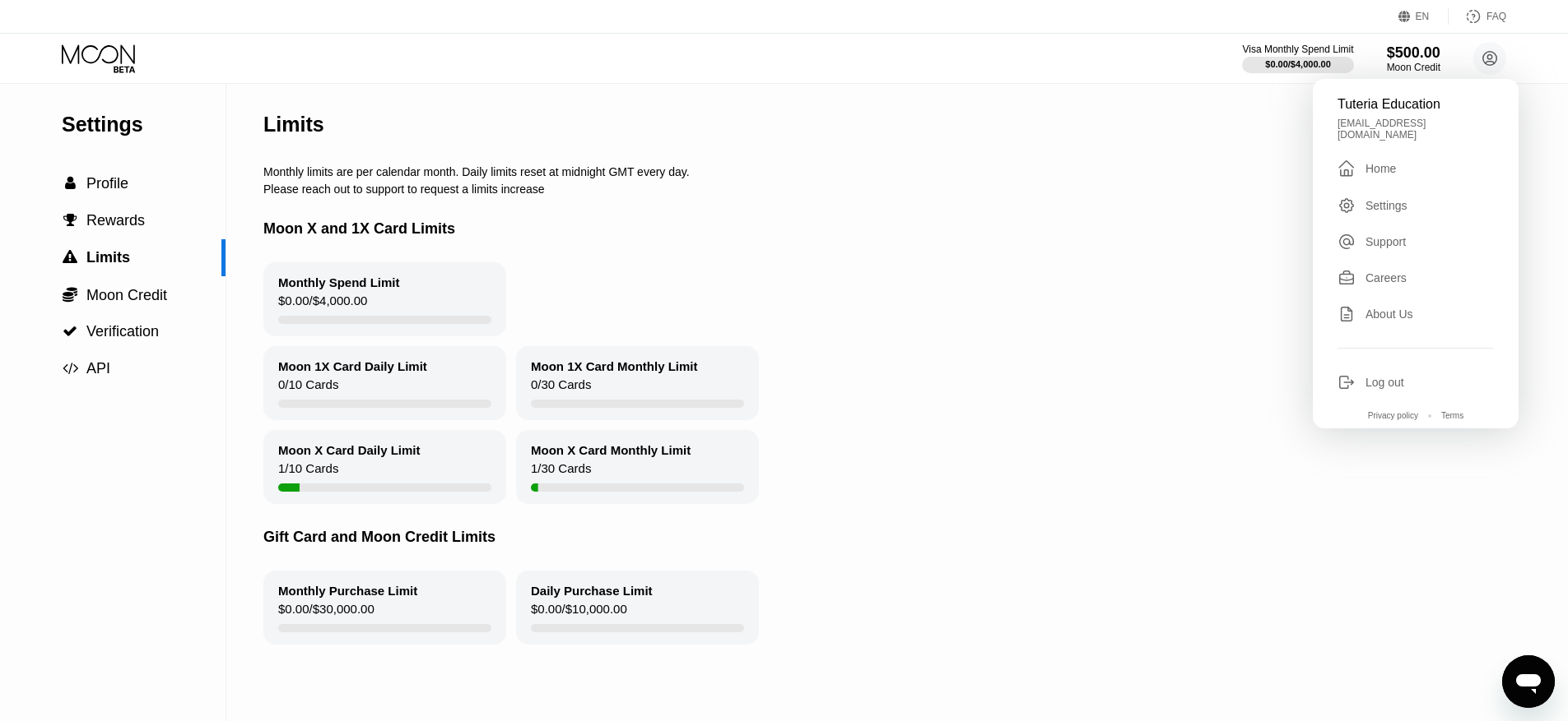
click at [1397, 160] on div " Home" at bounding box center [1415, 169] width 156 height 20
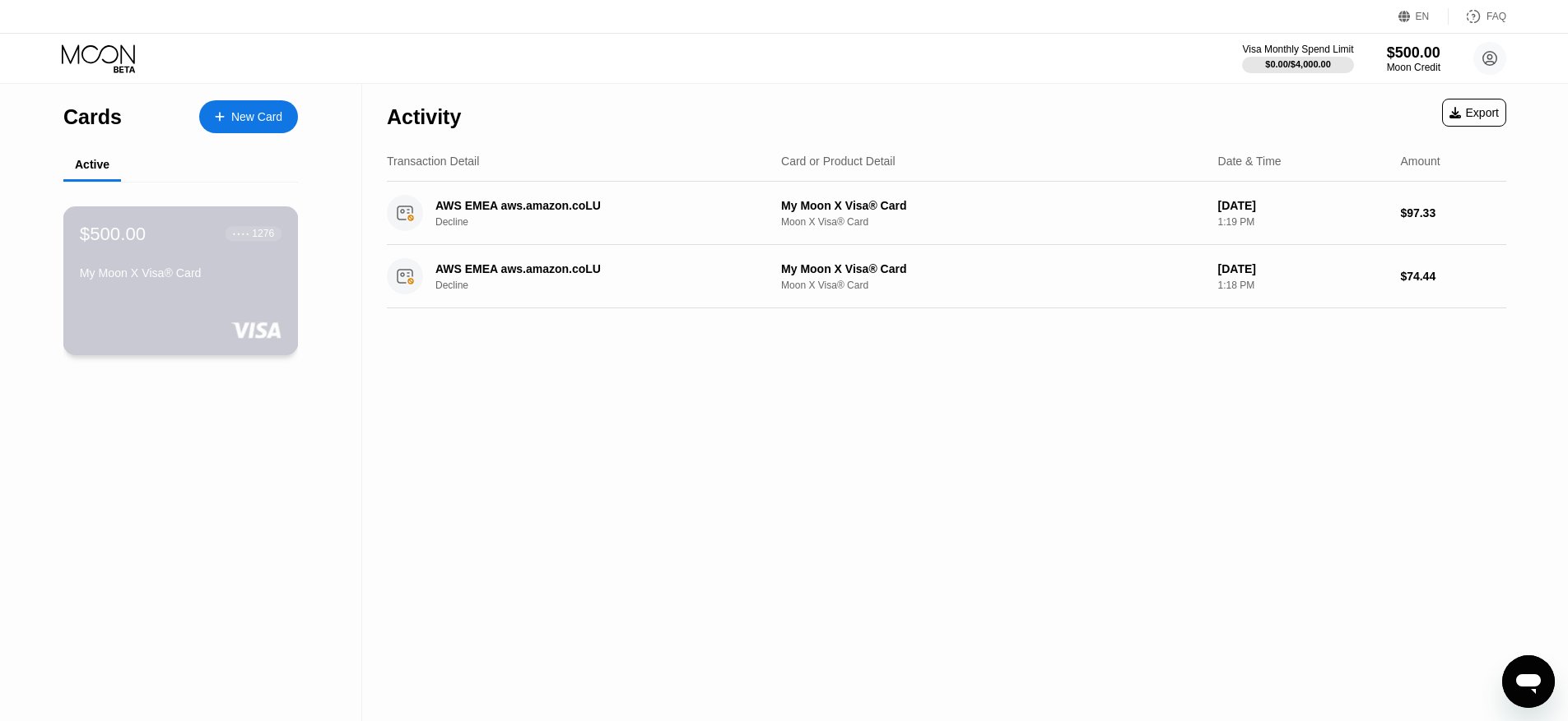
click at [194, 267] on div "My Moon X Visa® Card" at bounding box center [180, 273] width 201 height 13
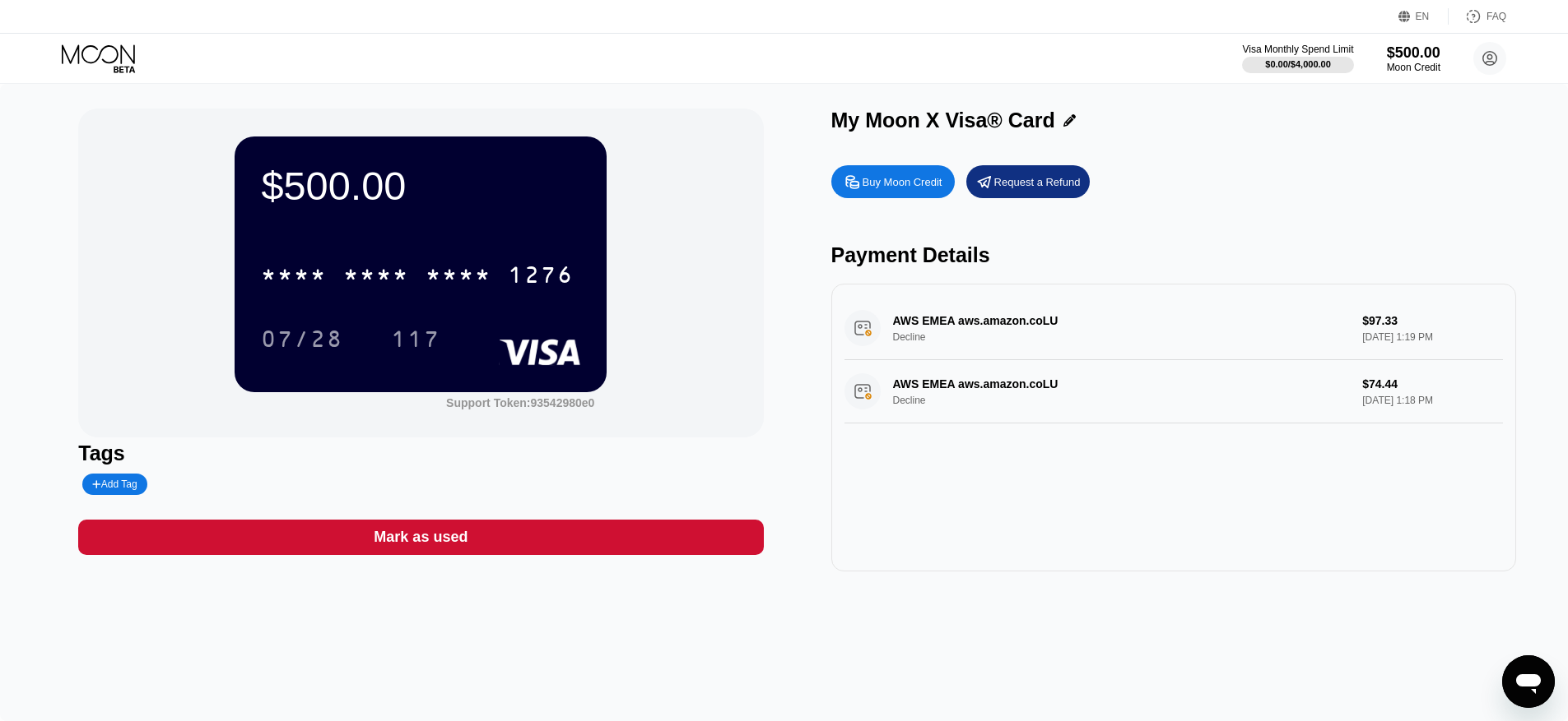
click at [456, 363] on div "$500.00 * * * * * * * * * * * * 1276 07/28 117" at bounding box center [420, 264] width 372 height 255
click at [508, 403] on div "Support Token: 93542980e0" at bounding box center [520, 403] width 148 height 13
click at [1521, 669] on icon "Open messaging window" at bounding box center [1528, 682] width 29 height 29
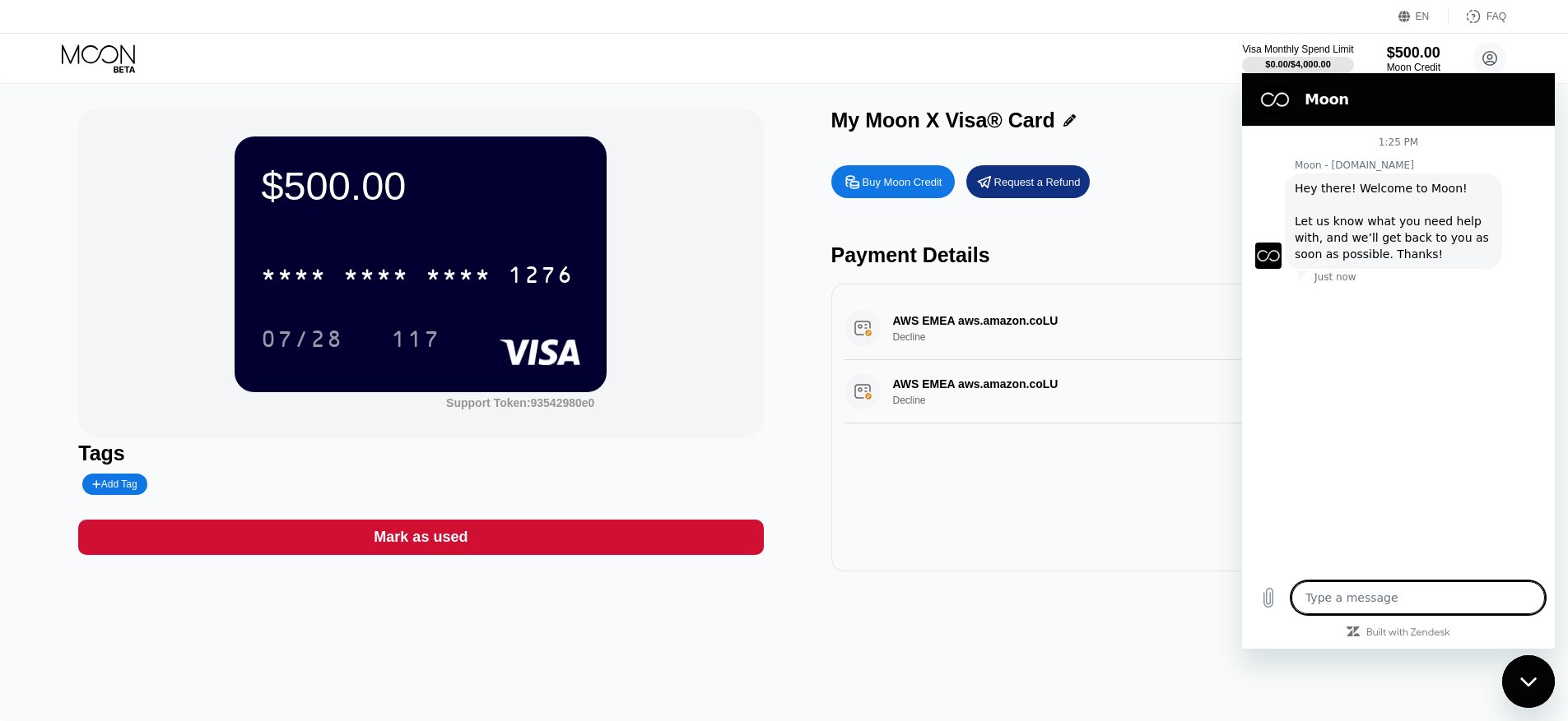
type textarea "x"
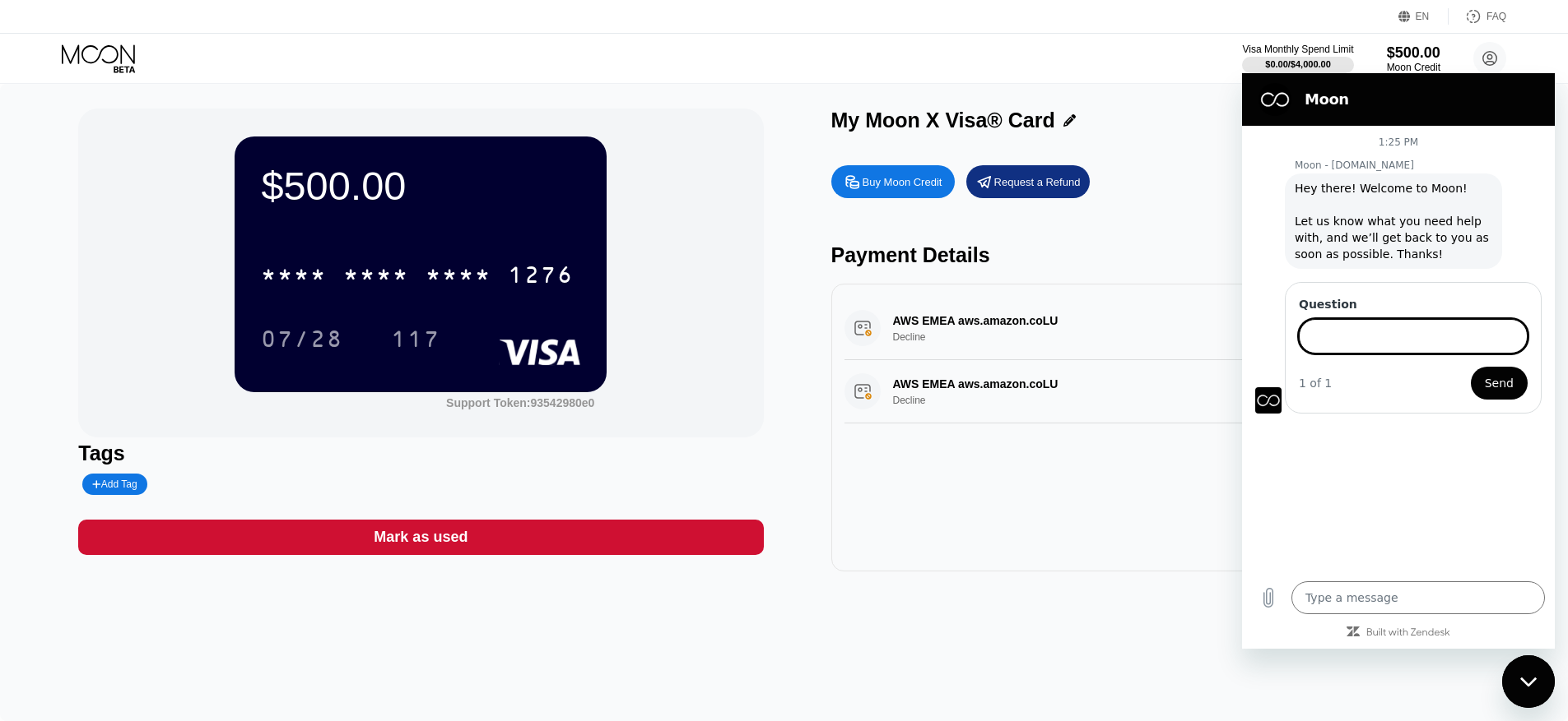
click at [1369, 332] on input "Question" at bounding box center [1413, 336] width 229 height 34
type input "I just purchased a Moon X Visa Card to pay an AWS bill but the payment doesn't …"
click at [1471, 366] on button "Send" at bounding box center [1499, 382] width 57 height 33
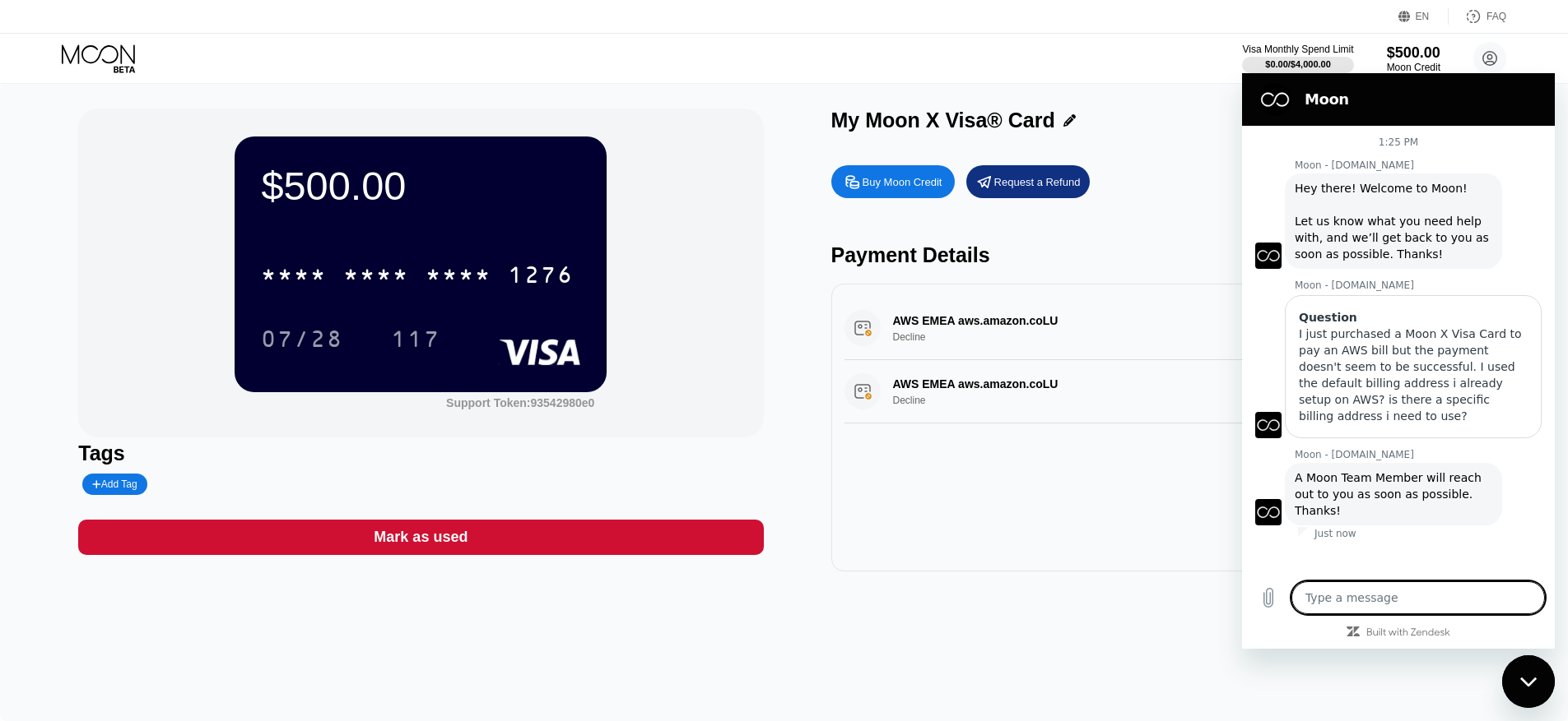
click at [1540, 682] on div "Close messaging window" at bounding box center [1528, 682] width 49 height 49
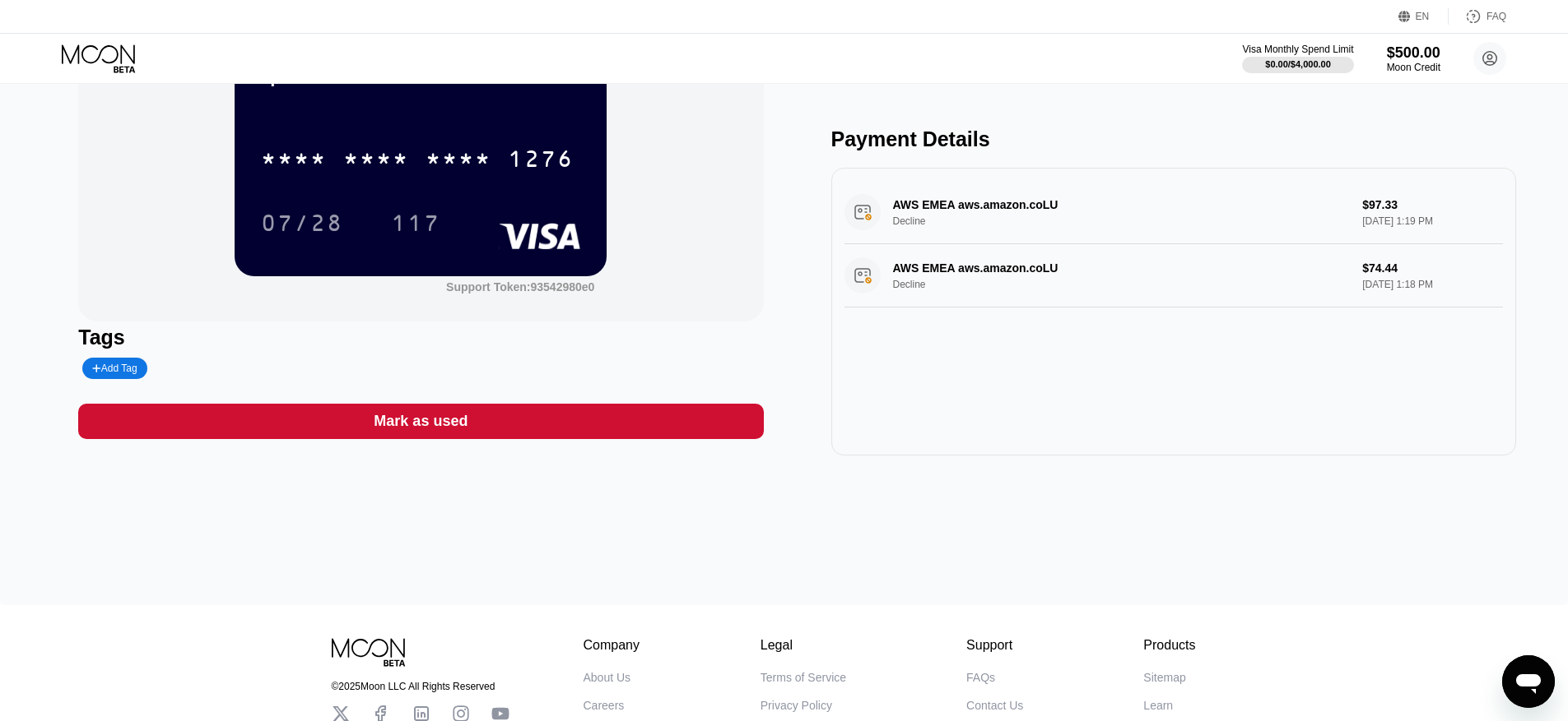
scroll to position [0, 0]
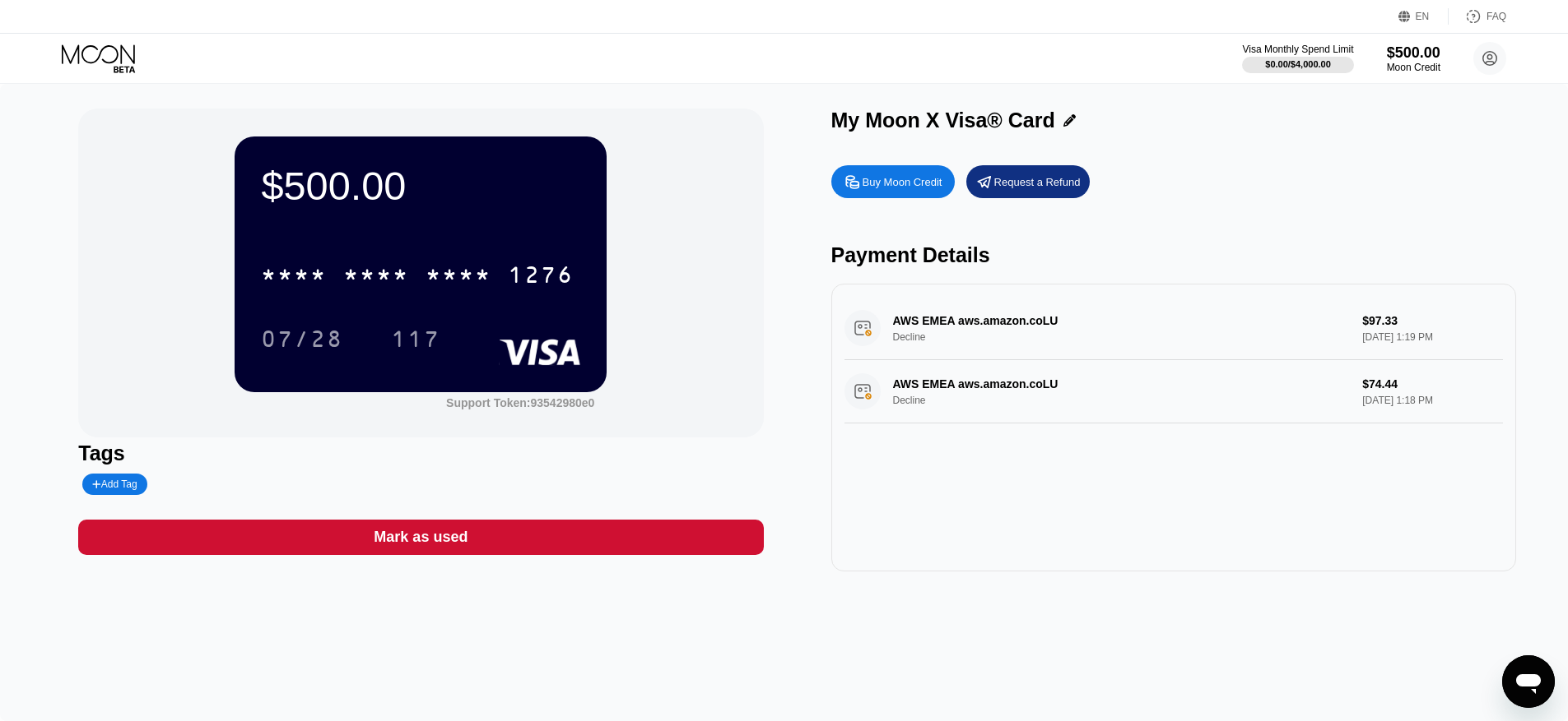
click at [1098, 322] on div "AWS EMEA aws.amazon.coLU Decline $97.33 Aug 22, 2025 1:19 PM" at bounding box center [1173, 329] width 659 height 64
click at [1093, 328] on div "AWS EMEA aws.amazon.coLU Decline $97.33 Aug 22, 2025 1:19 PM" at bounding box center [1173, 329] width 659 height 64
click at [1534, 673] on icon "Open messaging window" at bounding box center [1528, 682] width 29 height 29
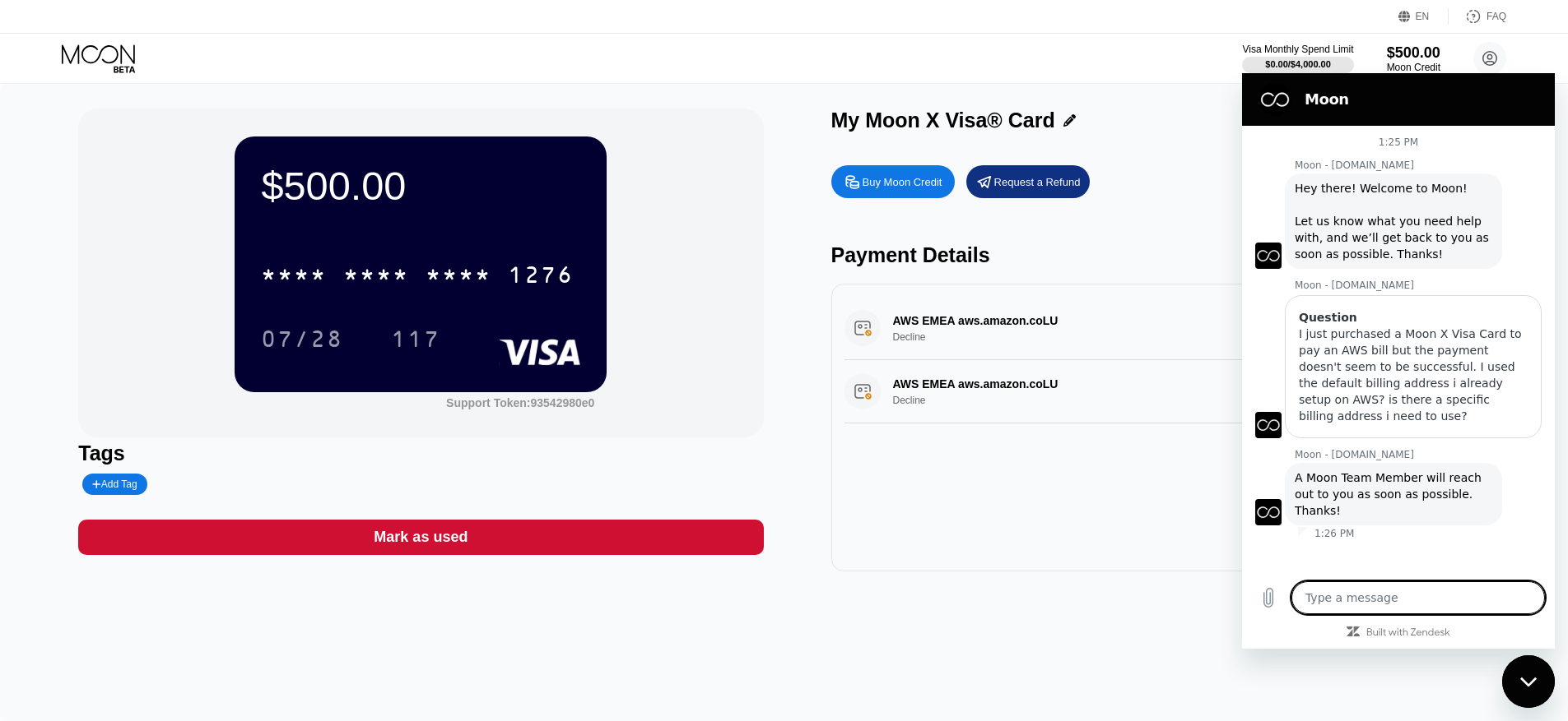
click at [279, 472] on div "Tags Add Tag" at bounding box center [420, 469] width 685 height 54
click at [878, 540] on div "AWS EMEA aws.amazon.coLU Decline $97.33 Aug 22, 2025 1:19 PM AWS EMEA aws.amazo…" at bounding box center [1174, 427] width 685 height 288
click at [1532, 680] on icon "Close messaging window" at bounding box center [1528, 681] width 17 height 9
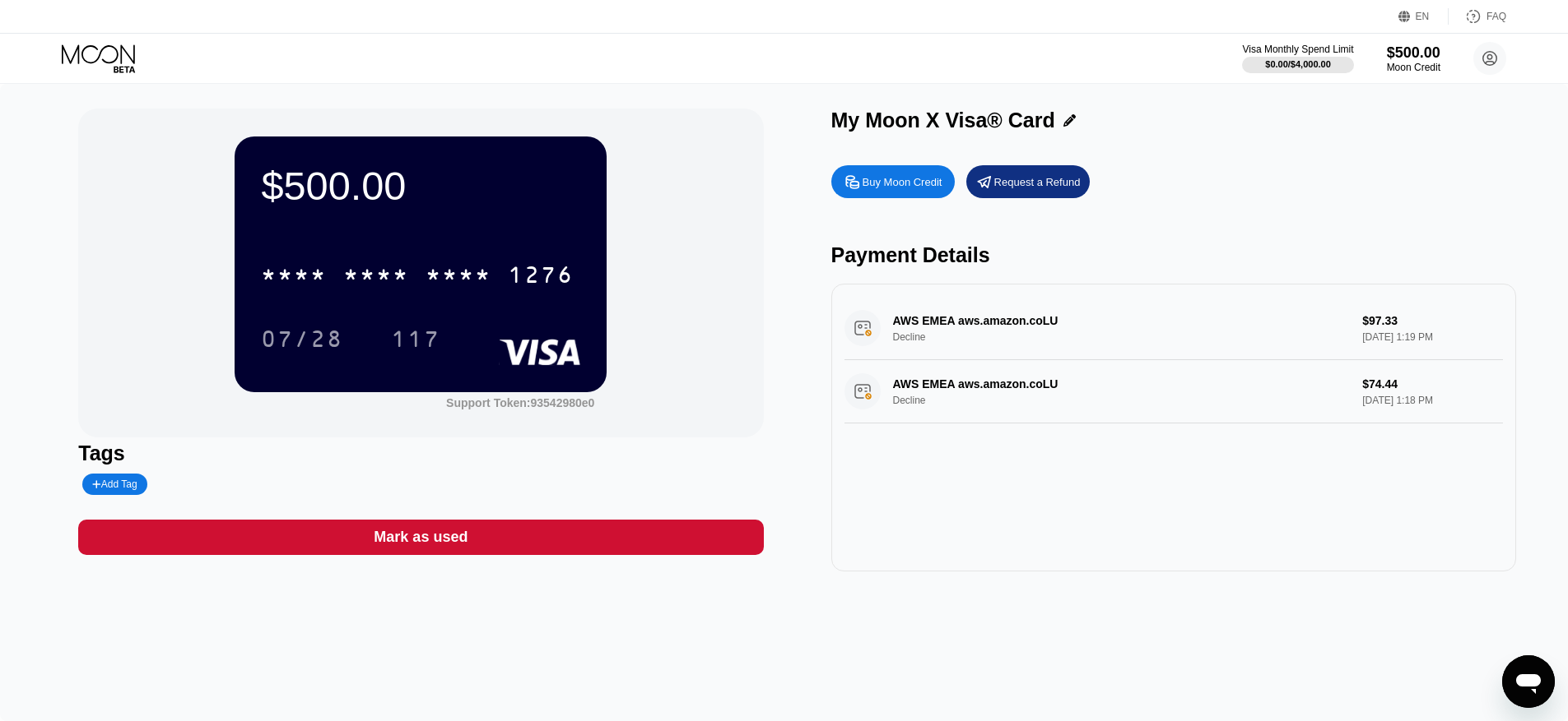
click at [1384, 63] on div "Visa Monthly Spend Limit $0.00 / $4,000.00 $500.00 Moon Credit Tuteria Educatio…" at bounding box center [1373, 58] width 264 height 33
click at [1304, 51] on div "Visa Monthly Spend Limit" at bounding box center [1297, 49] width 113 height 12
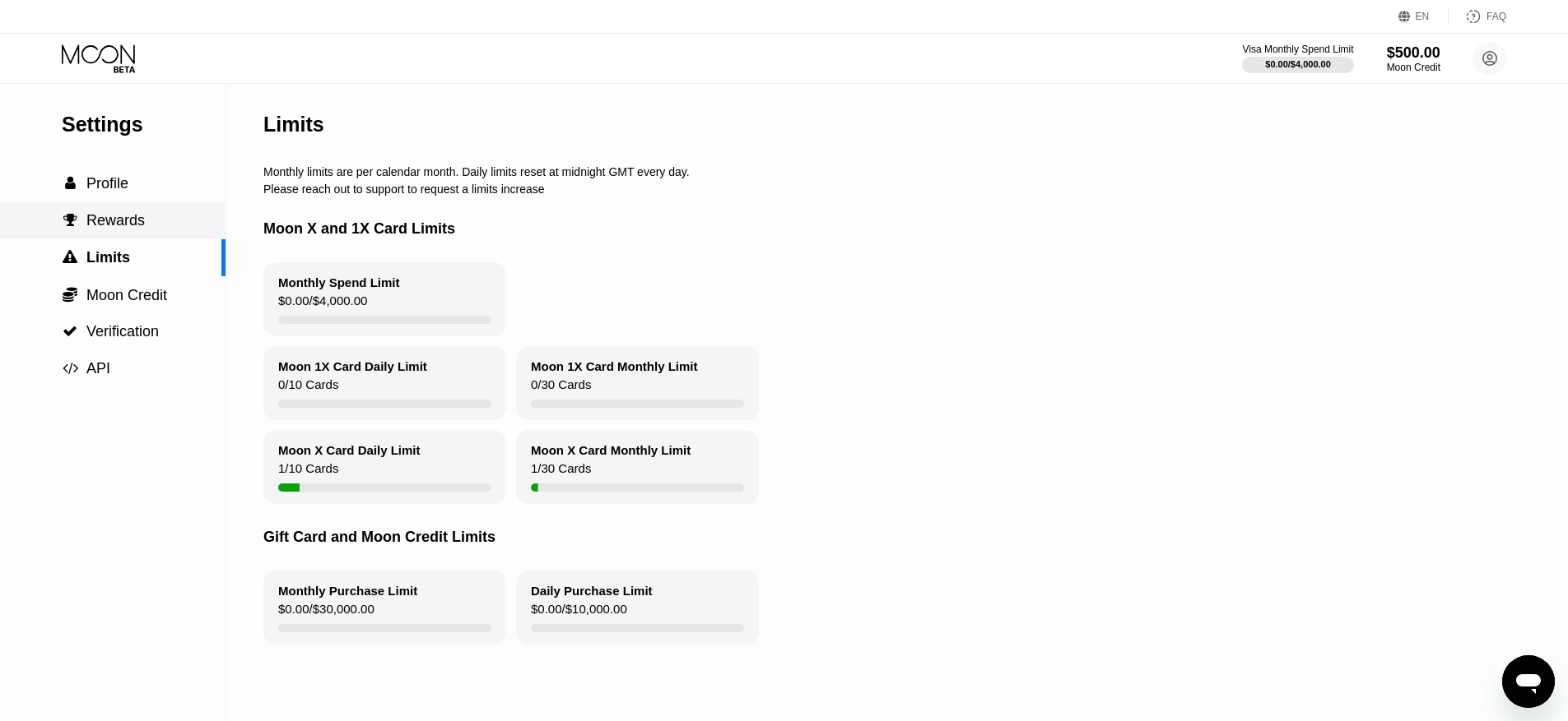
click at [114, 220] on span "Rewards" at bounding box center [116, 220] width 59 height 17
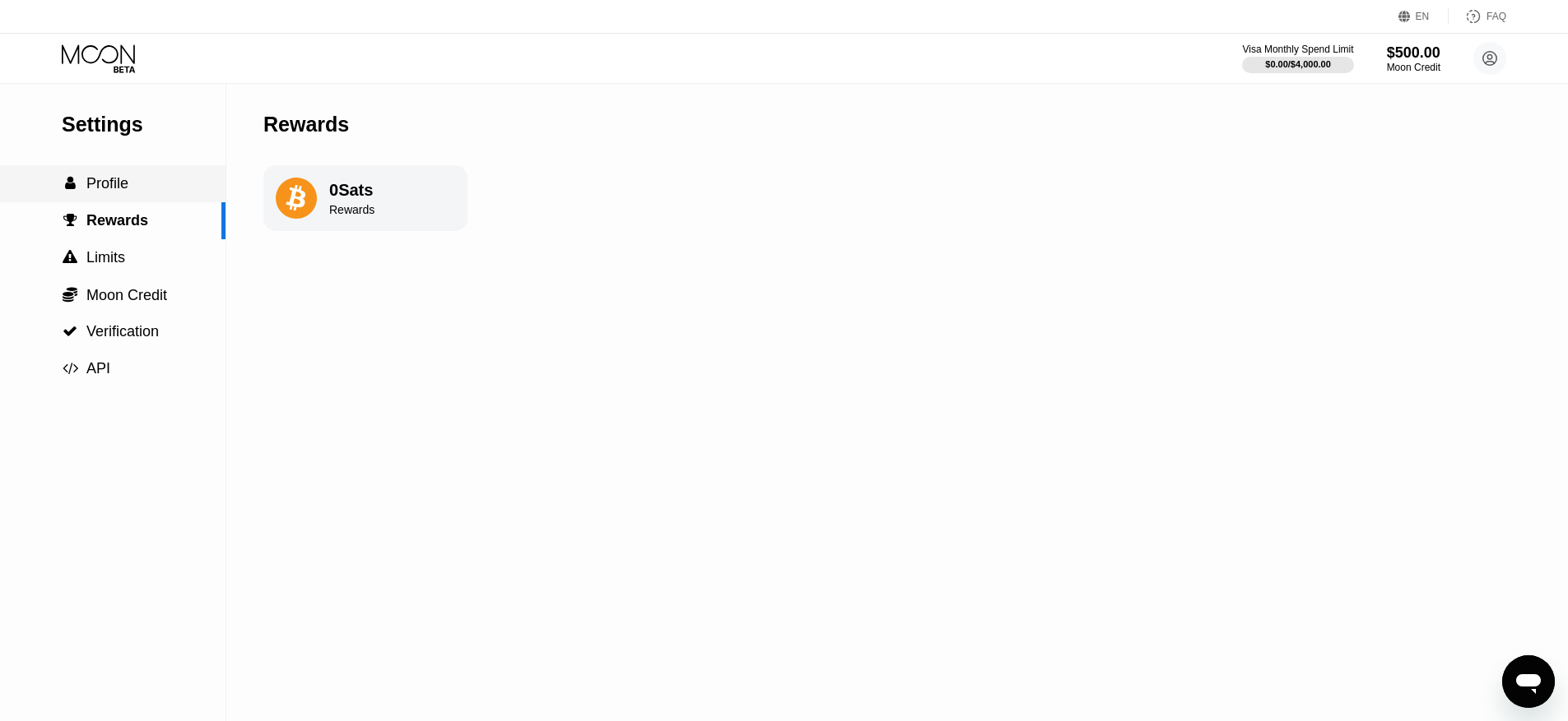
click at [107, 178] on span "Profile" at bounding box center [107, 184] width 42 height 17
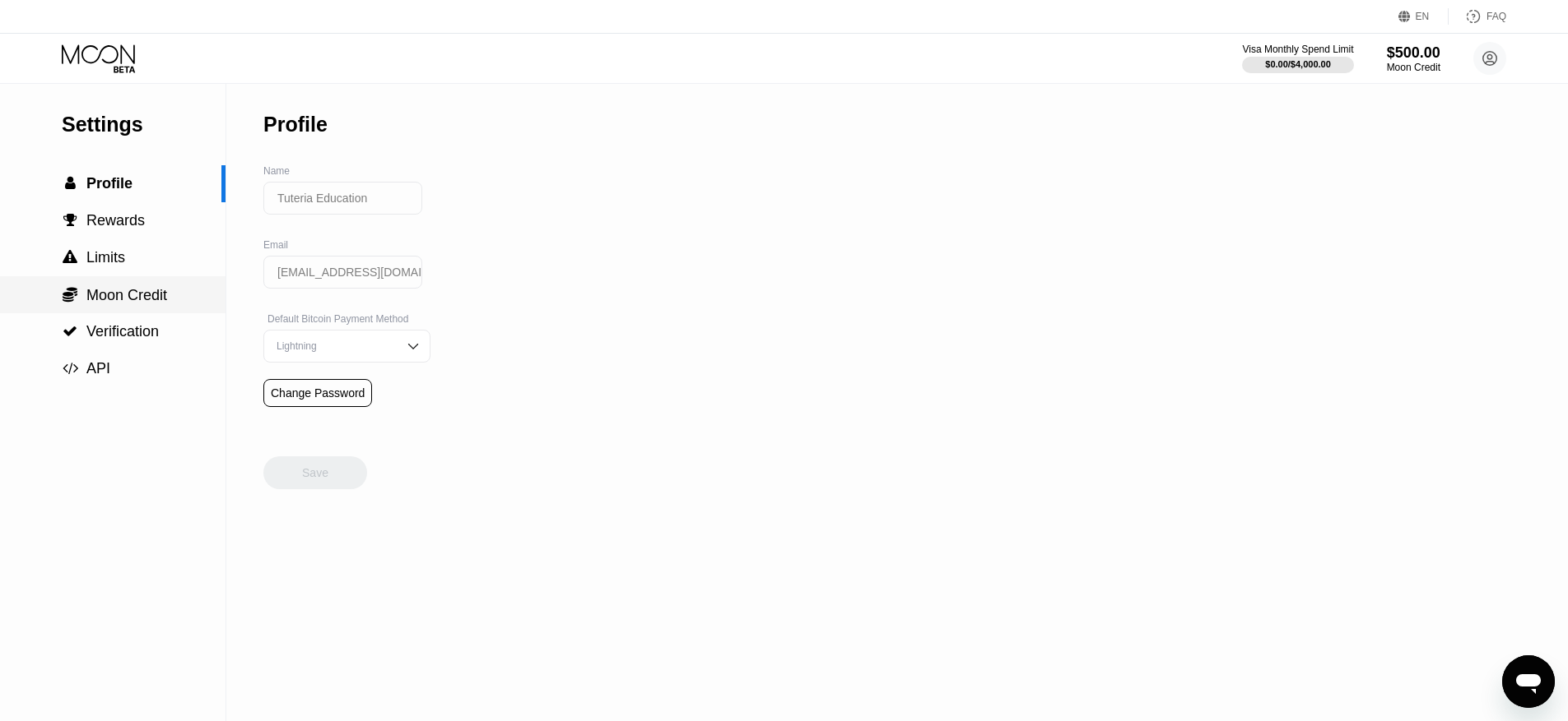
click at [121, 307] on div " Moon Credit" at bounding box center [112, 295] width 226 height 37
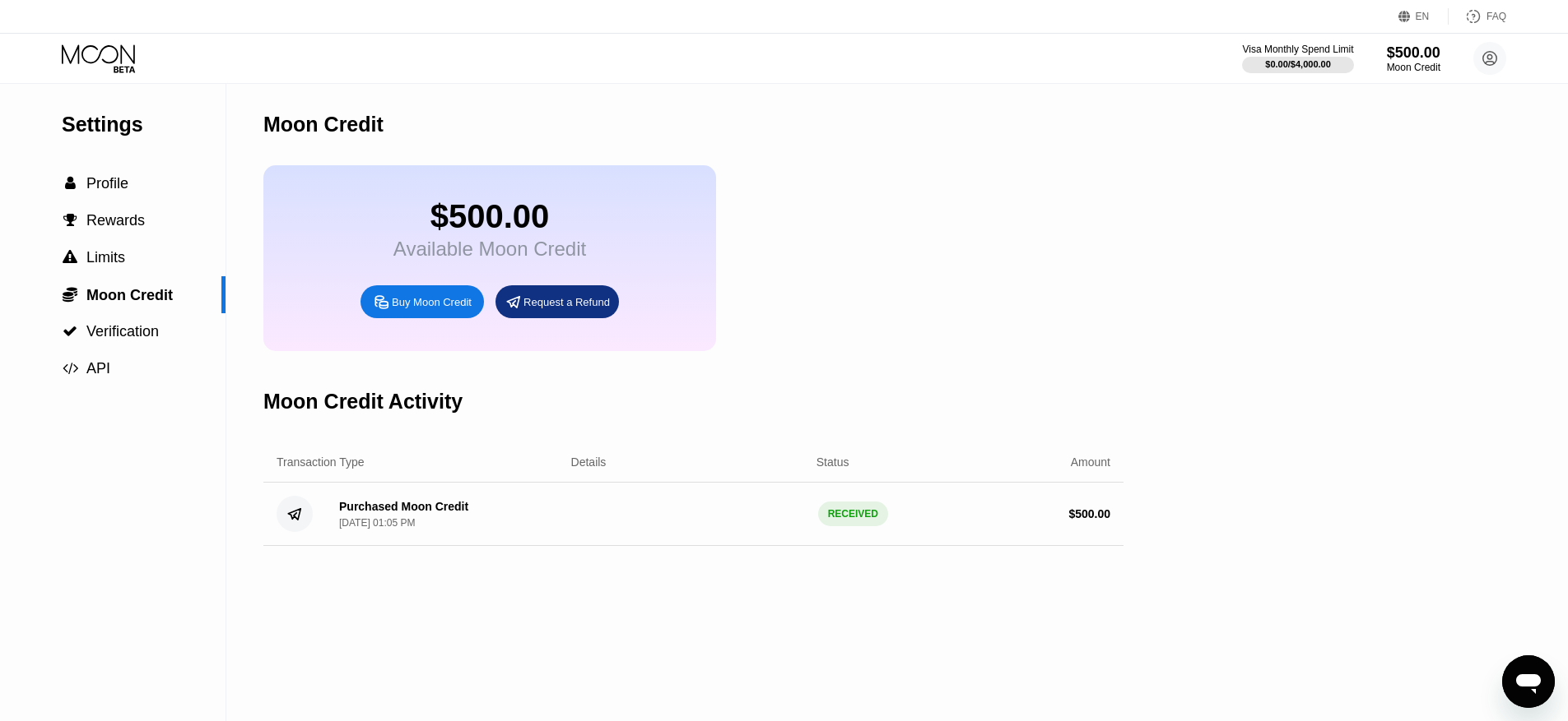
drag, startPoint x: 410, startPoint y: 501, endPoint x: 402, endPoint y: 495, distance: 10.0
click at [409, 501] on div "Purchased Moon Credit" at bounding box center [404, 506] width 129 height 13
click at [141, 329] on span "Verification" at bounding box center [122, 331] width 72 height 17
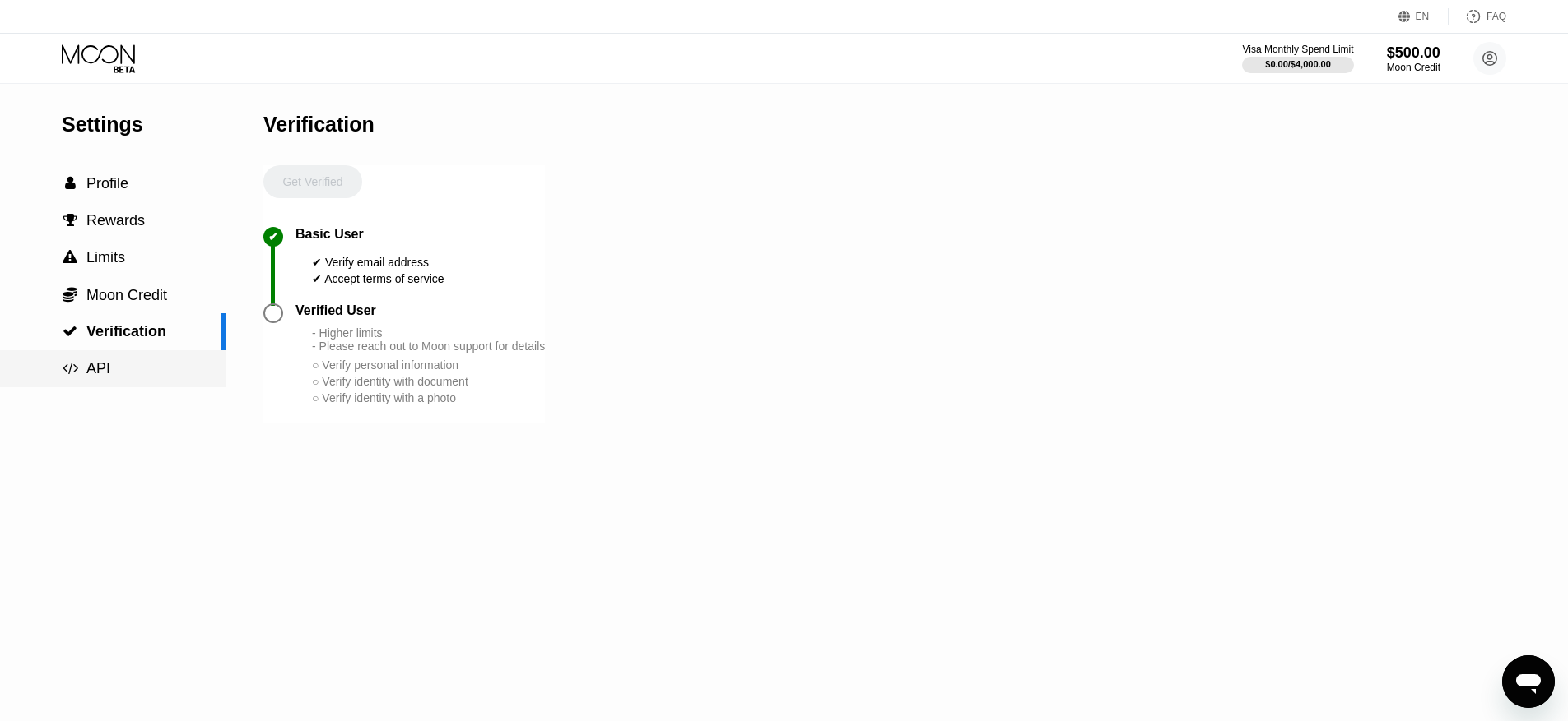
click at [124, 365] on div " API" at bounding box center [112, 369] width 226 height 18
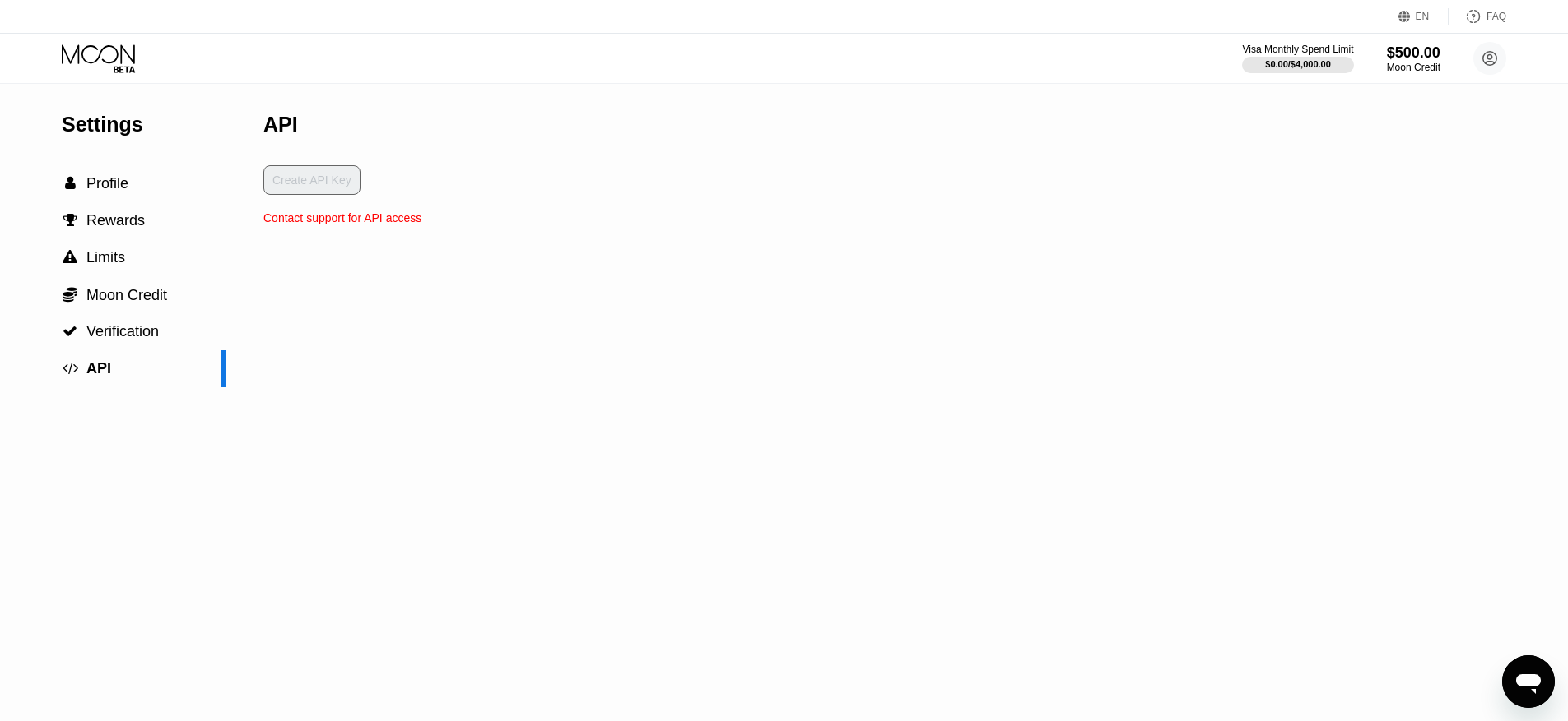
click at [304, 194] on div "Create API Key" at bounding box center [342, 188] width 158 height 46
click at [1414, 55] on div "$500.00" at bounding box center [1414, 52] width 55 height 18
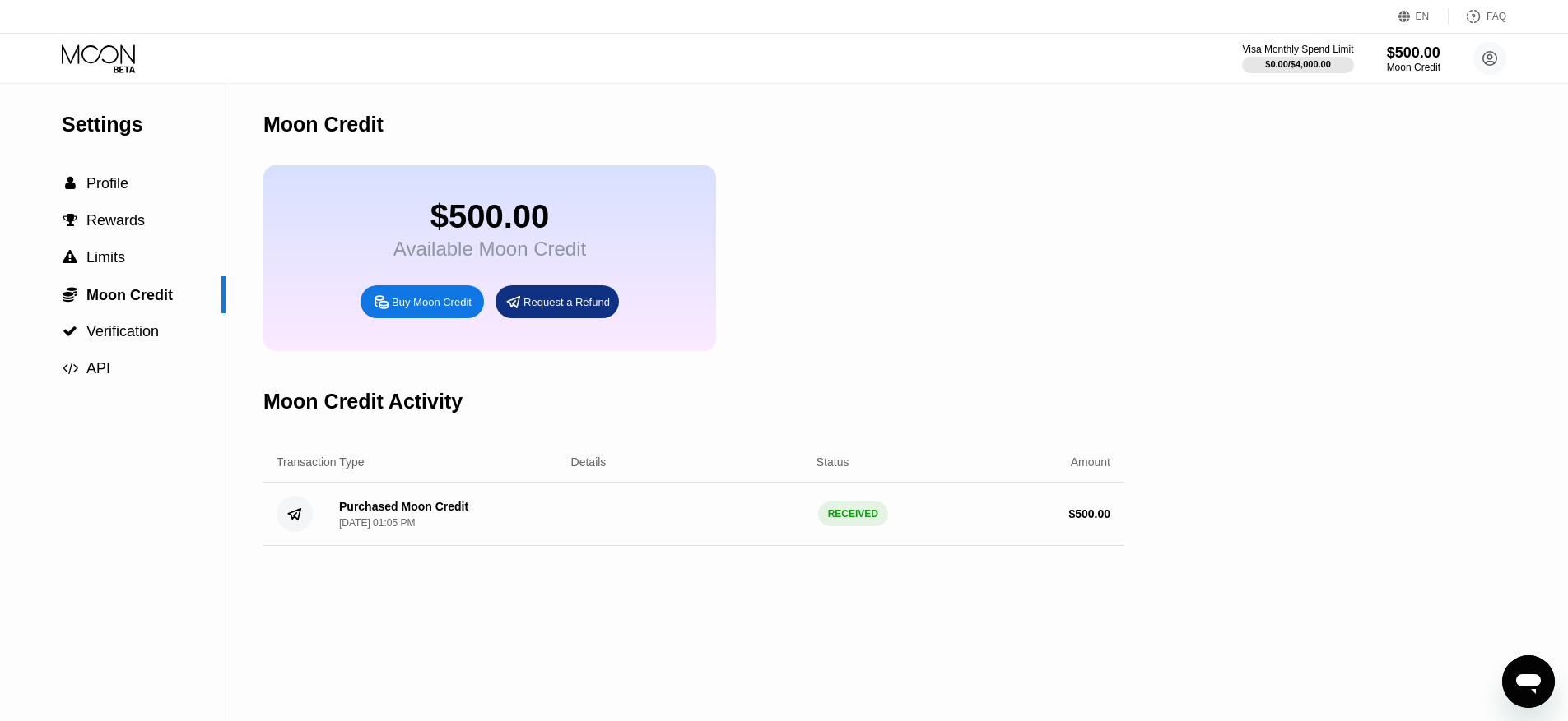
click at [1535, 679] on icon "Open messaging window" at bounding box center [1528, 684] width 24 height 20
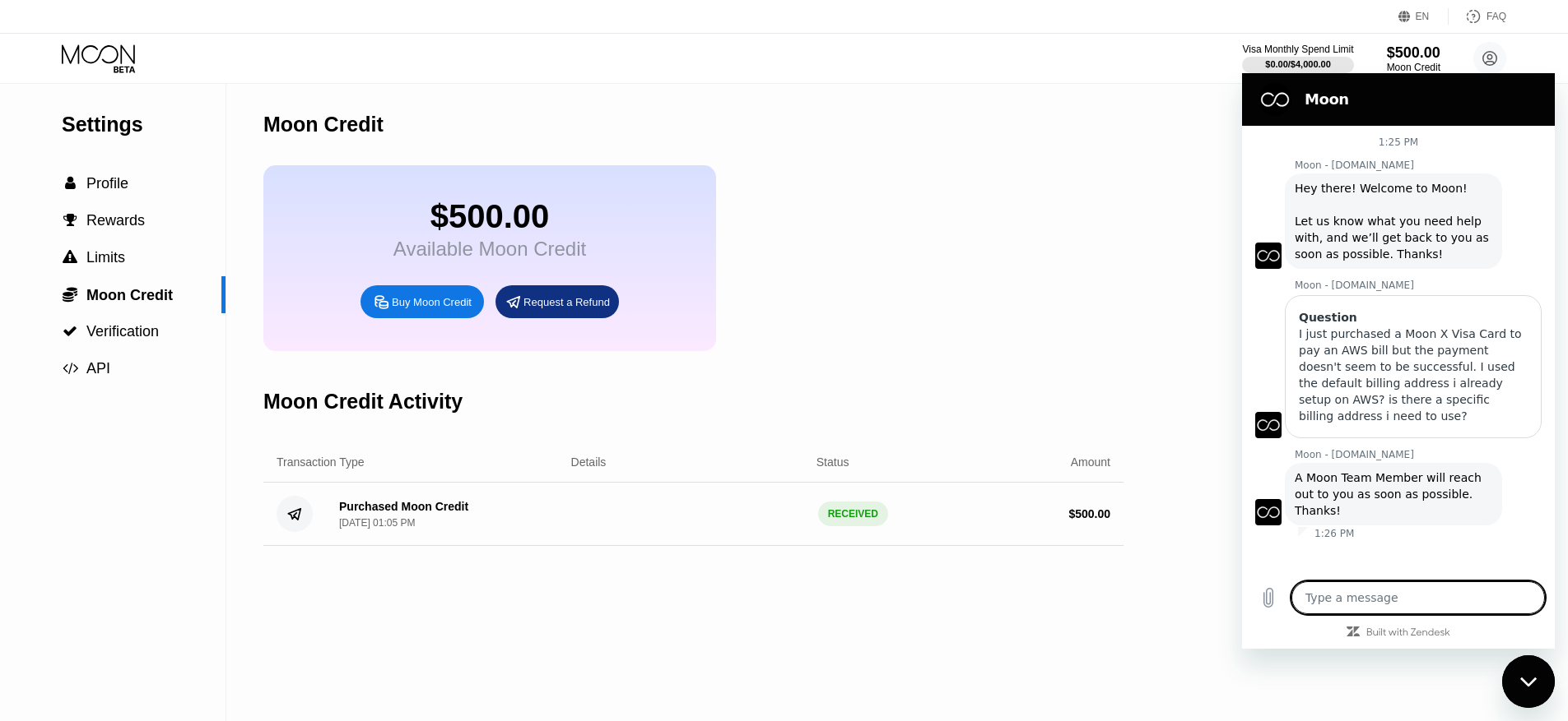
click at [938, 337] on div "$500.00 Available Moon Credit Buy Moon Credit Request a Refund" at bounding box center [693, 258] width 860 height 186
click at [1336, 50] on div "Visa Monthly Spend Limit" at bounding box center [1297, 49] width 113 height 12
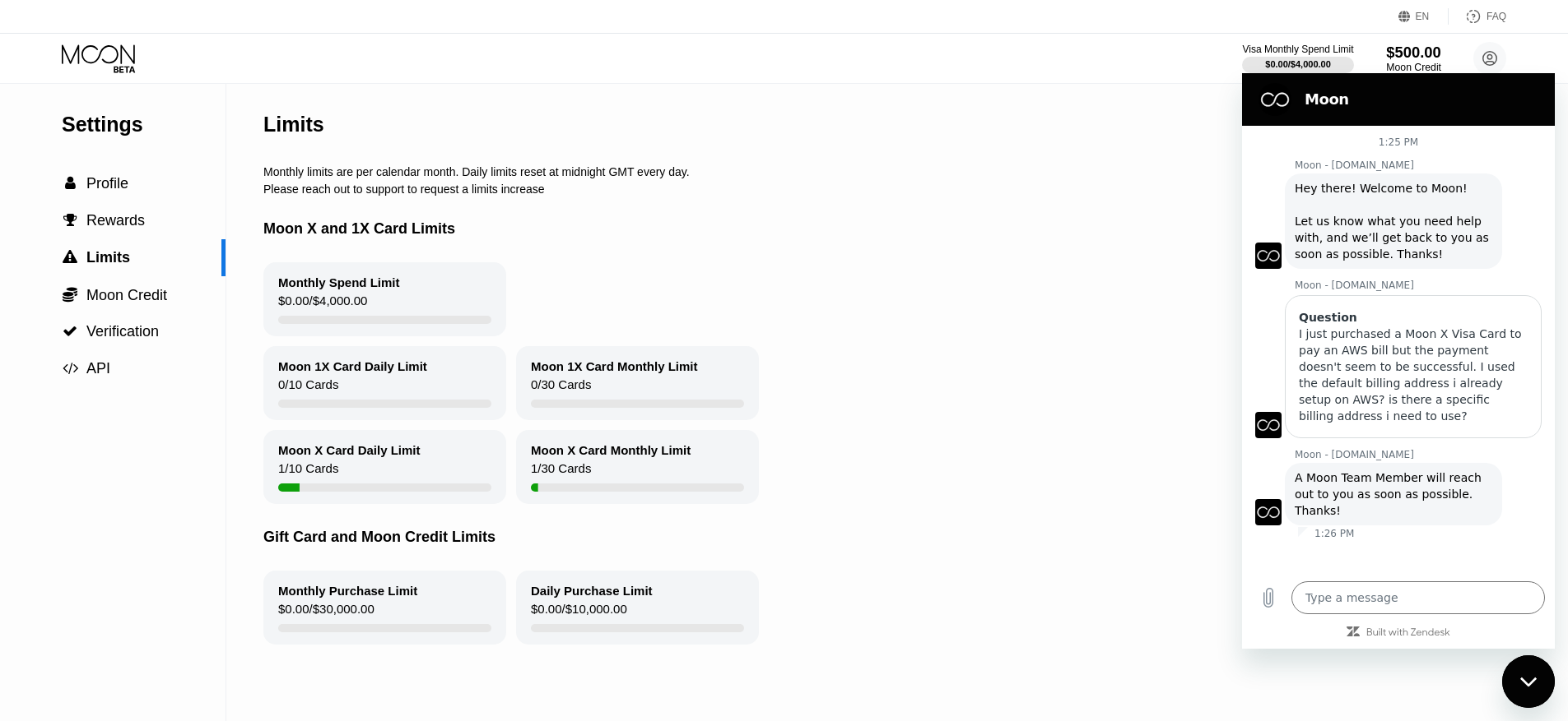
click at [1412, 65] on div "Moon Credit" at bounding box center [1414, 68] width 55 height 12
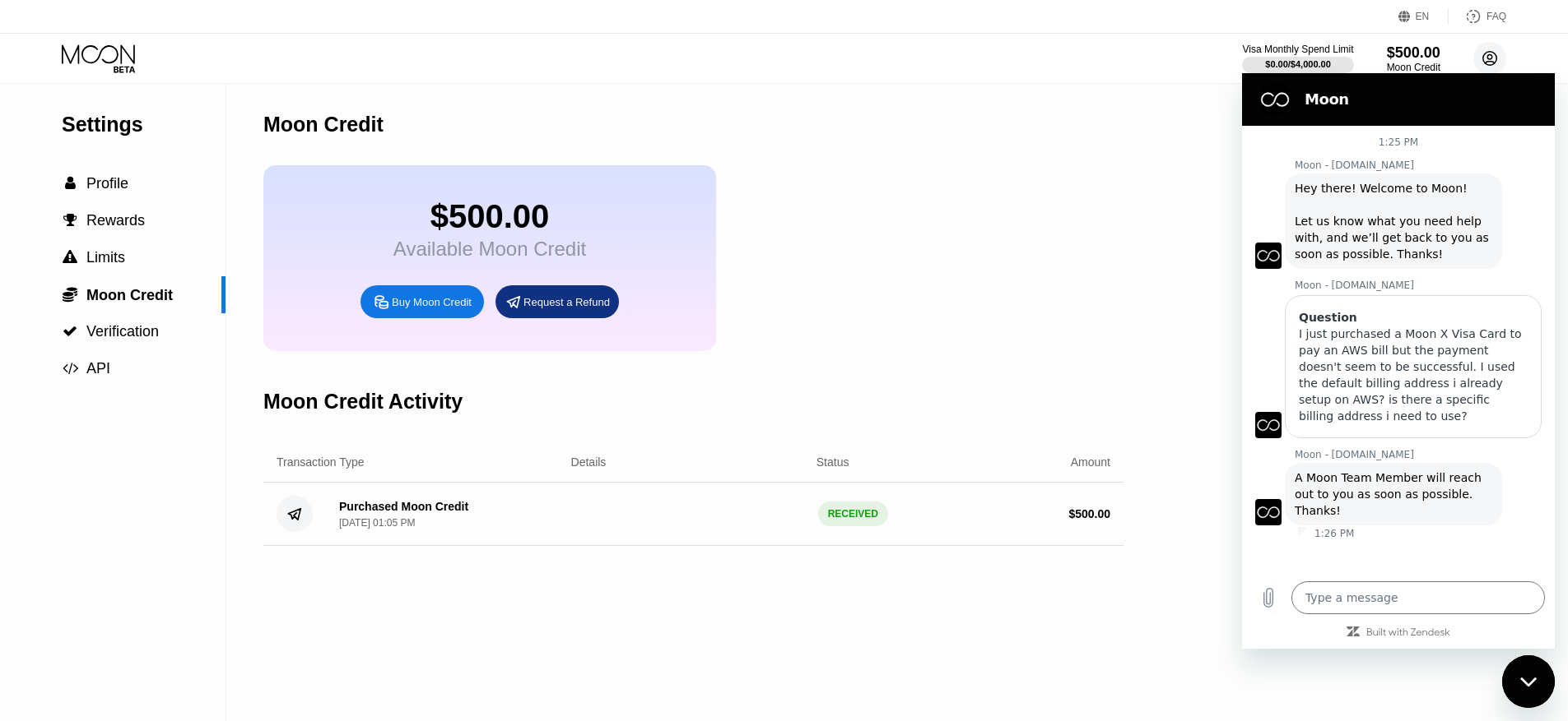
click at [1503, 59] on circle at bounding box center [1489, 58] width 33 height 33
drag, startPoint x: 1524, startPoint y: 683, endPoint x: 1523, endPoint y: 659, distance: 24.0
click at [1524, 680] on icon "Close messaging window" at bounding box center [1529, 682] width 18 height 11
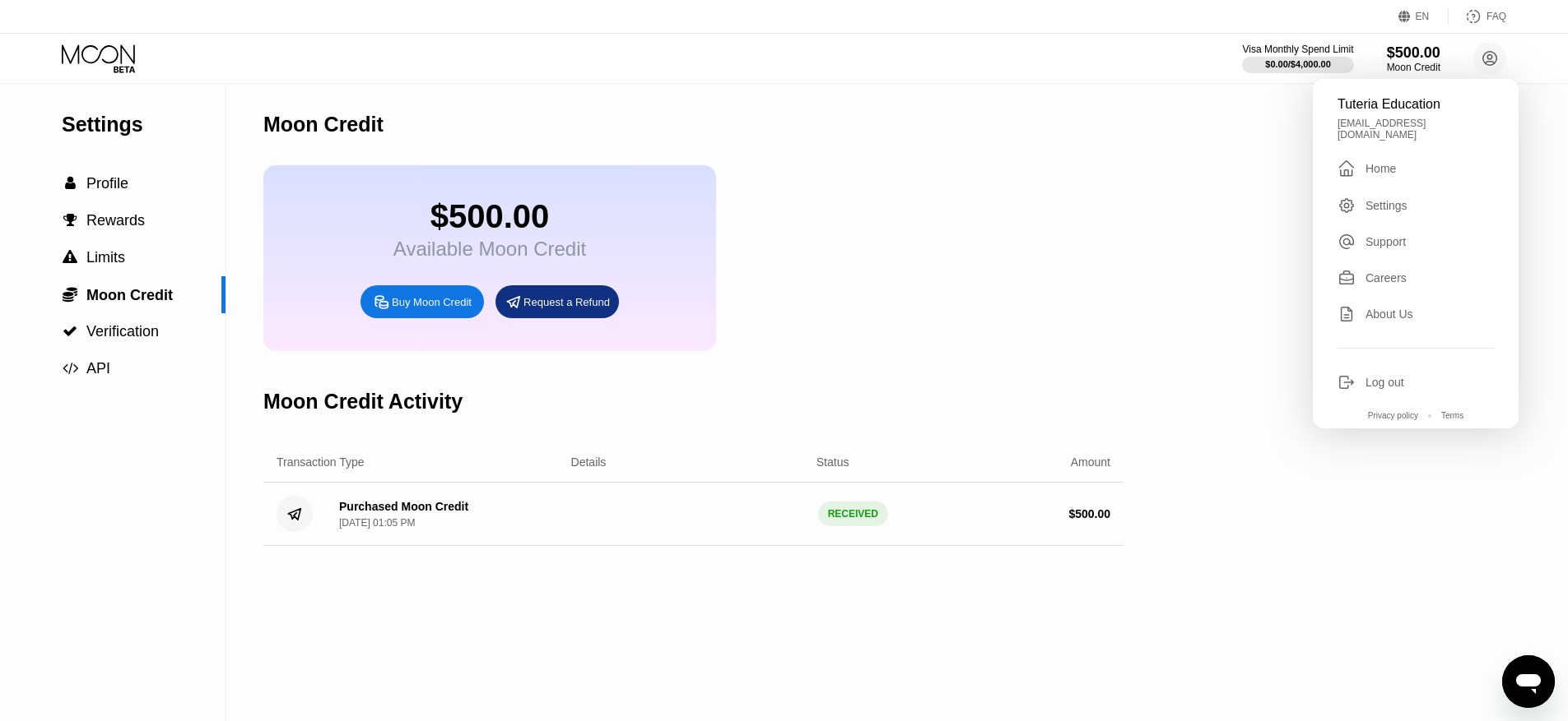
click at [1377, 162] on div "Home" at bounding box center [1380, 169] width 30 height 13
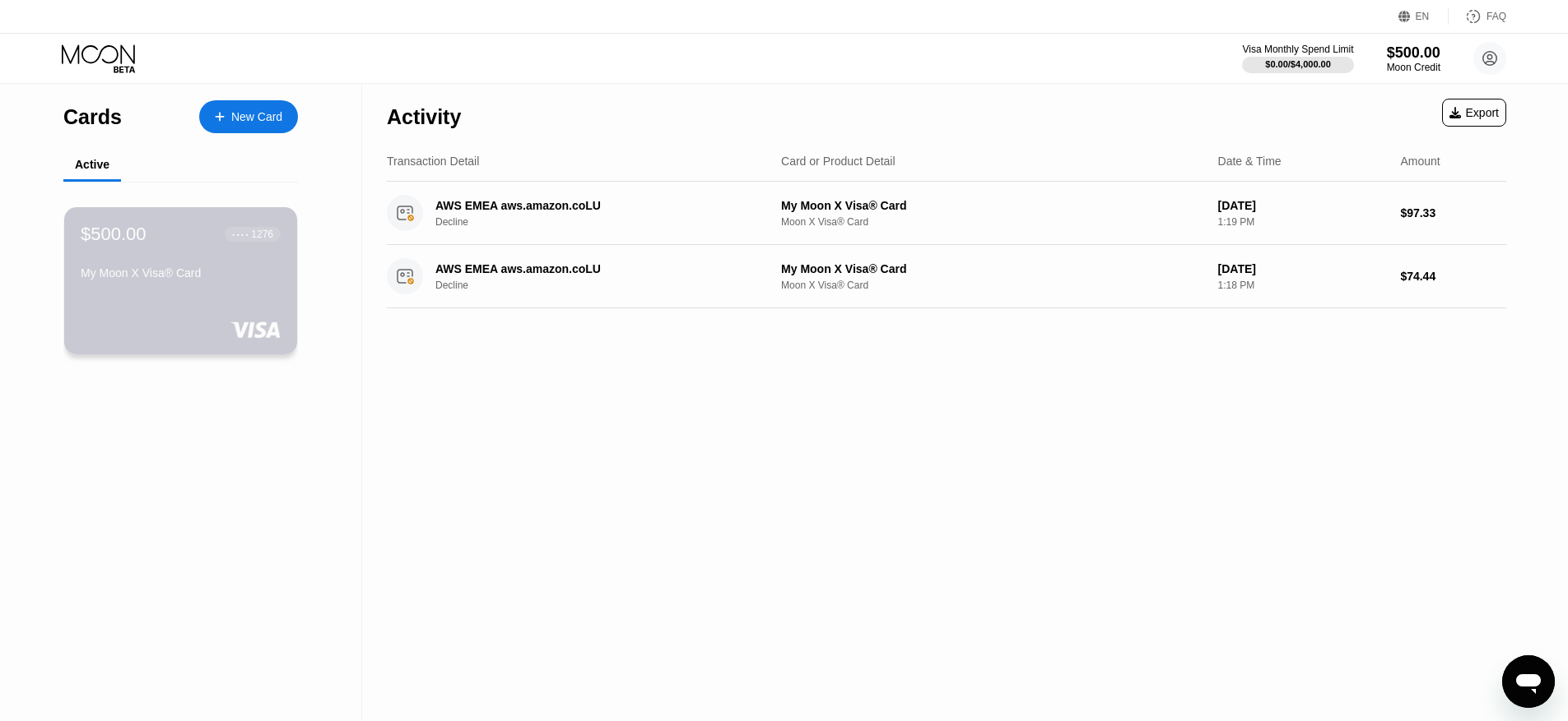
click at [193, 257] on div "$500.00 ● ● ● ● 1276 My Moon X Visa® Card" at bounding box center [180, 255] width 200 height 63
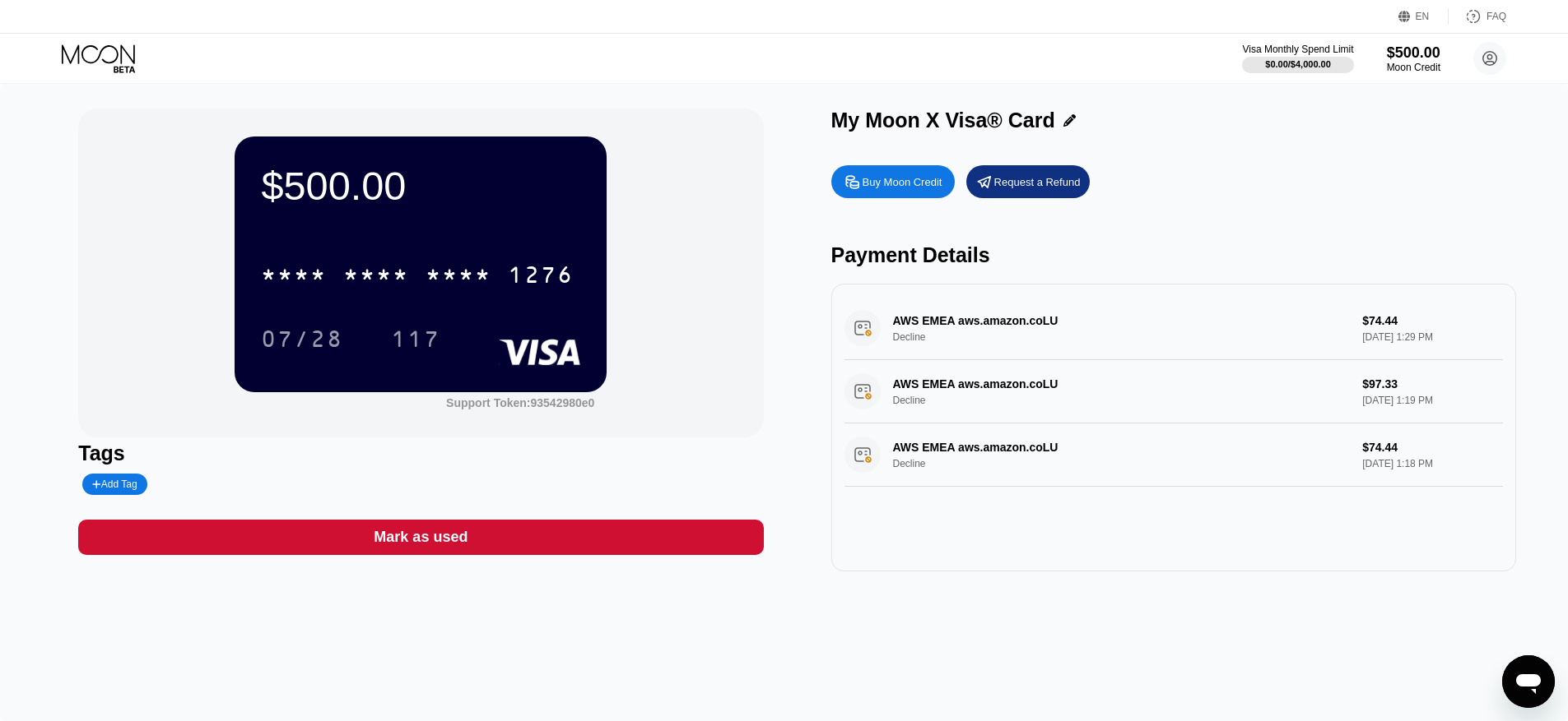
click at [861, 331] on div "AWS EMEA aws.amazon.coLU Decline $74.44 Aug 22, 2025 1:29 PM" at bounding box center [1173, 329] width 659 height 64
click at [977, 316] on div "AWS EMEA aws.amazon.coLU Decline $74.44 Aug 22, 2025 1:29 PM" at bounding box center [1173, 329] width 659 height 64
click at [984, 374] on div "AWS EMEA aws.amazon.coLU Decline $97.33 Aug 22, 2025 1:19 PM" at bounding box center [1173, 392] width 659 height 64
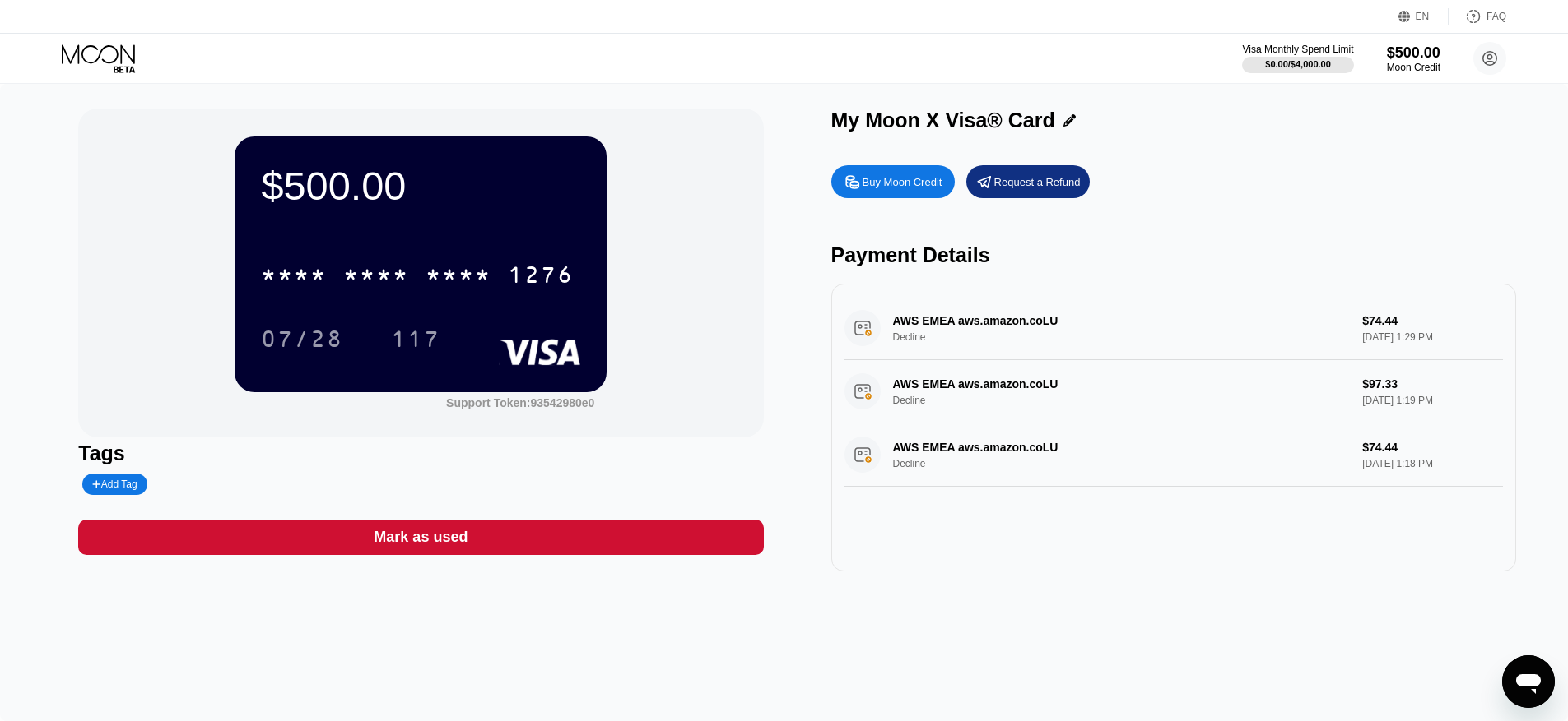
click at [1539, 687] on icon "Open messaging window" at bounding box center [1528, 682] width 29 height 29
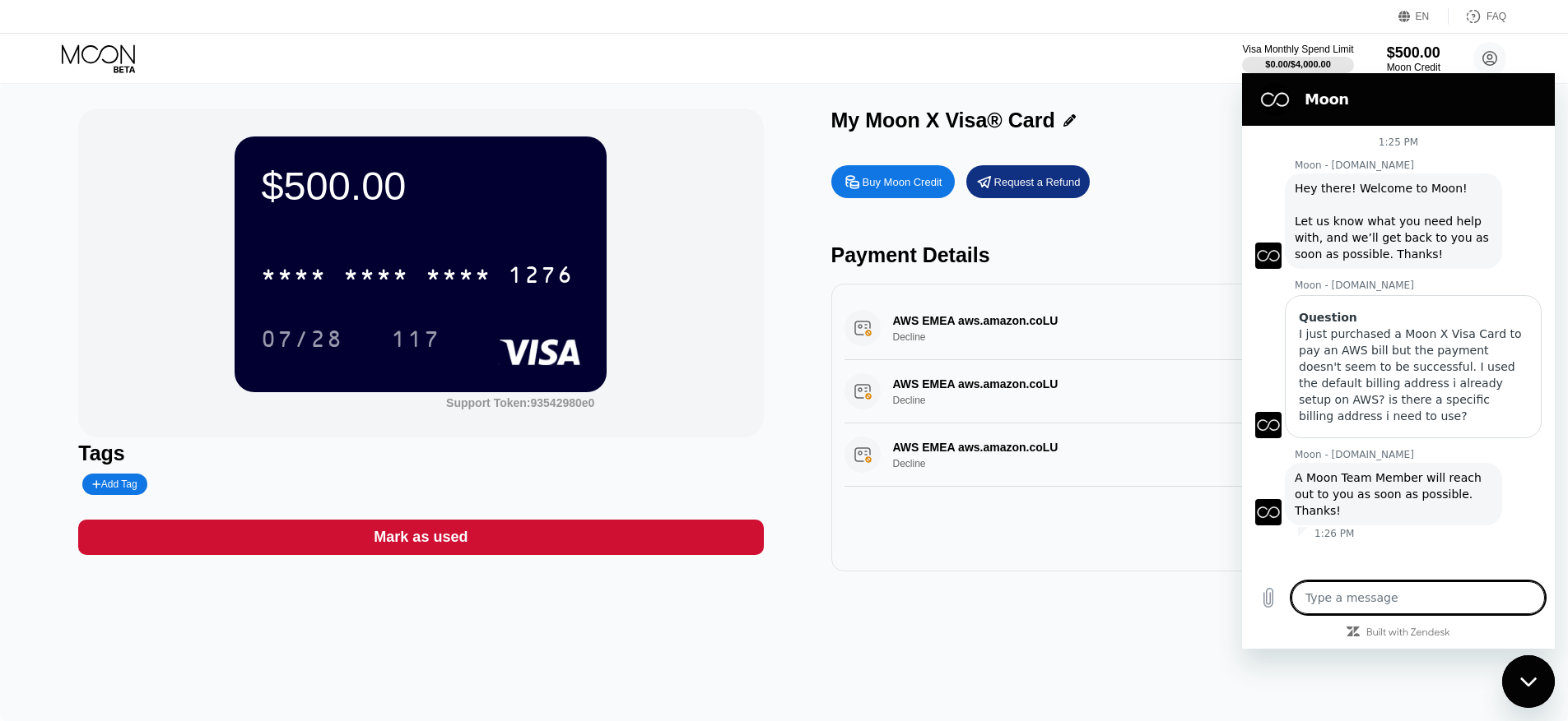
click at [1020, 620] on div "$500.00 * * * * * * * * * * * * 1276 07/28 117 Support Token: 93542980e0 Tags A…" at bounding box center [784, 402] width 1568 height 637
click at [994, 552] on div "AWS EMEA aws.amazon.coLU Decline $74.44 Aug 22, 2025 1:29 PM AWS EMEA aws.amazo…" at bounding box center [1174, 427] width 685 height 288
click at [1514, 679] on div "Close messaging window" at bounding box center [1528, 682] width 49 height 49
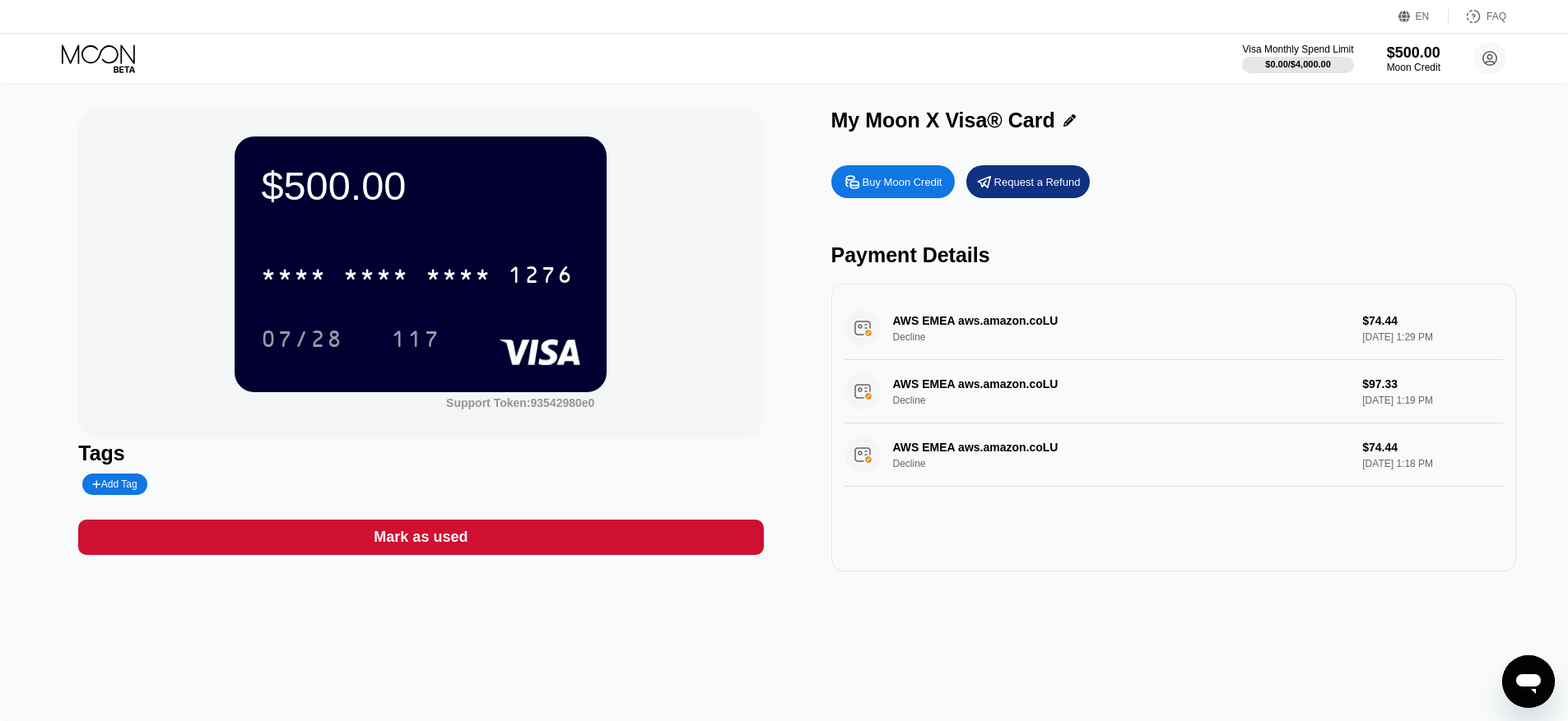
click at [1242, 236] on div "Buy Moon Credit Request a Refund Payment Details AWS EMEA aws.amazon.coLU Decli…" at bounding box center [1174, 364] width 685 height 414
drag, startPoint x: 929, startPoint y: 340, endPoint x: 868, endPoint y: 324, distance: 63.1
click at [868, 324] on div "AWS EMEA aws.amazon.coLU Decline $74.44 Aug 22, 2025 1:29 PM" at bounding box center [1173, 329] width 659 height 64
click at [1513, 675] on div "Open messaging window" at bounding box center [1528, 682] width 49 height 49
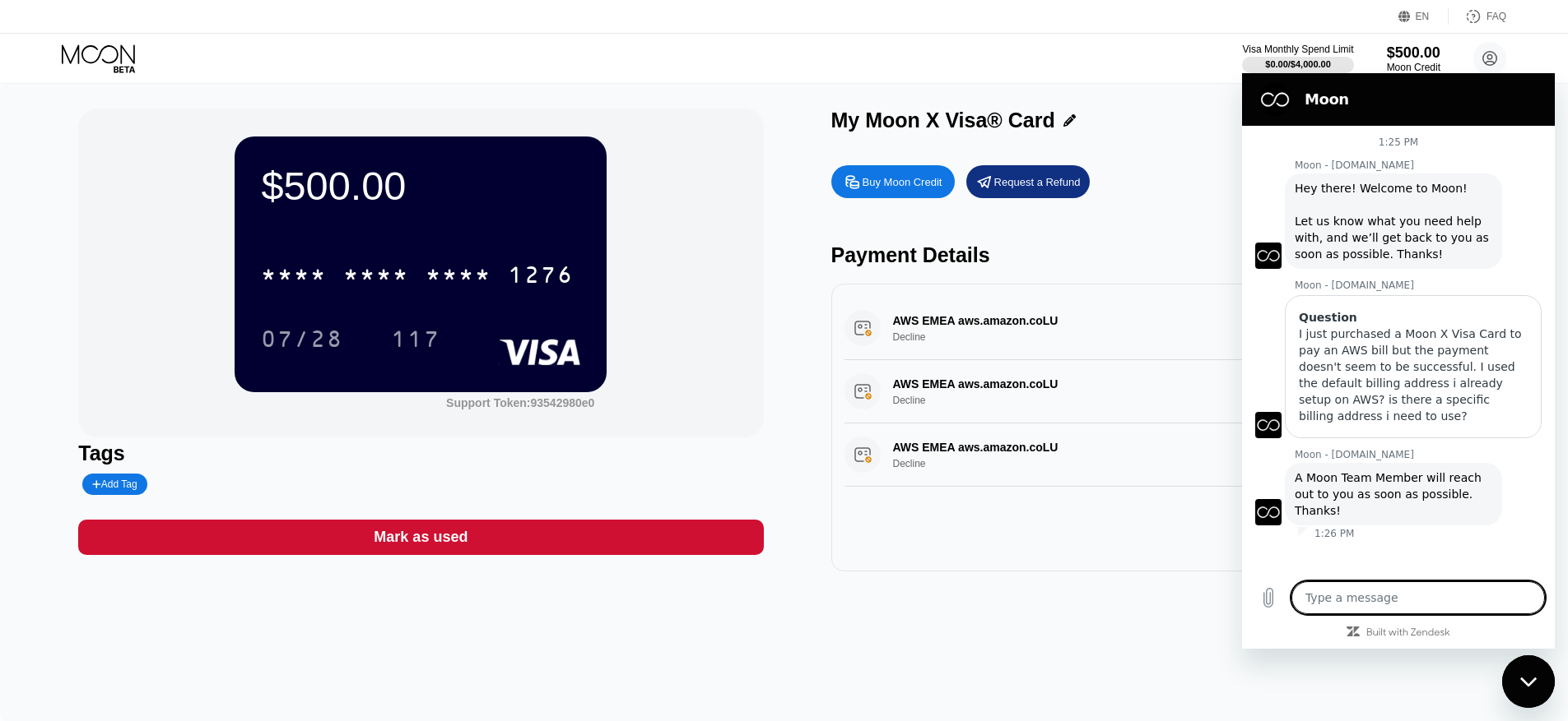
type textarea "x"
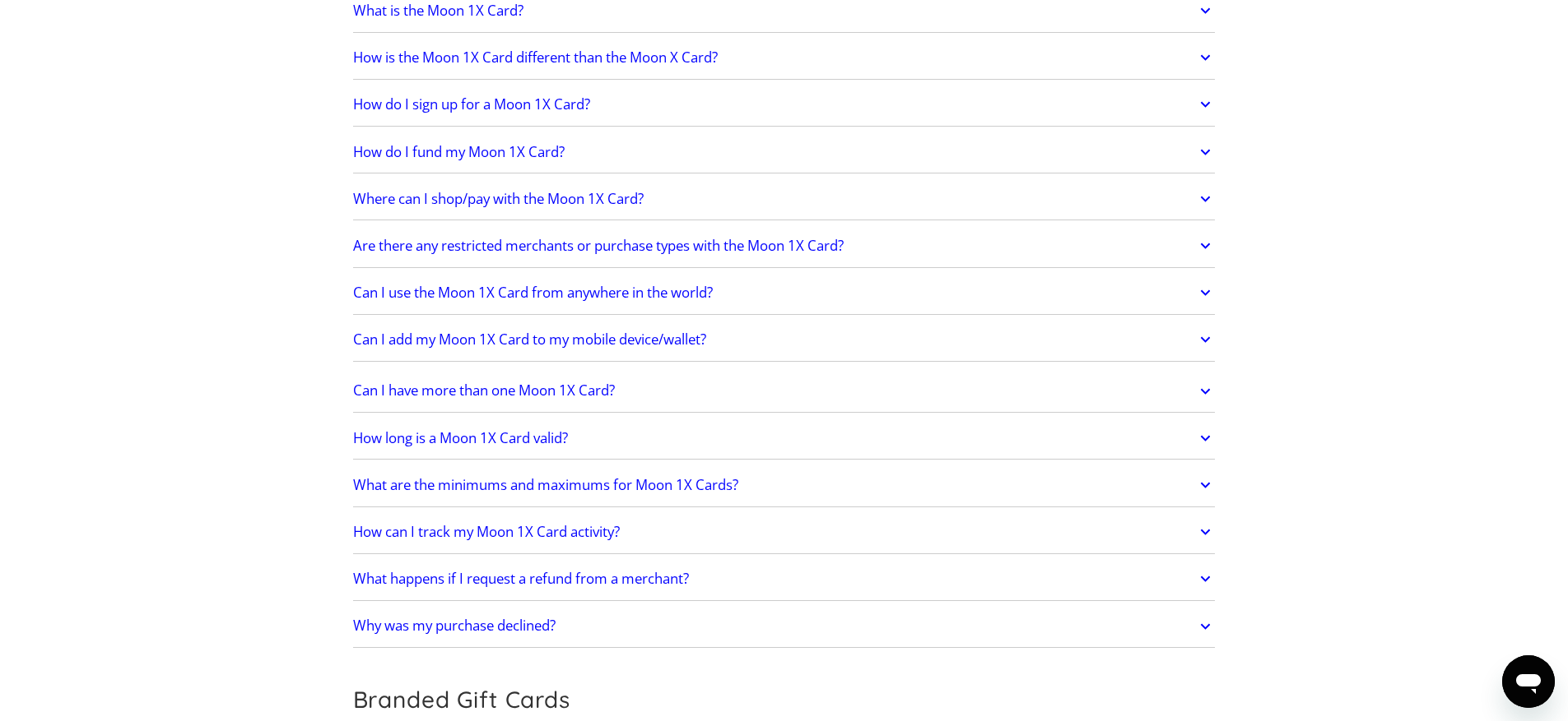
scroll to position [2066, 0]
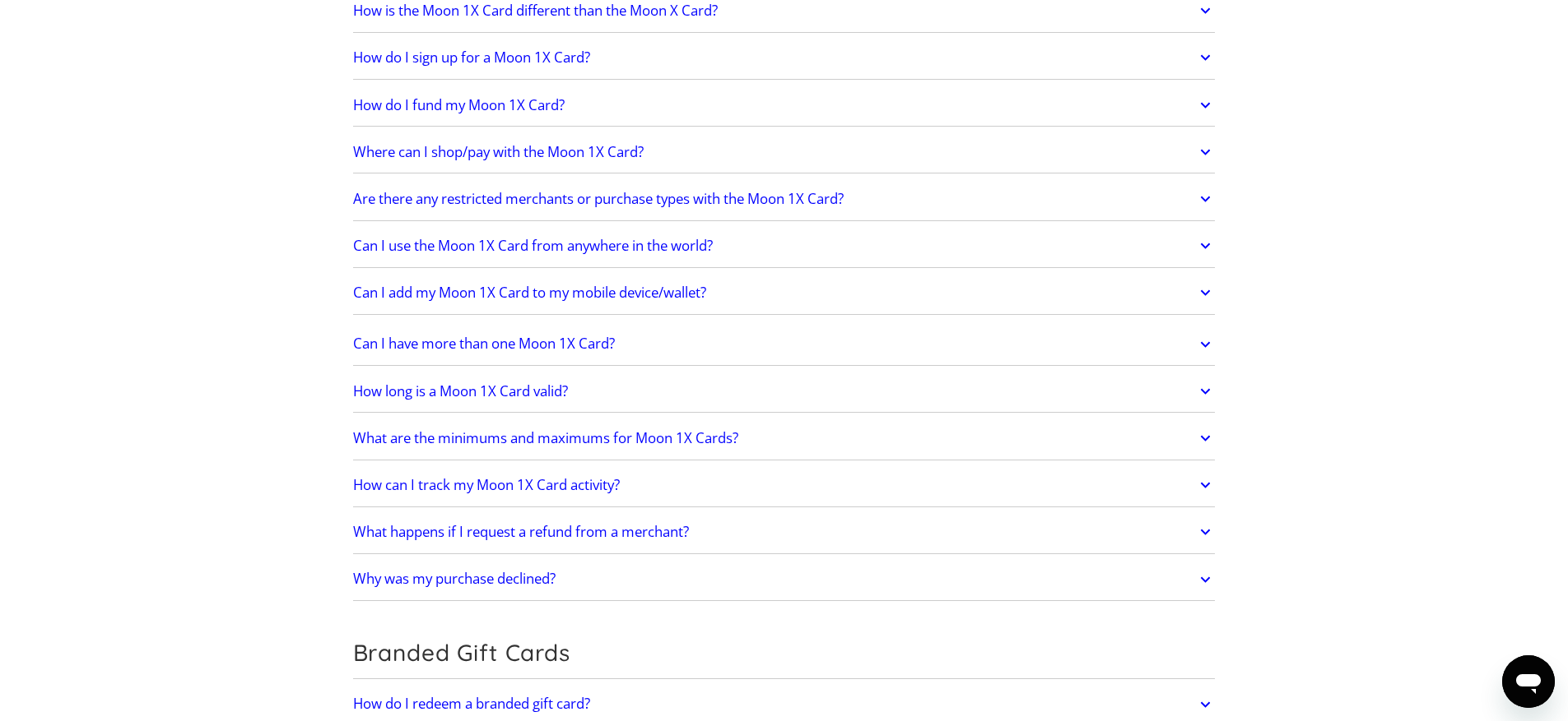
click at [743, 575] on link "Why was my purchase declined?" at bounding box center [784, 579] width 862 height 34
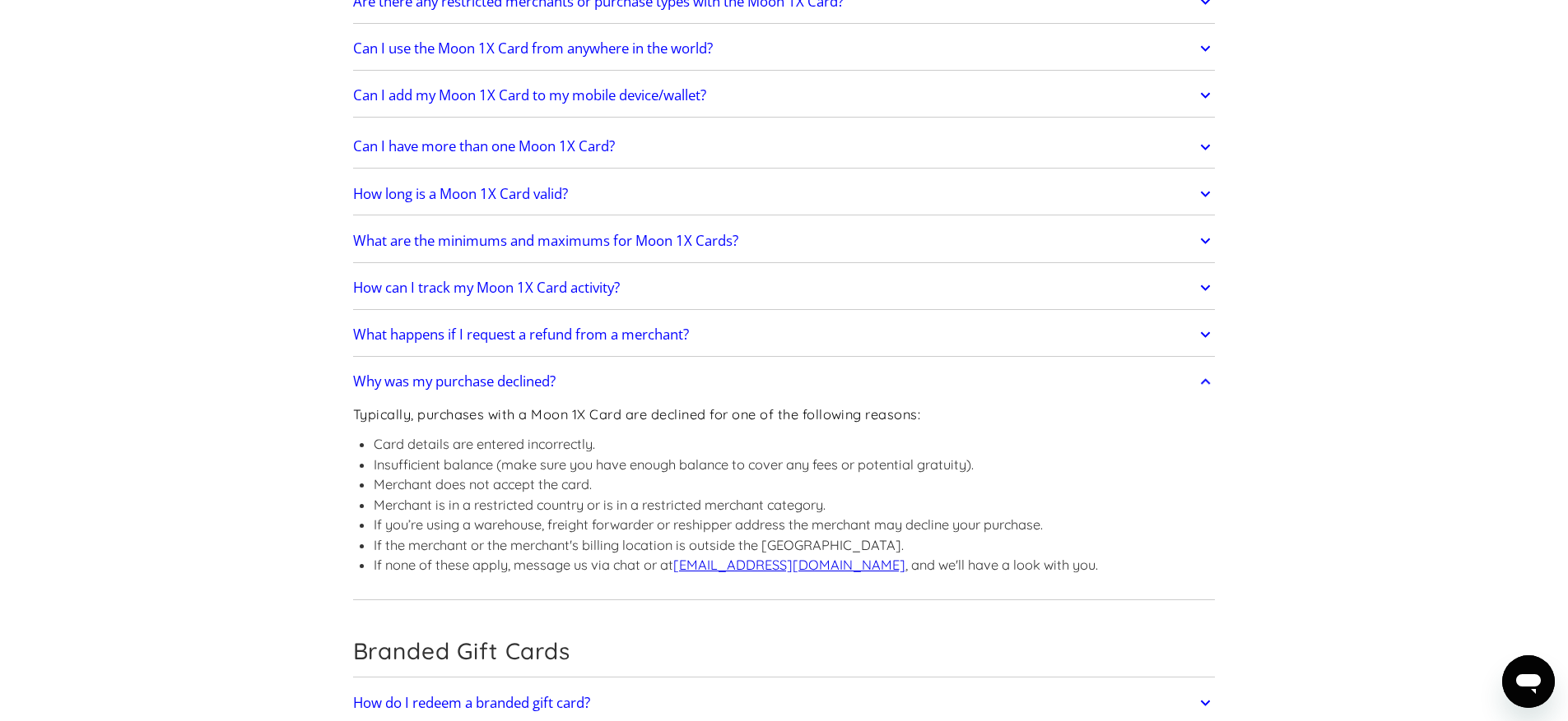
scroll to position [1869, 0]
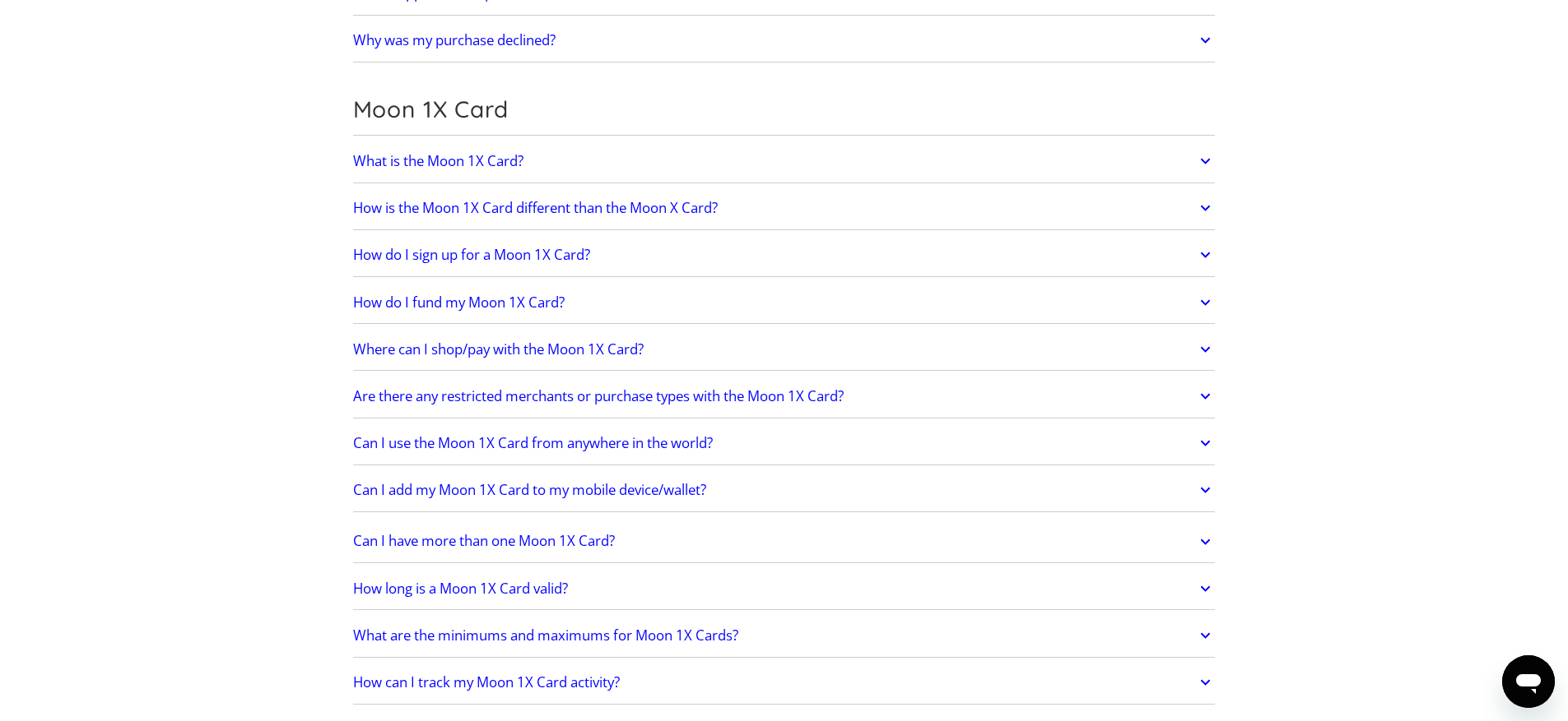
click at [800, 196] on link "How is the Moon 1X Card different than the Moon X Card?" at bounding box center [784, 208] width 862 height 34
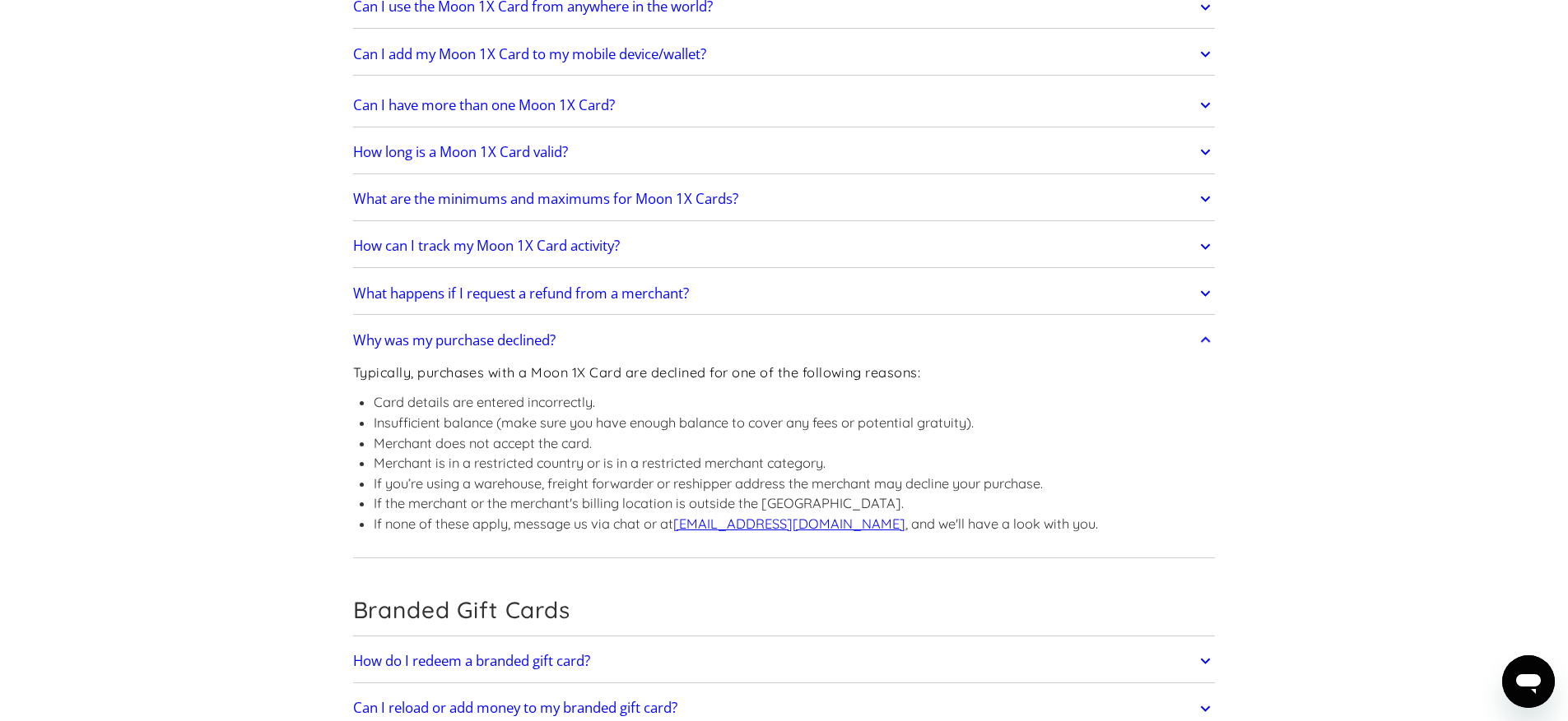
scroll to position [2560, 0]
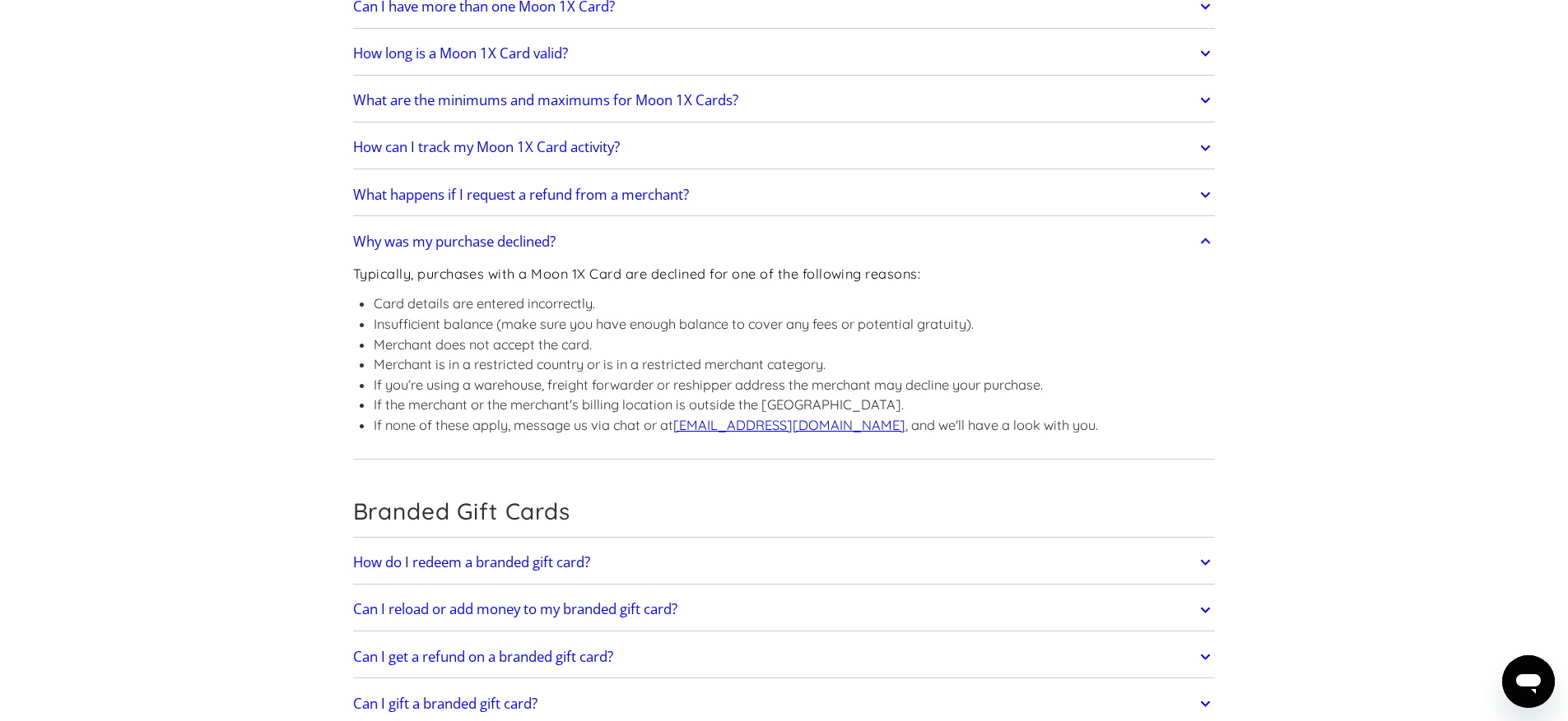
click at [754, 429] on link "support@paywithmoon.com" at bounding box center [789, 425] width 232 height 17
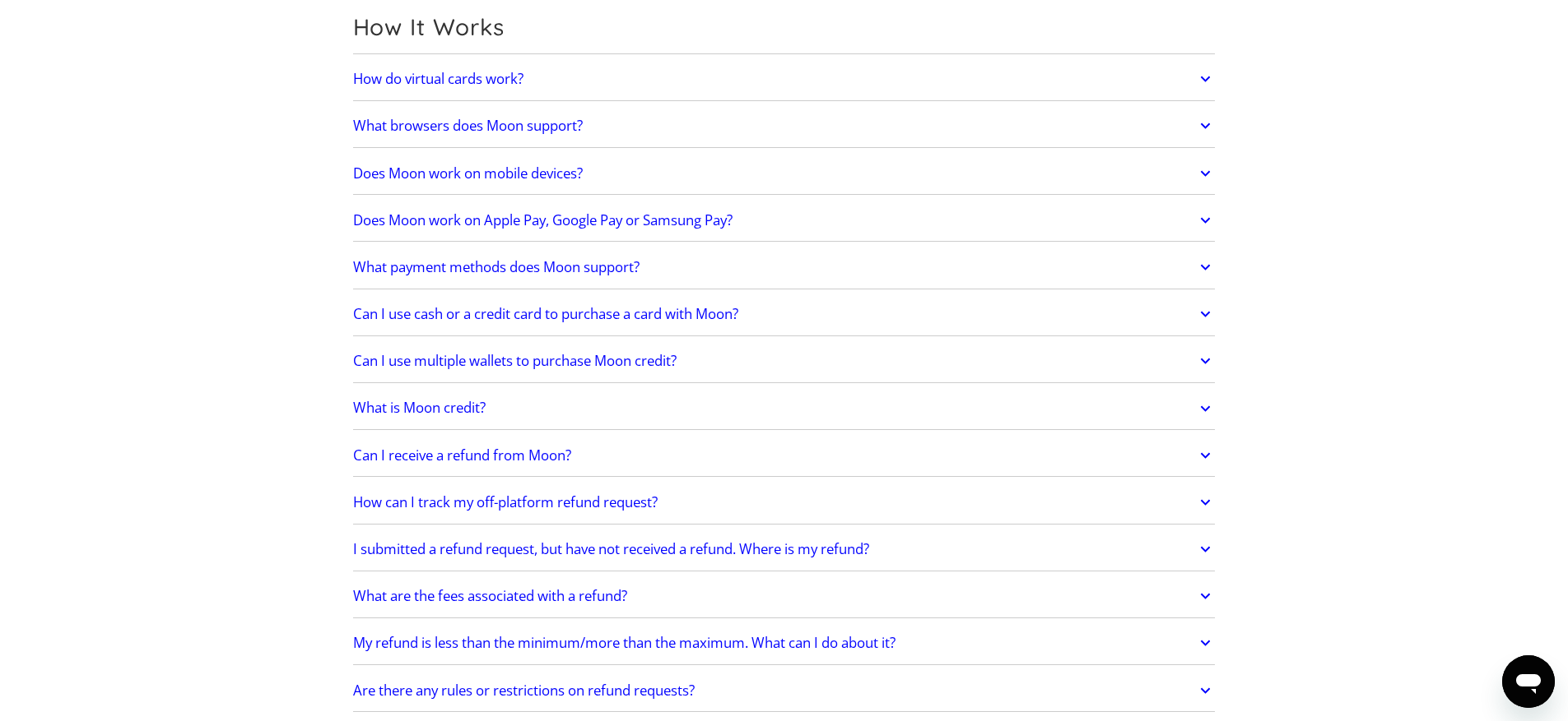
scroll to position [345, 0]
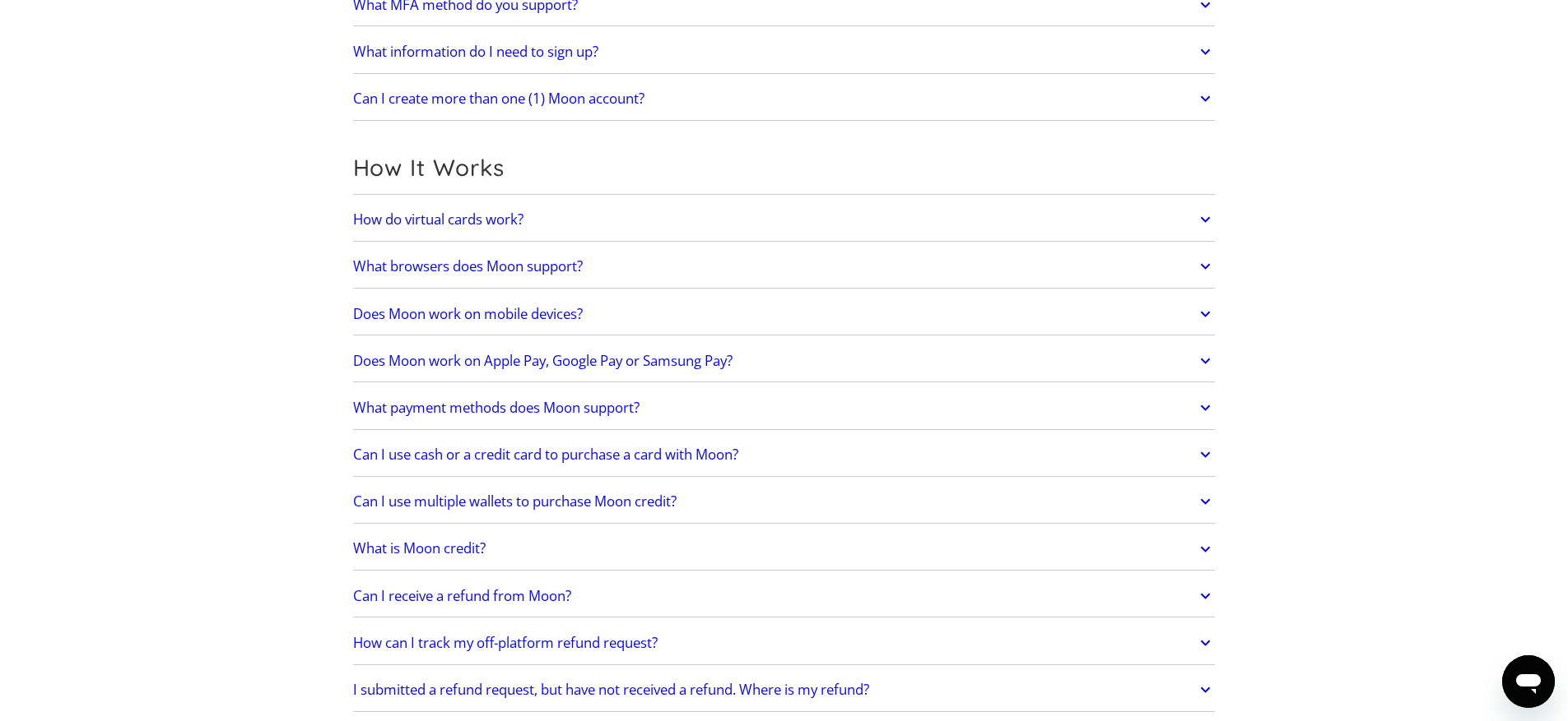
click at [1514, 683] on icon "Open messaging window" at bounding box center [1528, 682] width 29 height 29
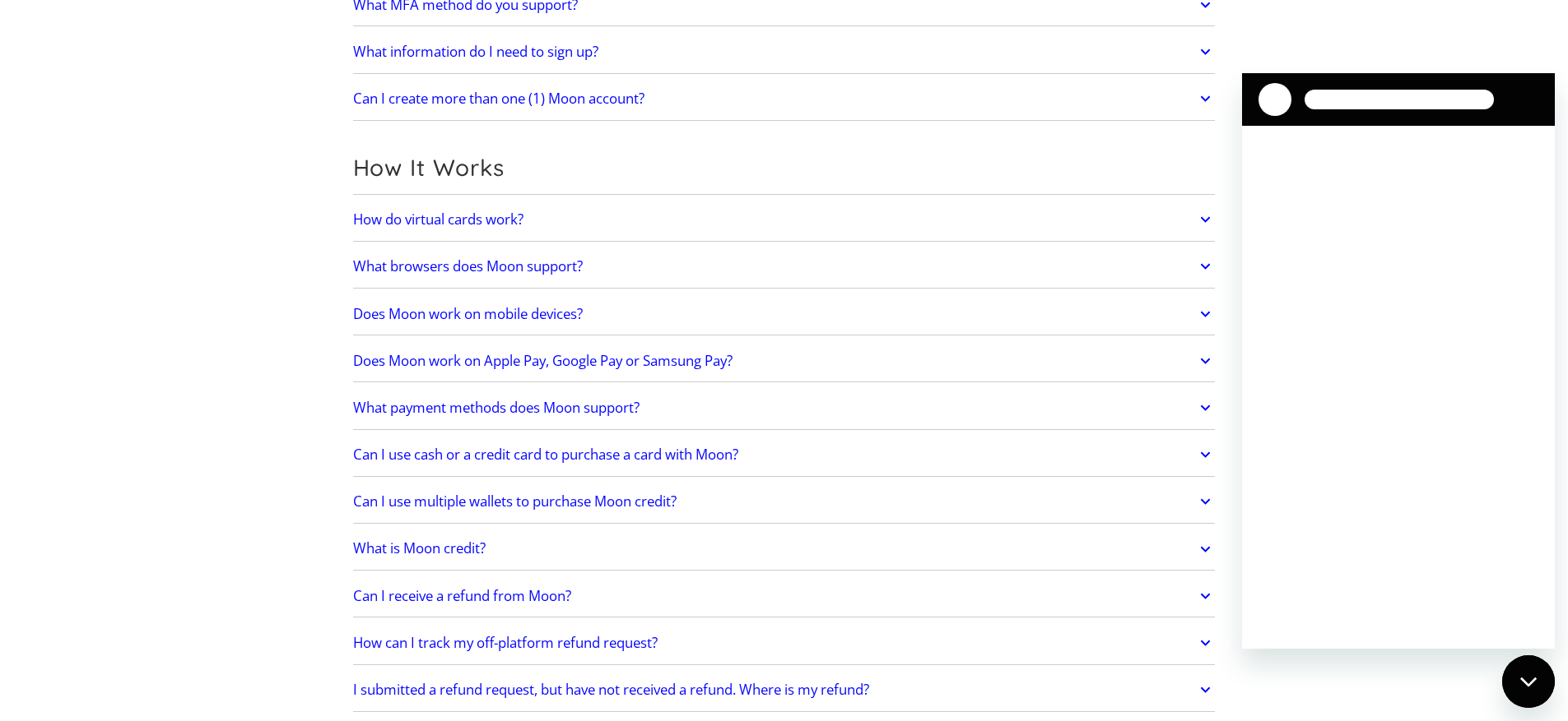
scroll to position [0, 0]
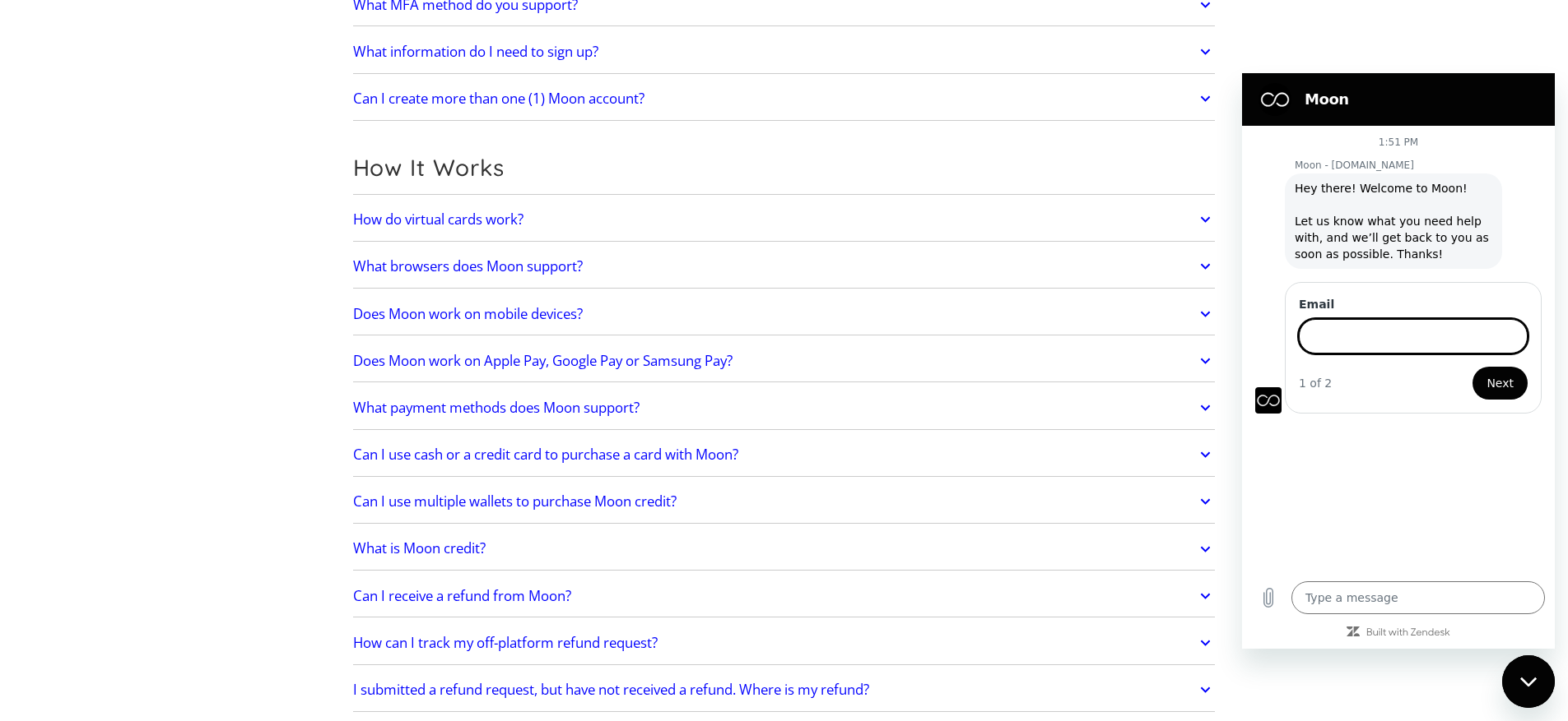
type textarea "x"
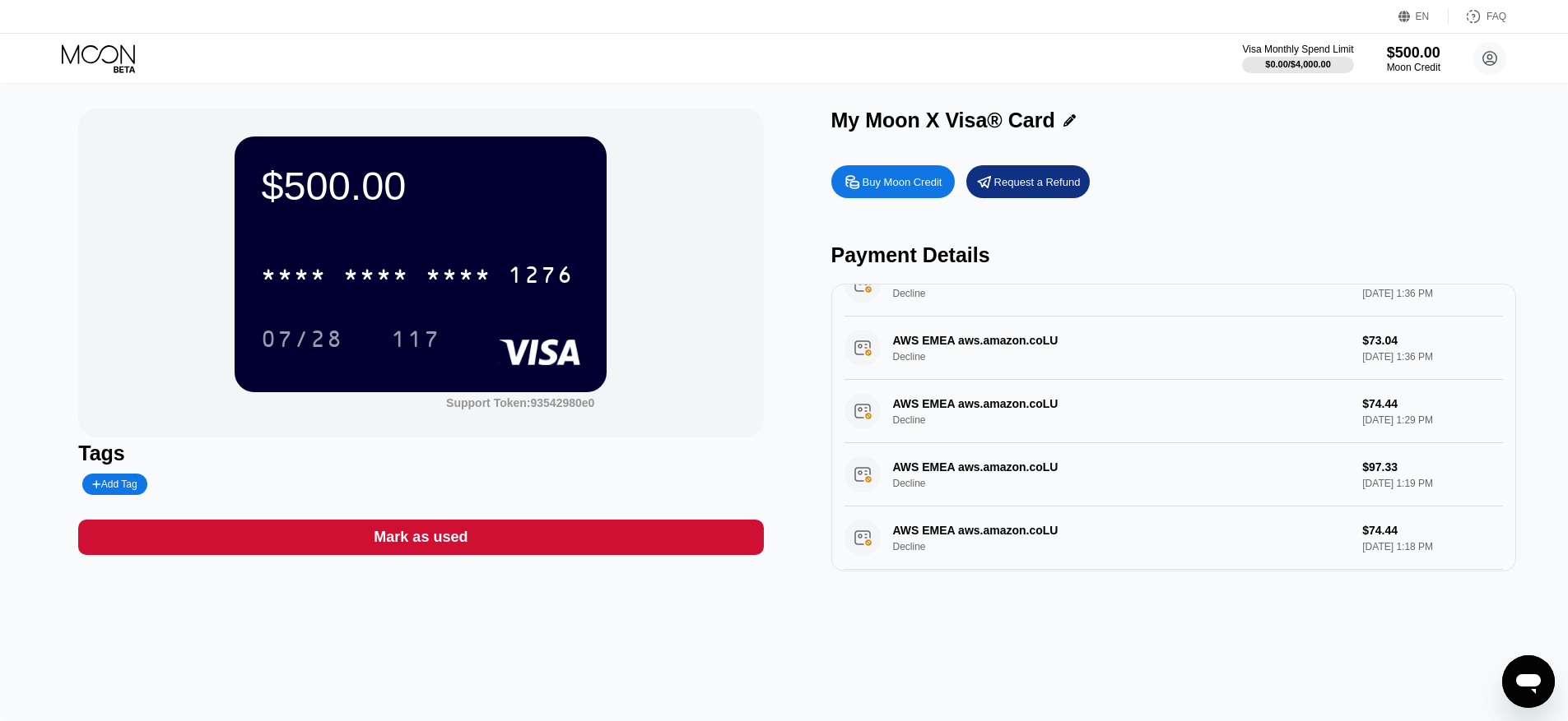
scroll to position [67, 0]
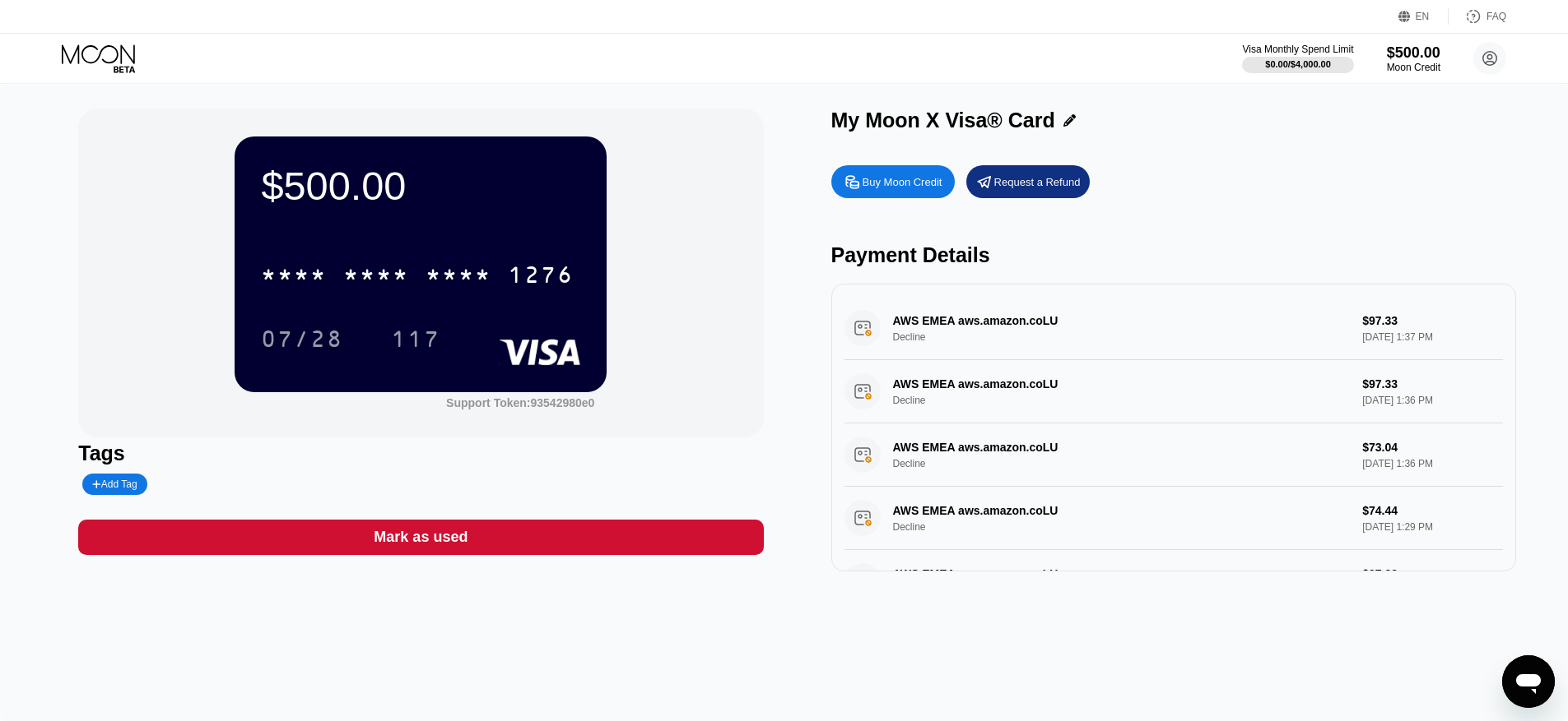
click at [1526, 681] on icon "Open messaging window" at bounding box center [1528, 684] width 24 height 20
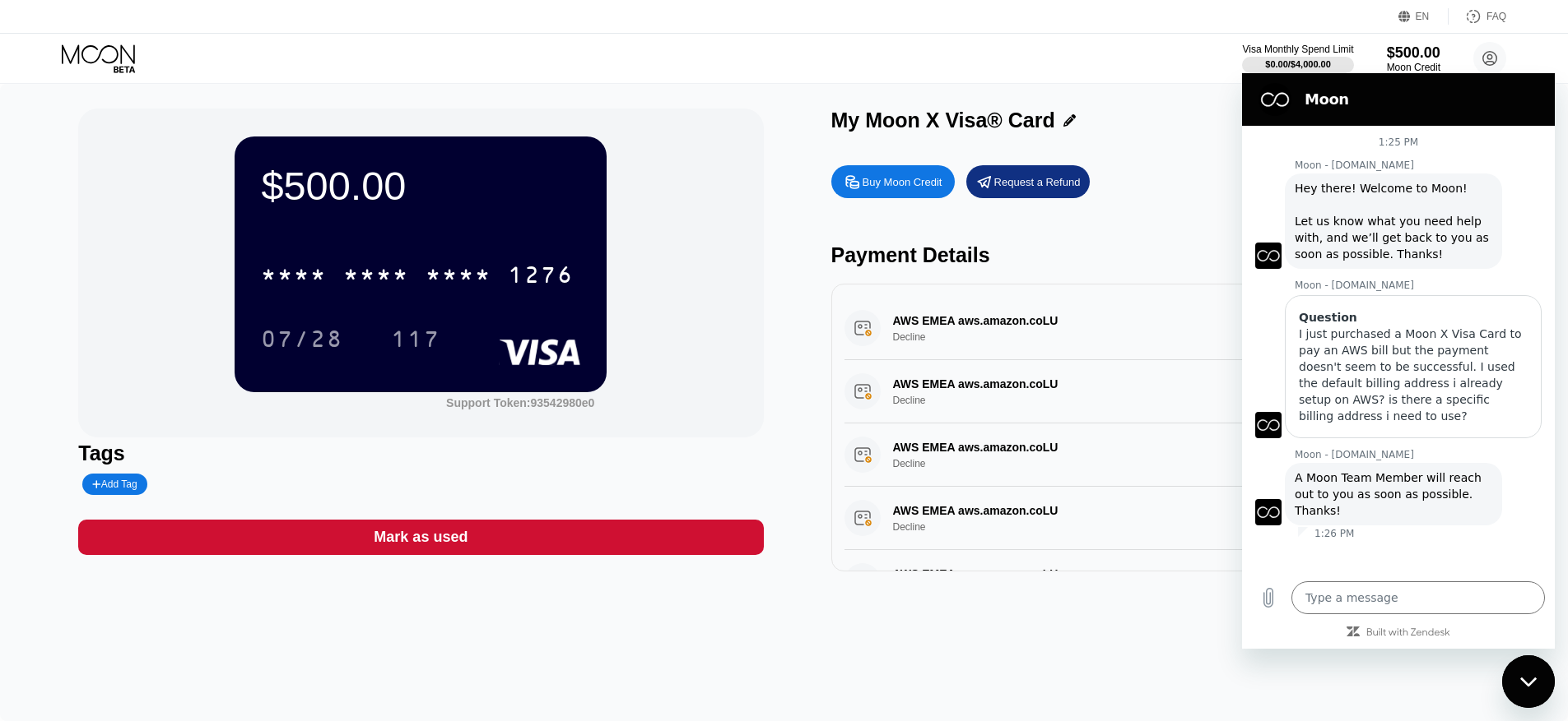
click at [807, 635] on div "$500.00 * * * * * * * * * * * * 1276 07/28 117 Support Token: 93542980e0 Tags A…" at bounding box center [784, 402] width 1568 height 637
click at [883, 615] on div "$500.00 * * * * * * * * * * * * 1276 07/28 117 Support Token: 93542980e0 Tags A…" at bounding box center [784, 402] width 1568 height 637
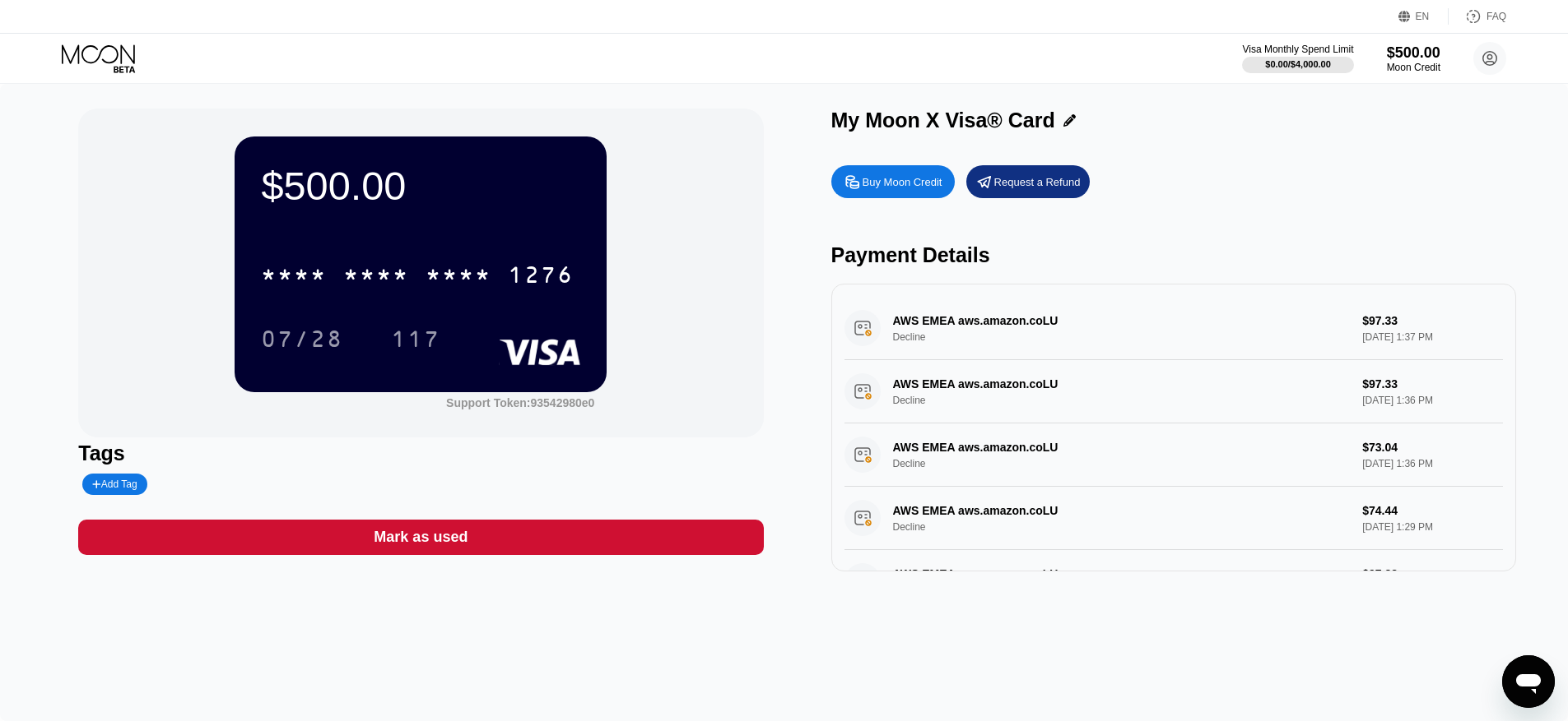
click at [850, 609] on div "$500.00 * * * * * * * * * * * * 1276 07/28 117 Support Token: 93542980e0 Tags A…" at bounding box center [784, 402] width 1568 height 637
click at [1041, 180] on div "Request a Refund" at bounding box center [1037, 182] width 86 height 14
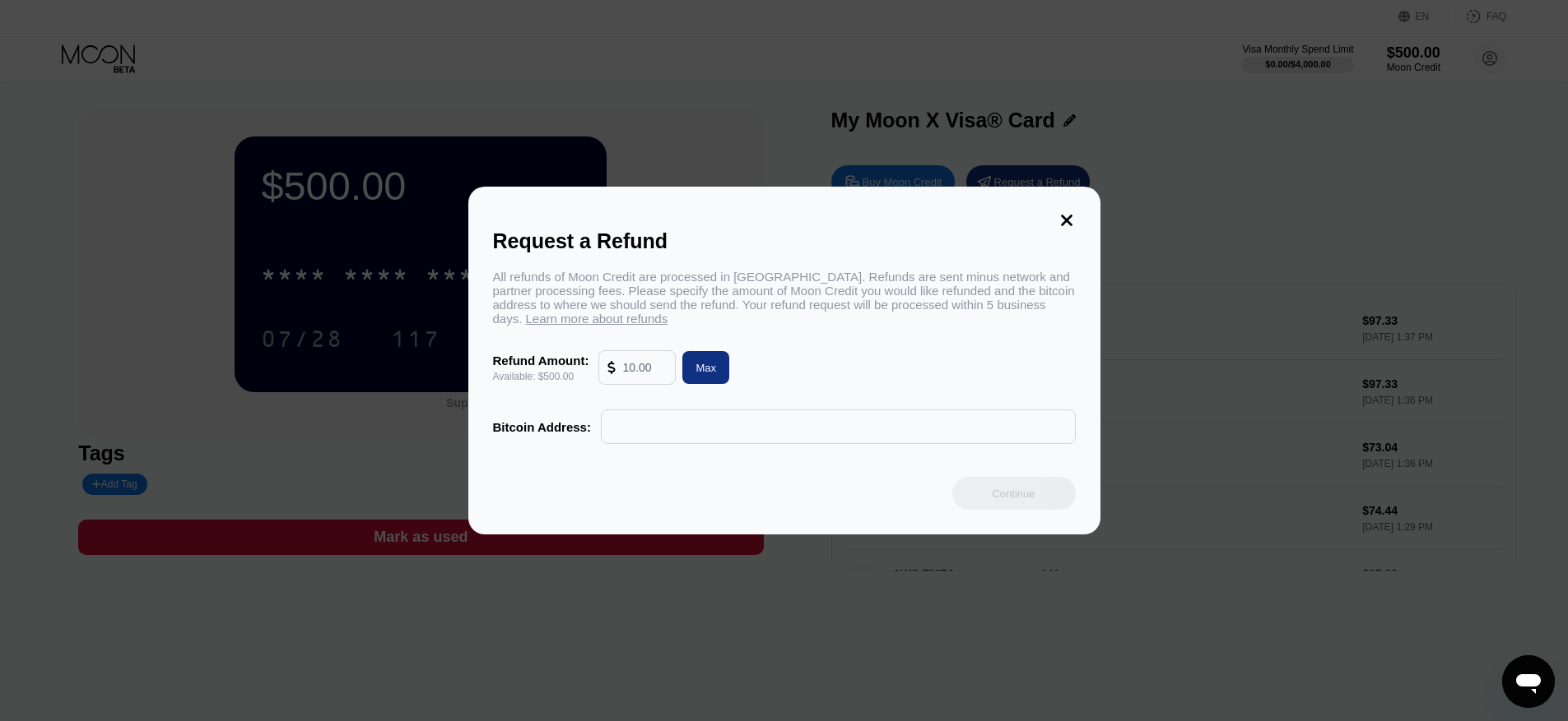
click at [643, 368] on input "text" at bounding box center [644, 367] width 44 height 33
type input "500"
click at [918, 347] on div "All refunds of Moon Credit are processed in [GEOGRAPHIC_DATA]. Refunds are sent…" at bounding box center [784, 357] width 582 height 174
click at [728, 430] on input "text" at bounding box center [838, 426] width 456 height 33
paste input "bc1q2vm6ur525spkapl88xuww5q9q83srk6uyjsw5vqyccxsp2sgkqpq3g6gwq"
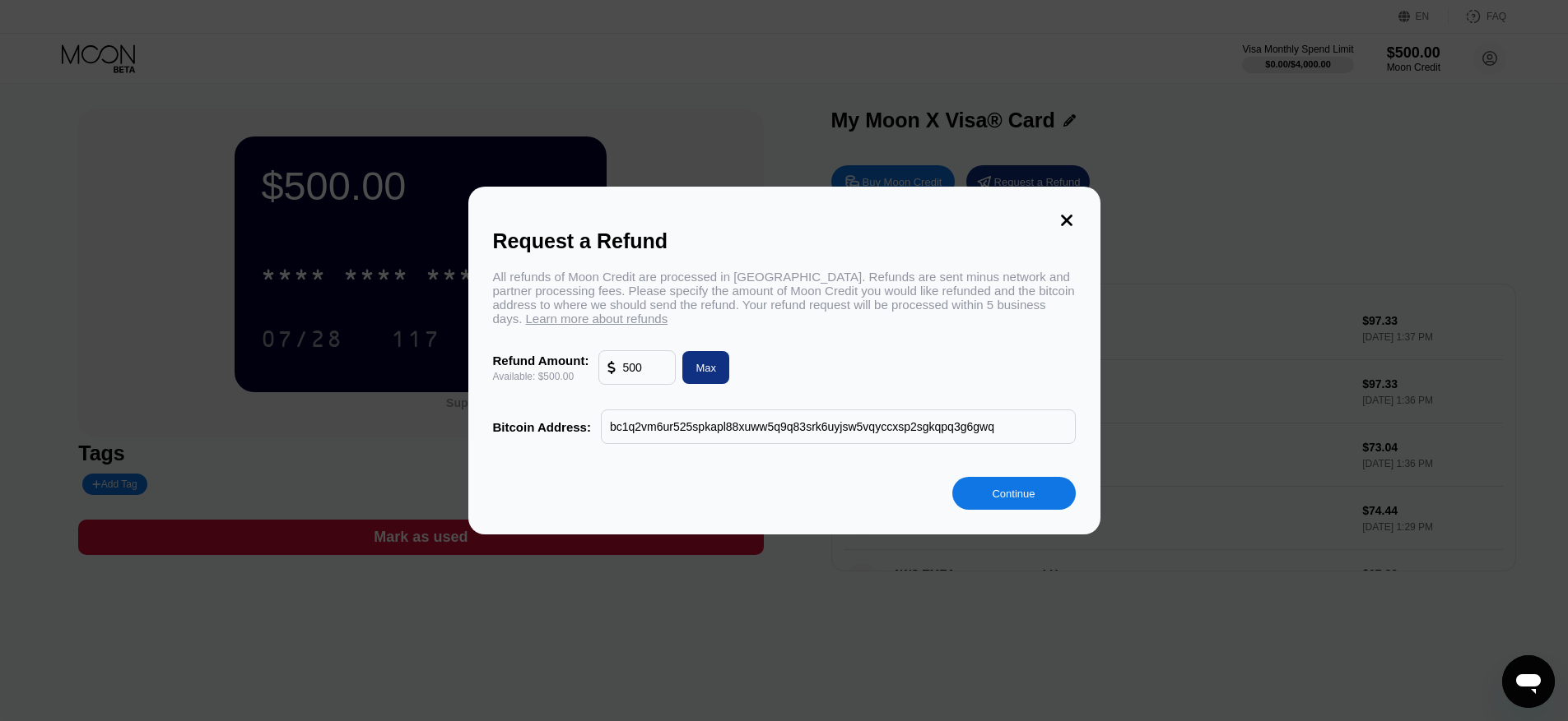
type input "bc1q2vm6ur525spkapl88xuww5q9q83srk6uyjsw5vqyccxsp2sgkqpq3g6gwq"
click at [707, 365] on div "Max" at bounding box center [706, 368] width 21 height 14
type input "500.00"
click at [1021, 490] on div "Continue" at bounding box center [1013, 494] width 43 height 14
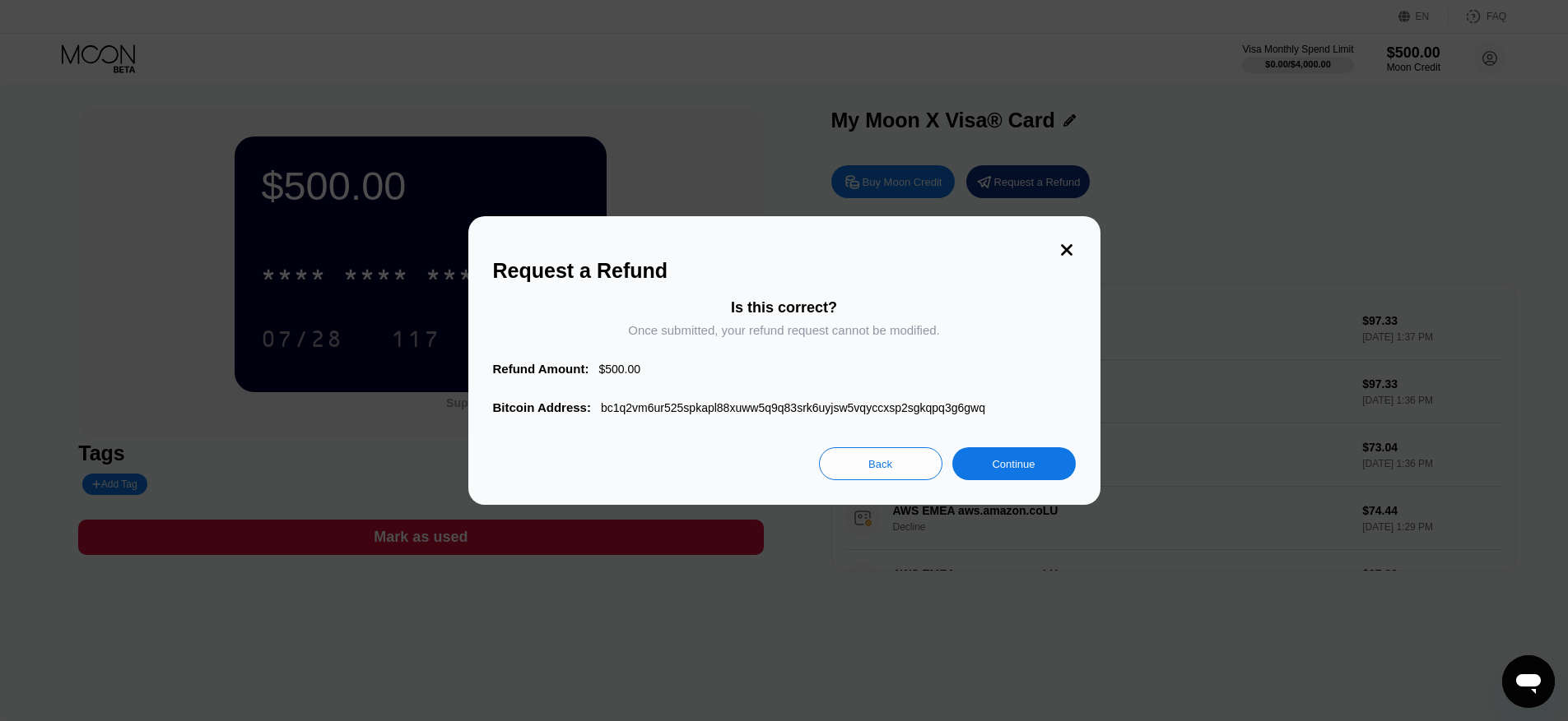
click at [1012, 457] on div "Continue" at bounding box center [1013, 464] width 43 height 14
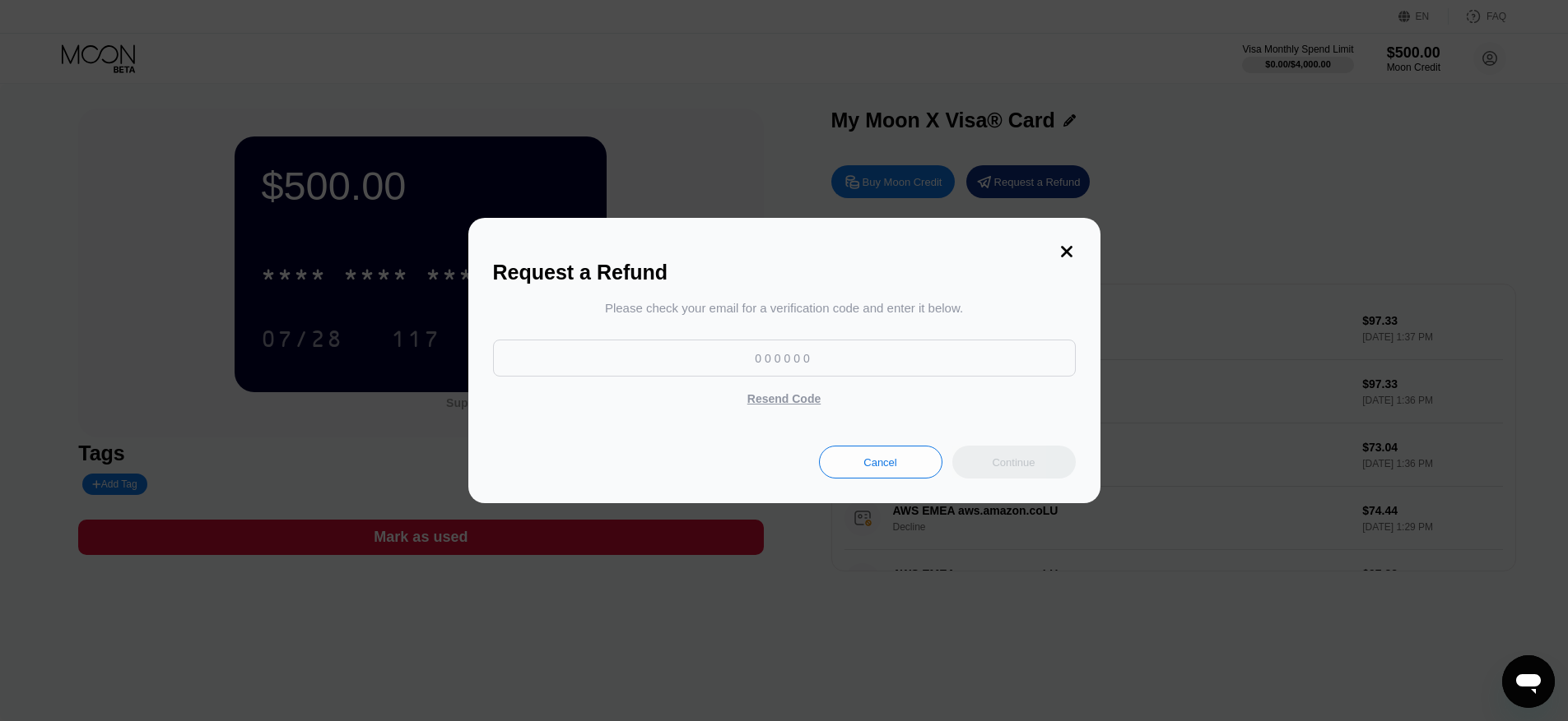
click at [825, 356] on input at bounding box center [784, 358] width 582 height 37
type input "888534"
click at [1027, 463] on div "Continue" at bounding box center [1013, 462] width 43 height 14
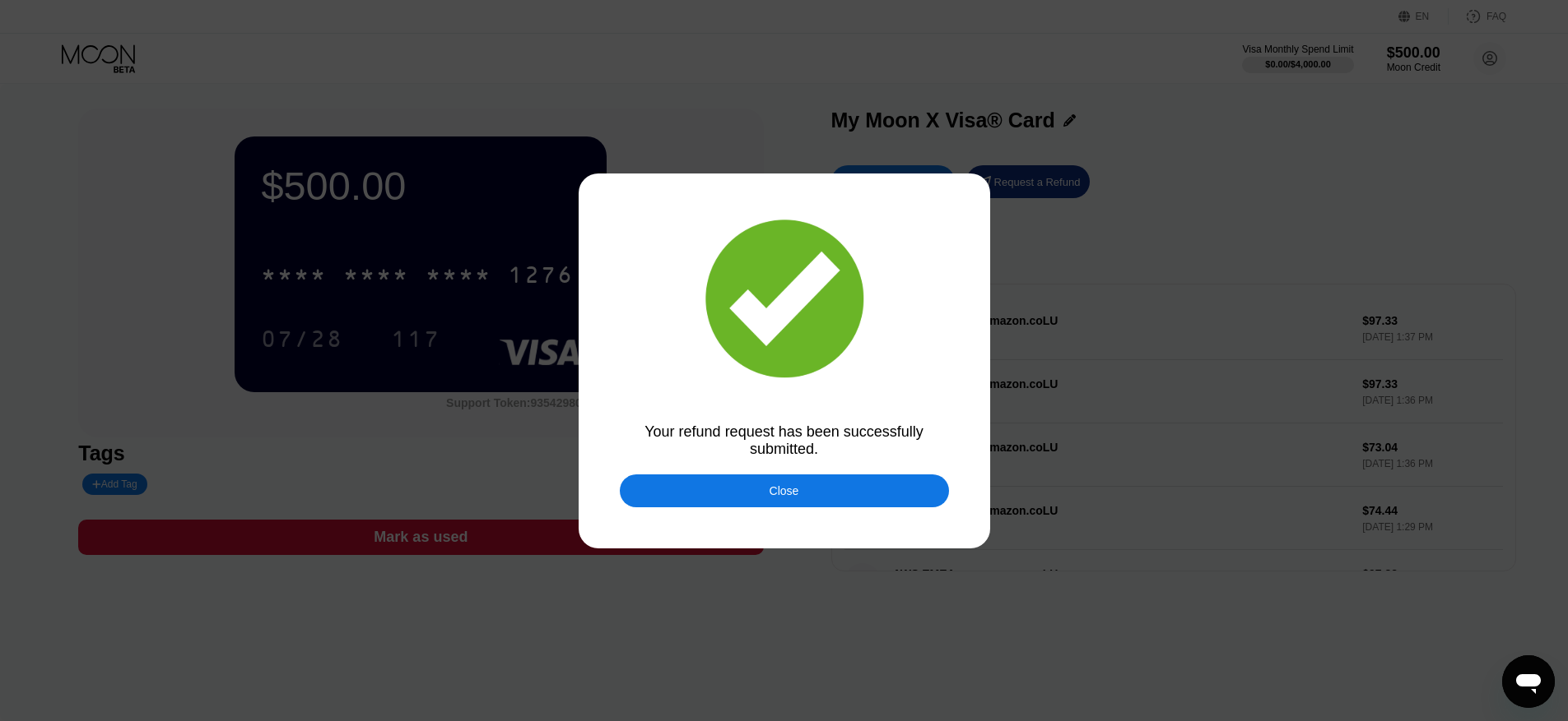
drag, startPoint x: 840, startPoint y: 484, endPoint x: 896, endPoint y: 498, distance: 57.7
click at [841, 484] on div "Close" at bounding box center [784, 490] width 329 height 33
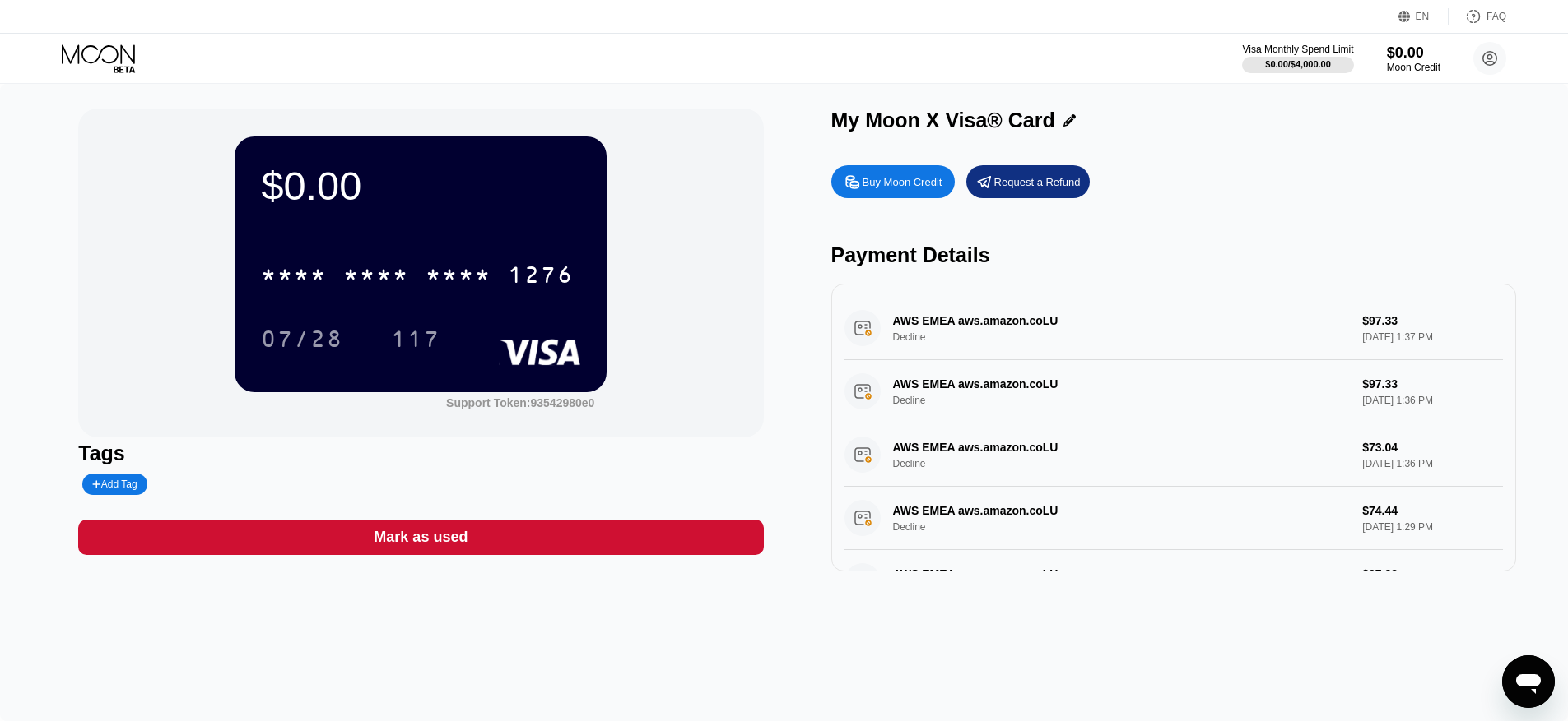
scroll to position [131, 0]
